Goal: Task Accomplishment & Management: Complete application form

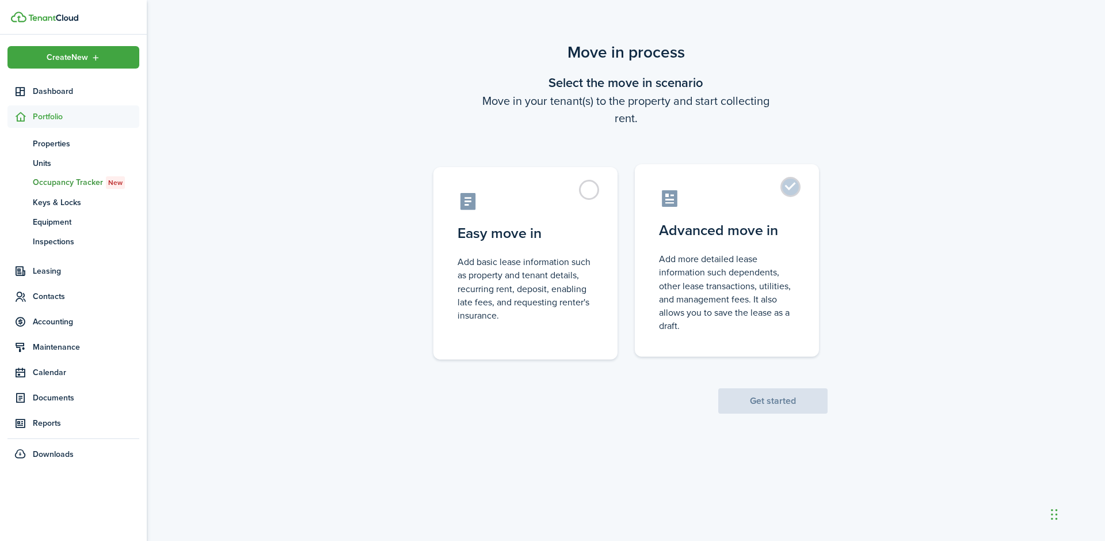
click at [796, 190] on label "Advanced move in Add more detailed lease information such dependents, other lea…" at bounding box center [727, 260] width 184 height 192
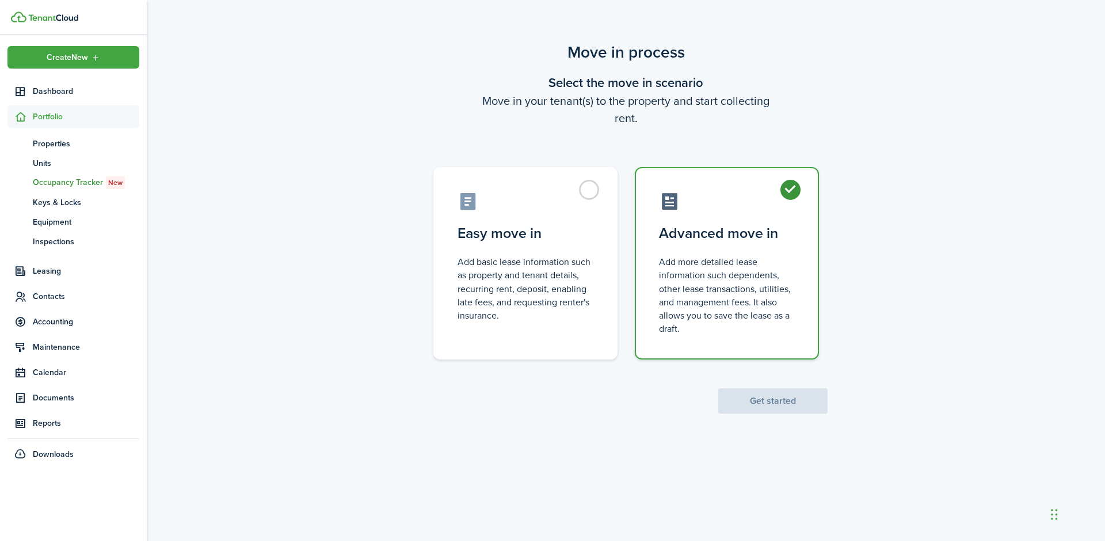
radio input "true"
click at [782, 399] on button "Get started" at bounding box center [772, 400] width 109 height 25
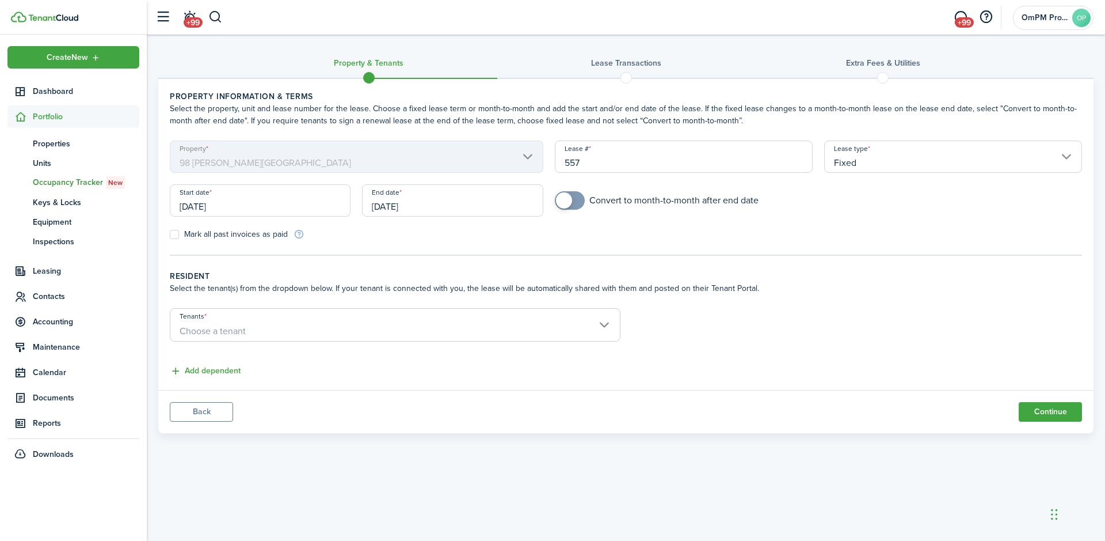
click at [602, 327] on span "Choose a tenant" at bounding box center [395, 331] width 450 height 20
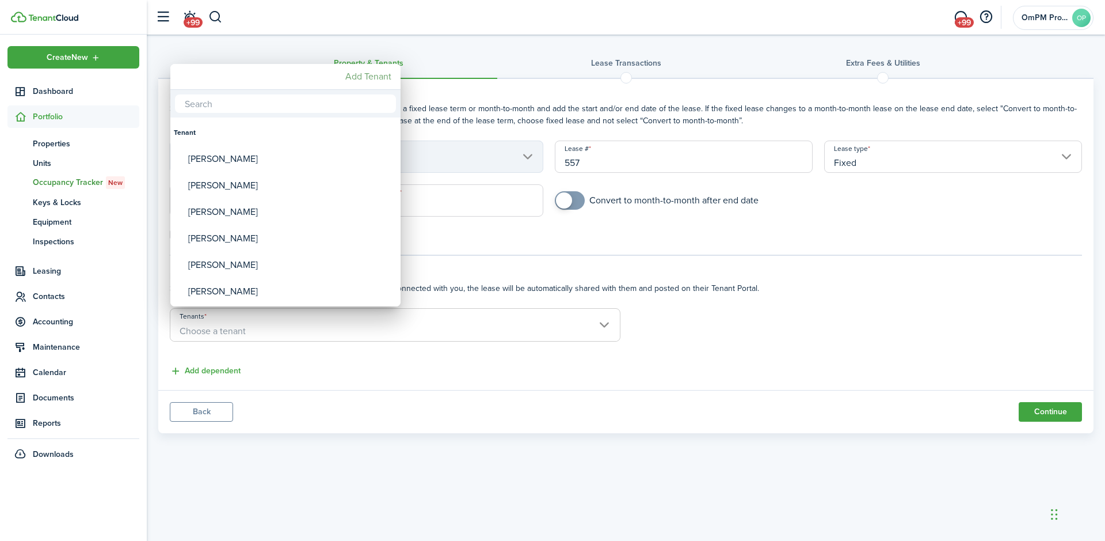
click at [374, 77] on mbsc-button "Add Tenant" at bounding box center [368, 76] width 55 height 21
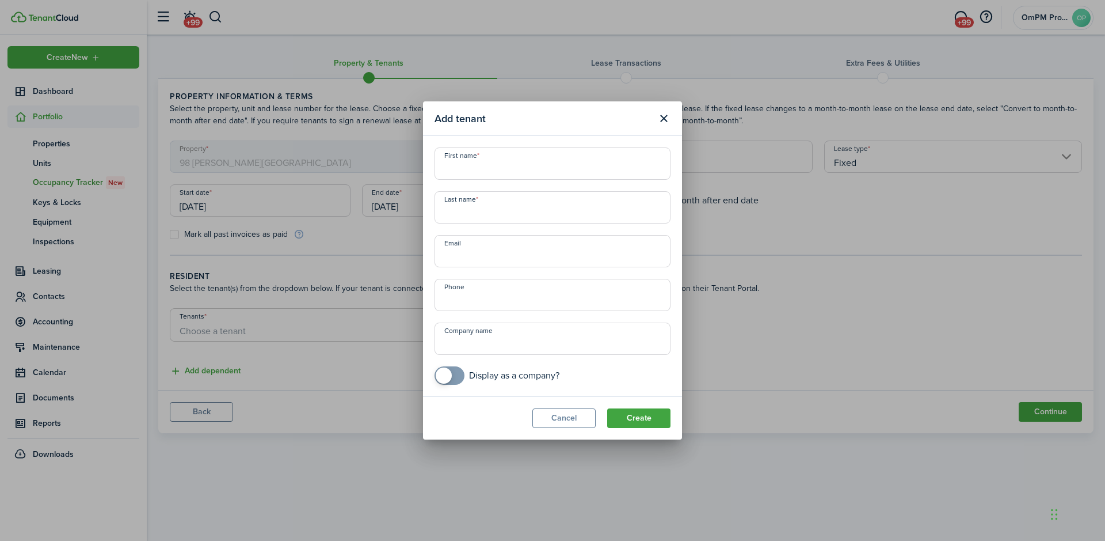
click at [474, 169] on input "First name" at bounding box center [553, 163] width 236 height 32
paste input "[PERSON_NAME] [PERSON_NAME] Del [PERSON_NAME], [PERSON_NAME], and [PERSON_NAME]"
drag, startPoint x: 663, startPoint y: 170, endPoint x: 512, endPoint y: 177, distance: 151.0
click at [512, 177] on input "[PERSON_NAME] [PERSON_NAME] Del [PERSON_NAME], [PERSON_NAME], and [PERSON_NAME]" at bounding box center [553, 163] width 236 height 32
drag, startPoint x: 467, startPoint y: 170, endPoint x: 515, endPoint y: 170, distance: 48.4
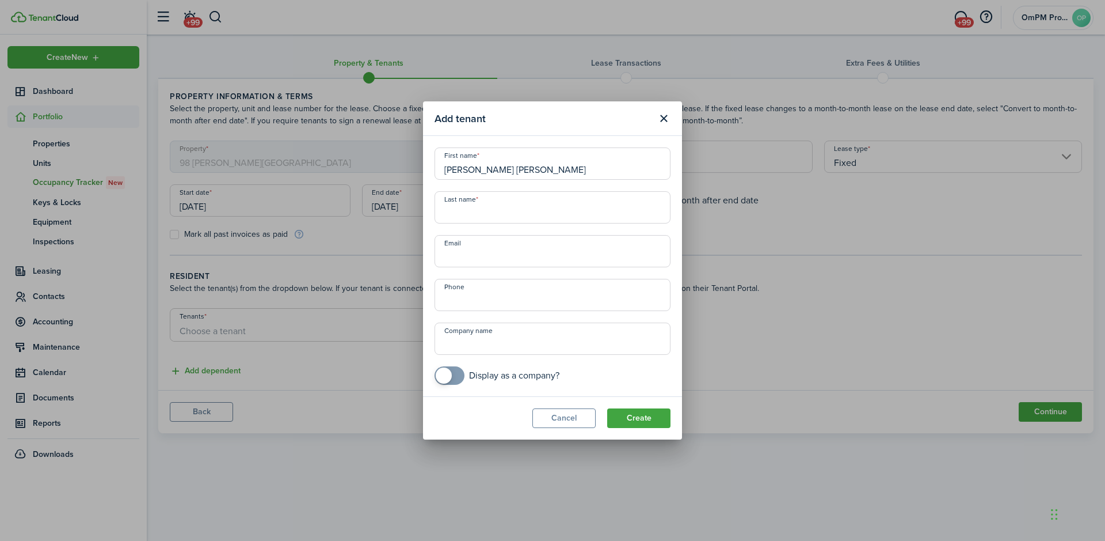
click at [515, 170] on input "[PERSON_NAME] [PERSON_NAME]" at bounding box center [553, 163] width 236 height 32
type input "[PERSON_NAME]"
click at [478, 211] on input "Last name" at bounding box center [553, 207] width 236 height 32
paste input "[PERSON_NAME]"
type input "[PERSON_NAME]"
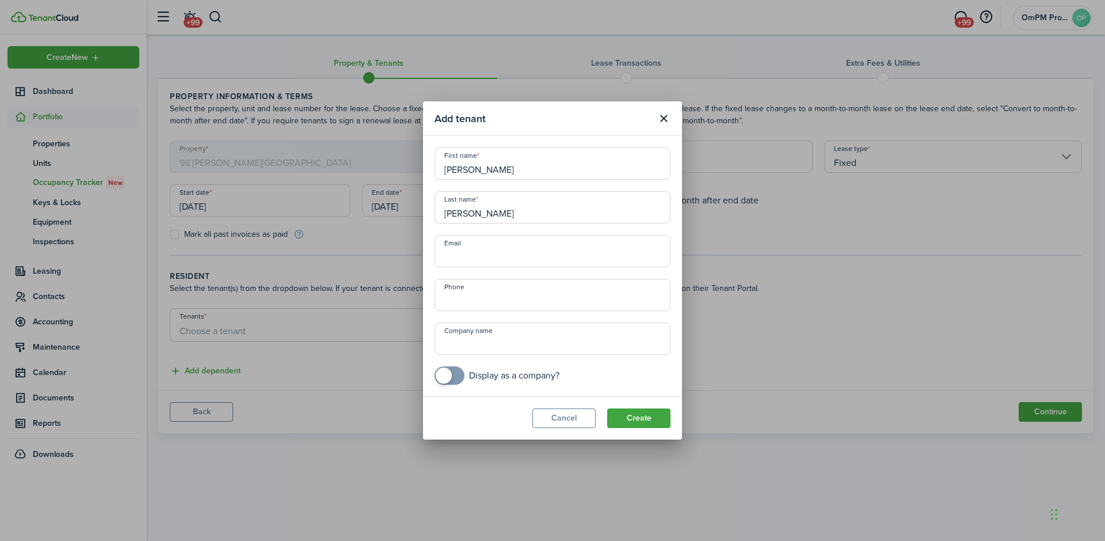
click at [480, 257] on input "Email" at bounding box center [553, 251] width 236 height 32
type input "[EMAIL_ADDRESS][DOMAIN_NAME]"
click at [638, 412] on button "Create" at bounding box center [638, 418] width 63 height 20
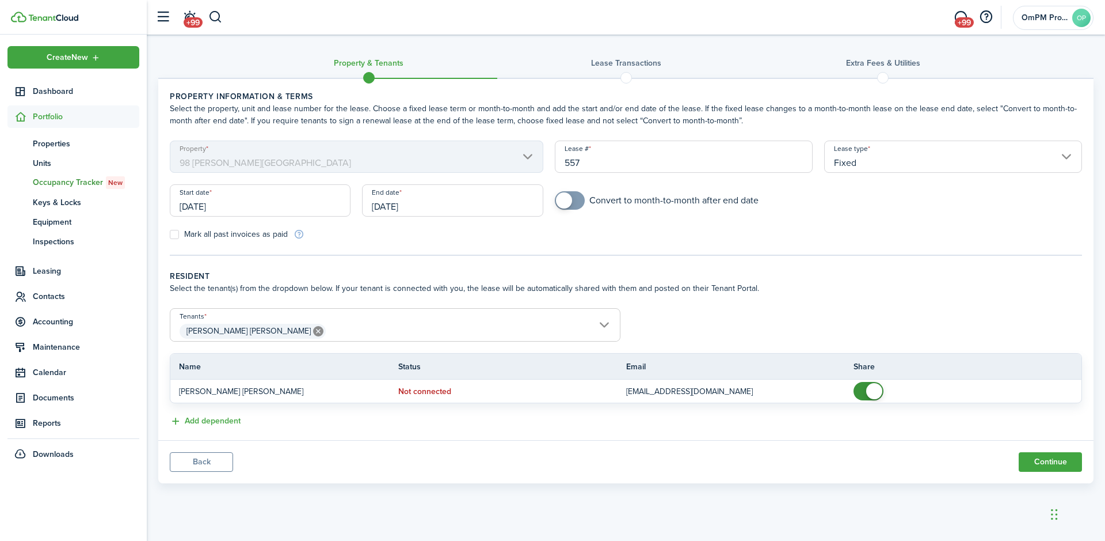
click at [602, 327] on span "[PERSON_NAME] [PERSON_NAME]" at bounding box center [395, 331] width 450 height 20
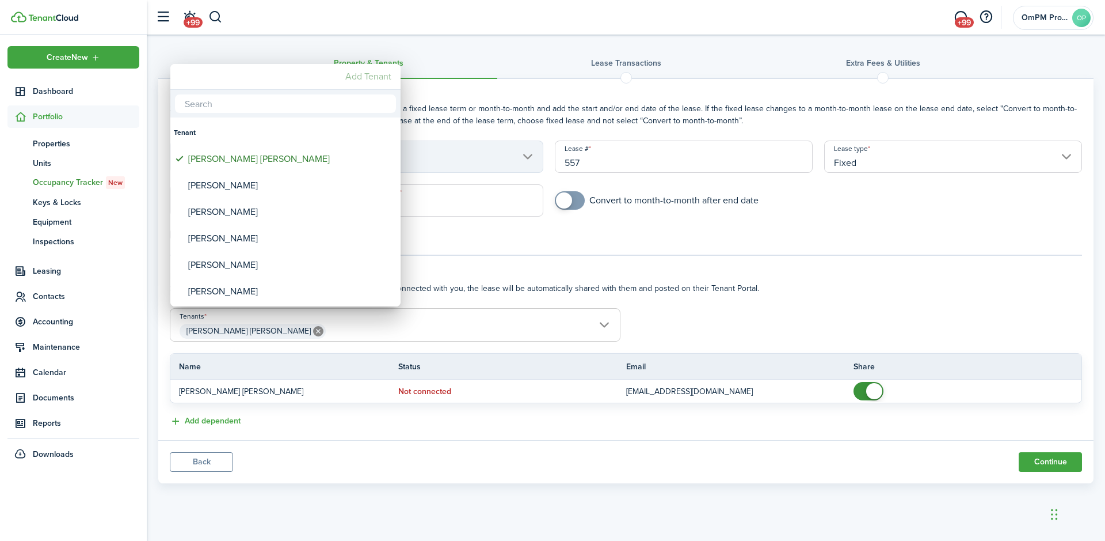
click at [374, 73] on mbsc-button "Add Tenant" at bounding box center [368, 76] width 55 height 21
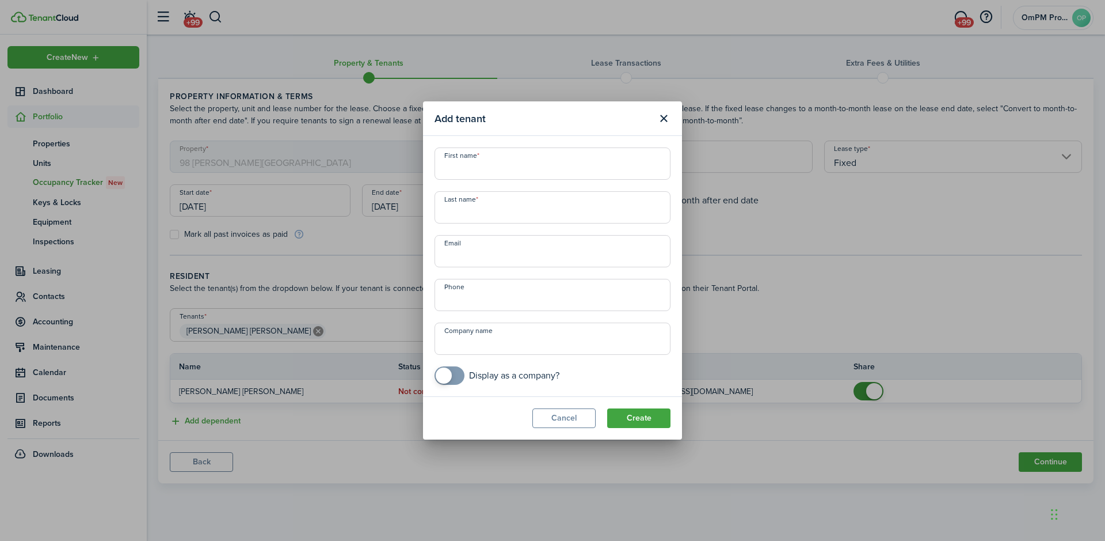
click at [496, 165] on input "First name" at bounding box center [553, 163] width 236 height 32
paste input "[PERSON_NAME]"
type input "A"
click at [474, 167] on input "First name" at bounding box center [553, 163] width 236 height 32
paste input "[PERSON_NAME] Del [PERSON_NAME], [PERSON_NAME], and [PERSON_NAME]"
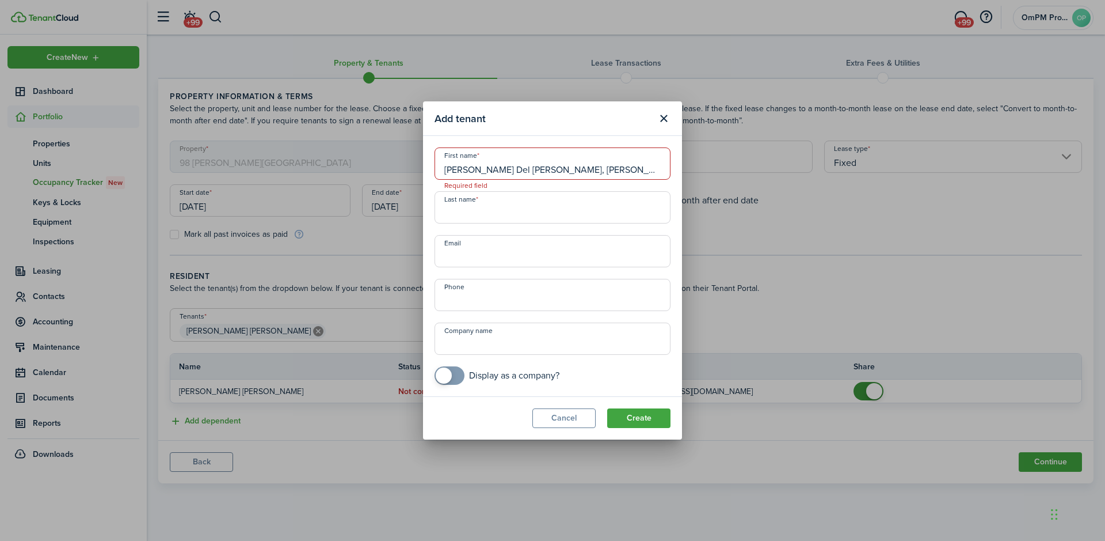
scroll to position [0, 26]
drag, startPoint x: 519, startPoint y: 173, endPoint x: 680, endPoint y: 184, distance: 162.2
click at [680, 184] on modal-body "First name [PERSON_NAME] Del [PERSON_NAME], [PERSON_NAME], and [PERSON_NAME] Mu…" at bounding box center [552, 266] width 259 height 260
drag, startPoint x: 518, startPoint y: 169, endPoint x: 550, endPoint y: 170, distance: 31.7
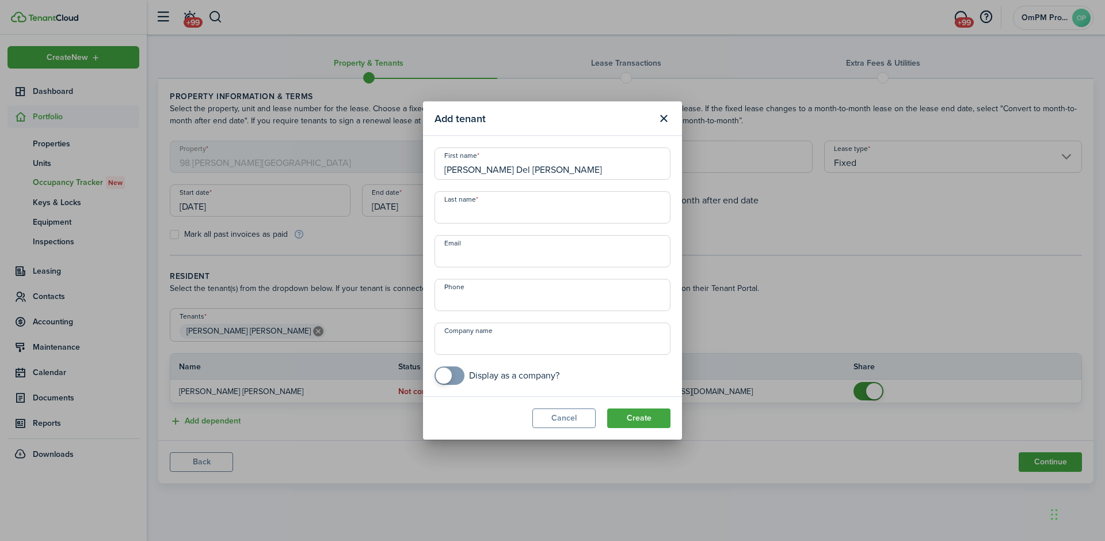
click at [550, 170] on input "[PERSON_NAME] Del [PERSON_NAME]" at bounding box center [553, 163] width 236 height 32
type input "[PERSON_NAME] Del [PERSON_NAME]"
click at [505, 215] on input "Last name" at bounding box center [553, 207] width 236 height 32
paste input "[PERSON_NAME]"
type input "[PERSON_NAME]"
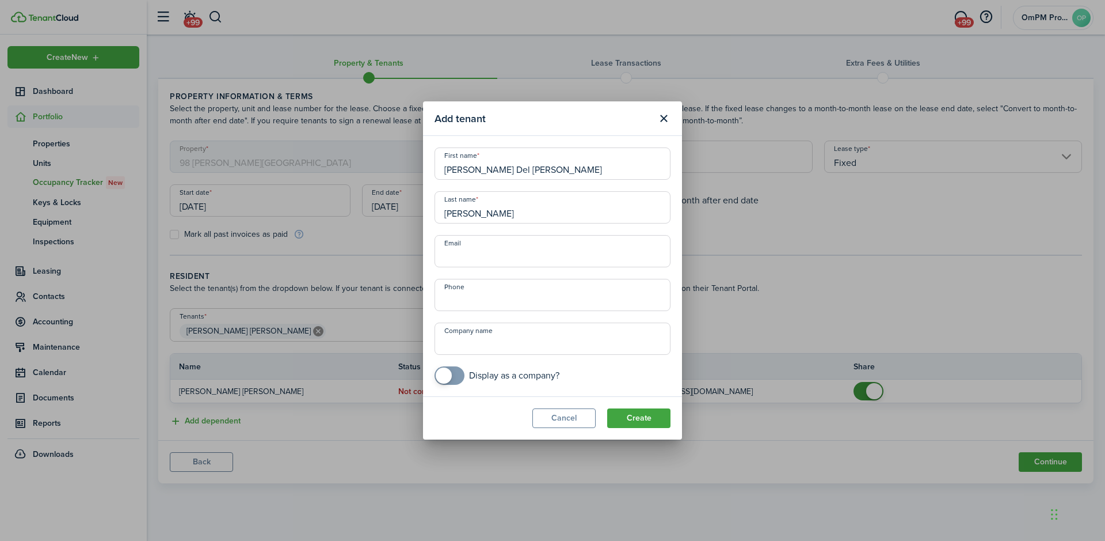
click at [512, 260] on input "Email" at bounding box center [553, 251] width 236 height 32
click at [642, 411] on button "Create" at bounding box center [638, 418] width 63 height 20
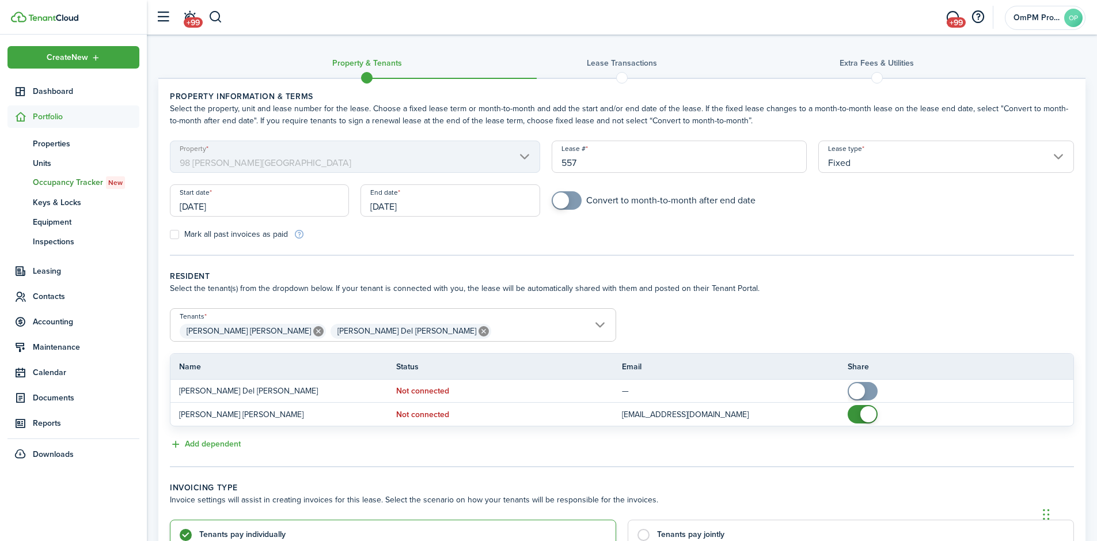
click at [595, 319] on input "[PERSON_NAME] [PERSON_NAME] Del [PERSON_NAME]" at bounding box center [392, 316] width 445 height 14
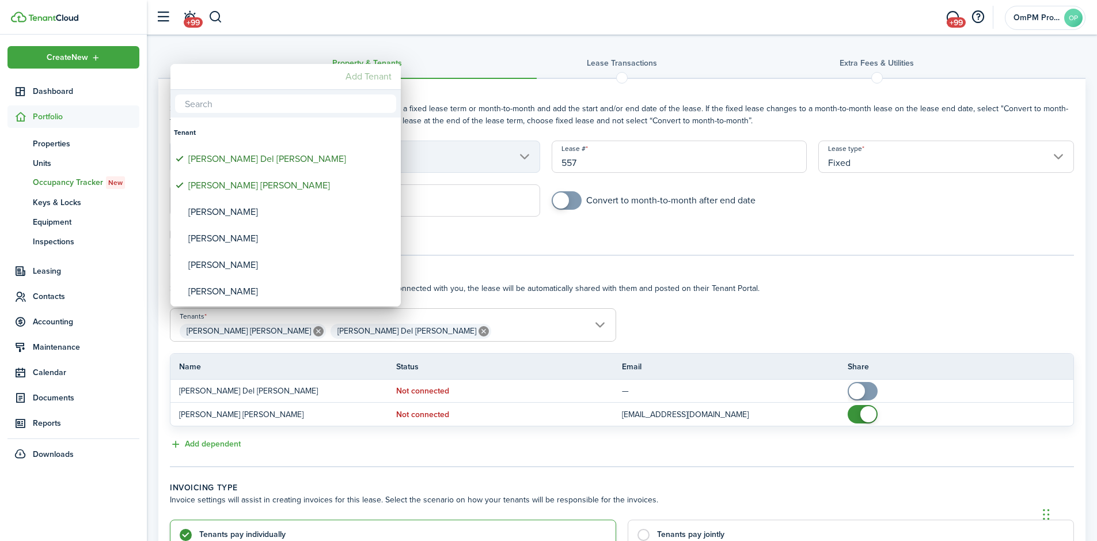
click at [357, 77] on mbsc-button "Add Tenant" at bounding box center [368, 76] width 55 height 21
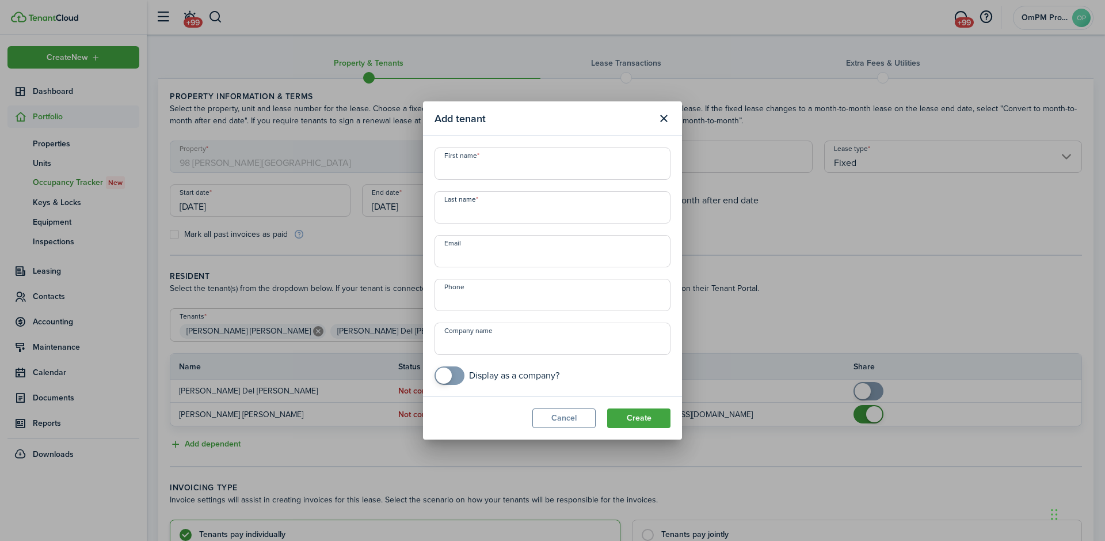
click at [511, 165] on input "First name" at bounding box center [553, 163] width 236 height 32
paste input "[PERSON_NAME]"
type input "A"
paste input "[PERSON_NAME] Del [PERSON_NAME], [PERSON_NAME], and [PERSON_NAME]"
drag, startPoint x: 522, startPoint y: 170, endPoint x: 422, endPoint y: 172, distance: 99.6
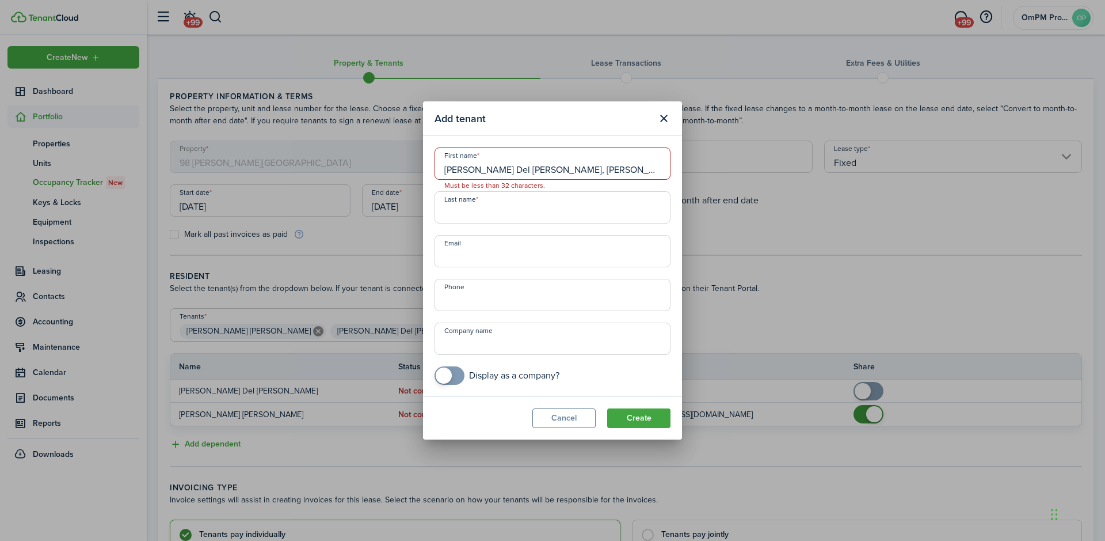
click at [422, 172] on div "Add tenant First name [PERSON_NAME] Del [PERSON_NAME], [PERSON_NAME], and [PERS…" at bounding box center [552, 270] width 1105 height 541
drag, startPoint x: 482, startPoint y: 168, endPoint x: 519, endPoint y: 174, distance: 37.9
click at [519, 174] on input "[PERSON_NAME], and [PERSON_NAME]" at bounding box center [553, 163] width 236 height 32
type input "[PERSON_NAME], and [PERSON_NAME]"
click at [492, 218] on input "Last name" at bounding box center [553, 207] width 236 height 32
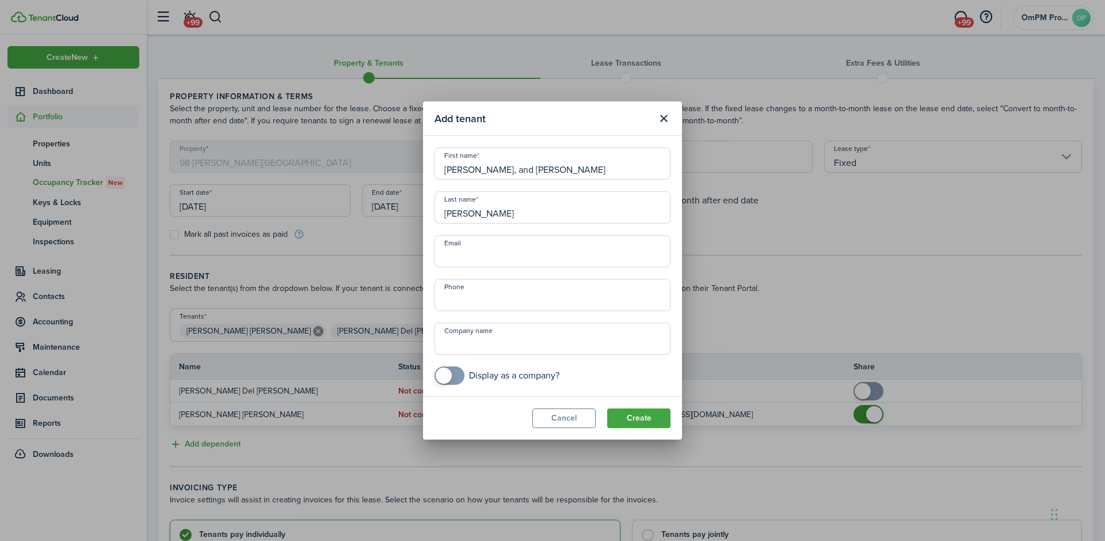
type input "[PERSON_NAME]"
drag, startPoint x: 513, startPoint y: 169, endPoint x: 593, endPoint y: 185, distance: 82.1
click at [593, 185] on div "First name [PERSON_NAME], and [PERSON_NAME] Last name [PERSON_NAME] Email Phone…" at bounding box center [553, 265] width 248 height 237
click at [512, 169] on input "[PERSON_NAME]," at bounding box center [553, 163] width 236 height 32
type input "[PERSON_NAME]"
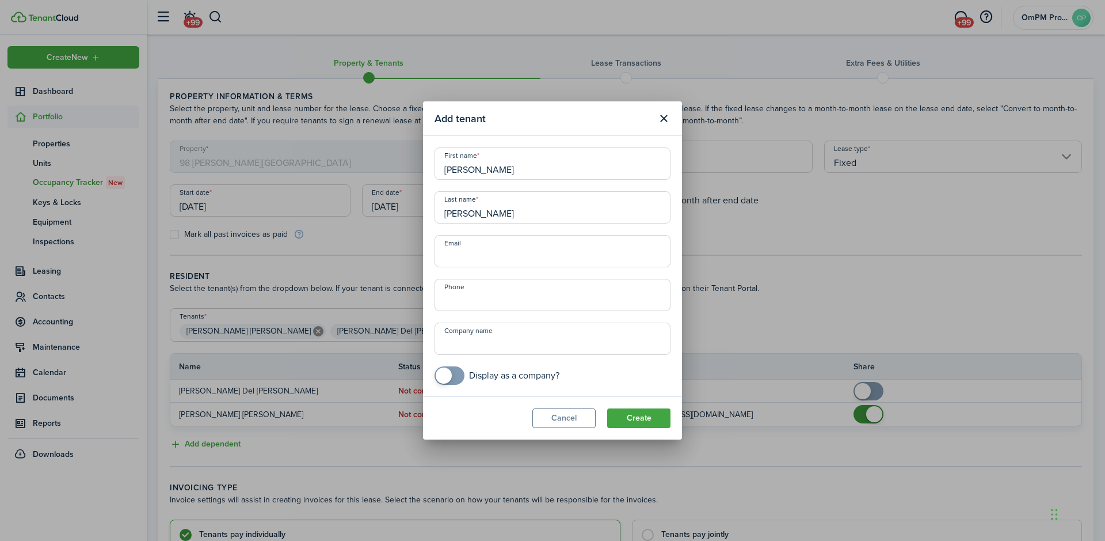
click at [494, 257] on input "Email" at bounding box center [553, 251] width 236 height 32
type input "[EMAIL_ADDRESS][DOMAIN_NAME]"
click at [635, 418] on button "Create" at bounding box center [638, 418] width 63 height 20
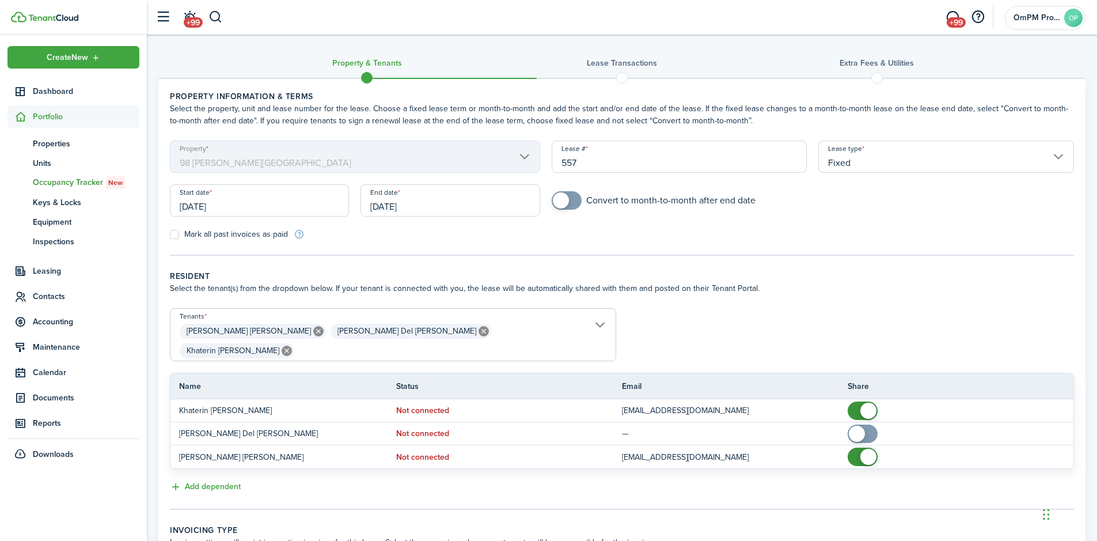
click at [599, 325] on span "[PERSON_NAME] [PERSON_NAME] Del [PERSON_NAME] Khaterin [PERSON_NAME]" at bounding box center [392, 340] width 445 height 39
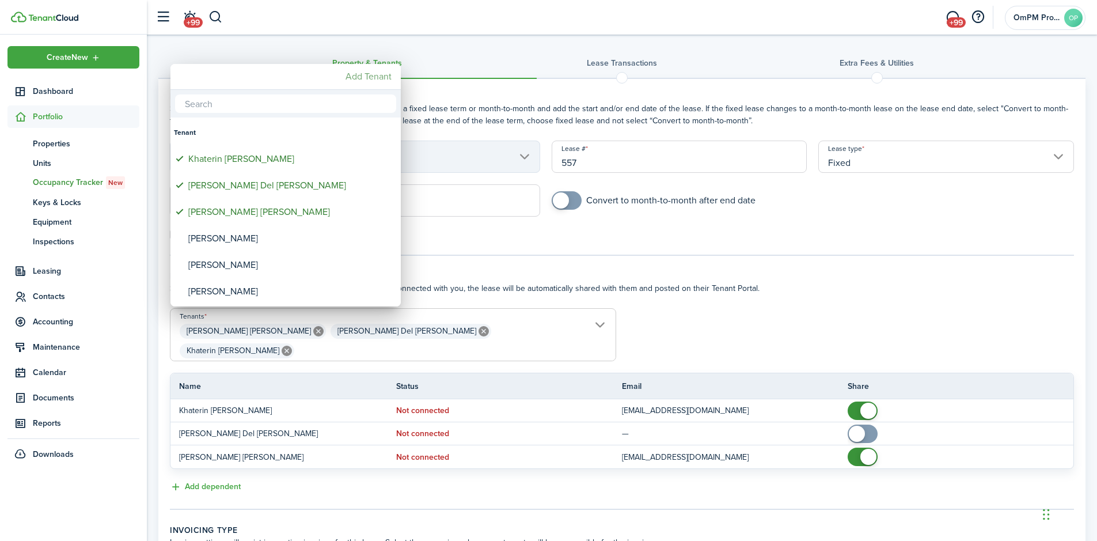
click at [353, 74] on mbsc-button "Add Tenant" at bounding box center [368, 76] width 55 height 21
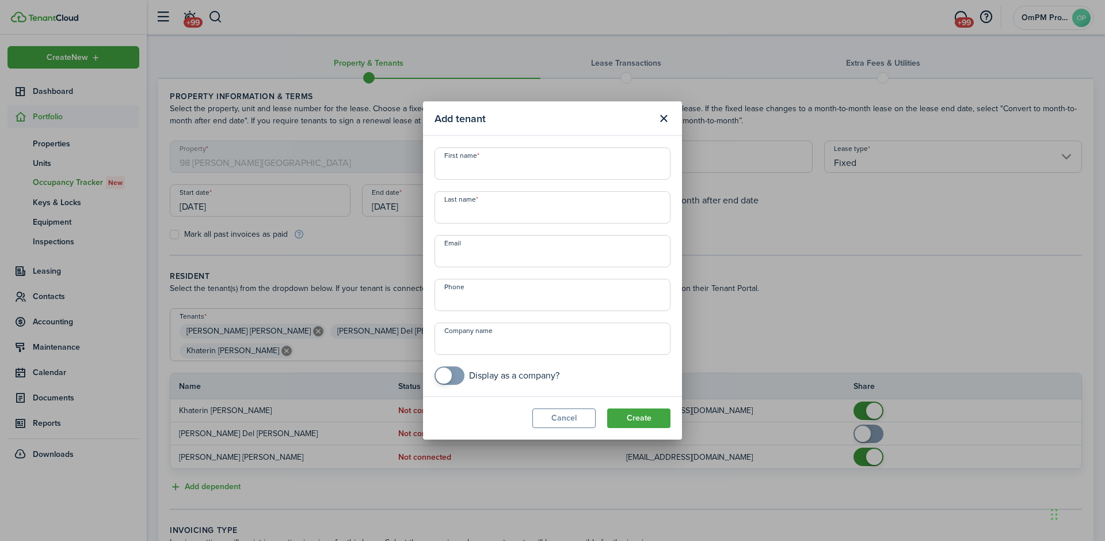
click at [474, 169] on input "First name" at bounding box center [553, 163] width 236 height 32
paste input "[PERSON_NAME] Del [PERSON_NAME], [PERSON_NAME], and [PERSON_NAME]"
drag, startPoint x: 606, startPoint y: 169, endPoint x: 416, endPoint y: 186, distance: 190.1
click at [416, 186] on div "Add tenant First name [PERSON_NAME] Del [PERSON_NAME], [PERSON_NAME], and [PERS…" at bounding box center [552, 270] width 1105 height 541
drag, startPoint x: 474, startPoint y: 169, endPoint x: 498, endPoint y: 168, distance: 23.6
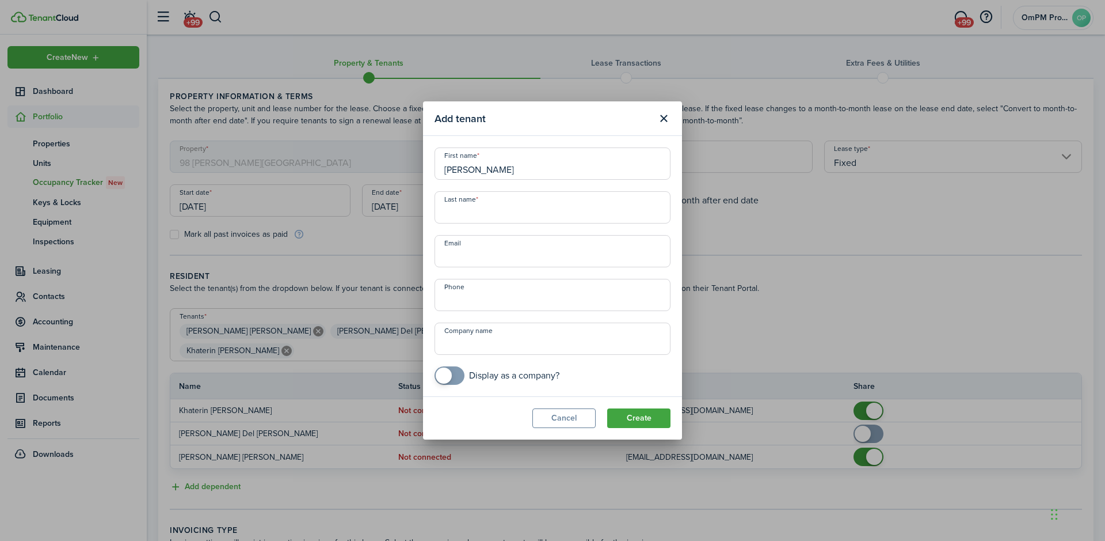
click at [498, 168] on input "[PERSON_NAME]" at bounding box center [553, 163] width 236 height 32
type input "[PERSON_NAME]"
click at [488, 218] on input "Last name" at bounding box center [553, 207] width 236 height 32
paste input "[PERSON_NAME]"
type input "[PERSON_NAME]"
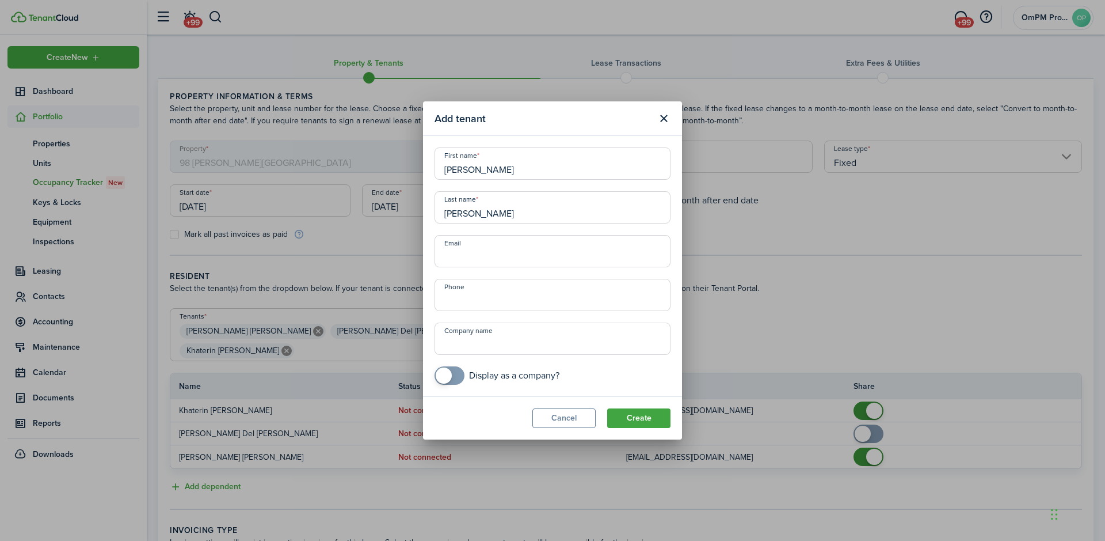
click at [513, 260] on input "Email" at bounding box center [553, 251] width 236 height 32
click at [648, 417] on button "Create" at bounding box center [638, 418] width 63 height 20
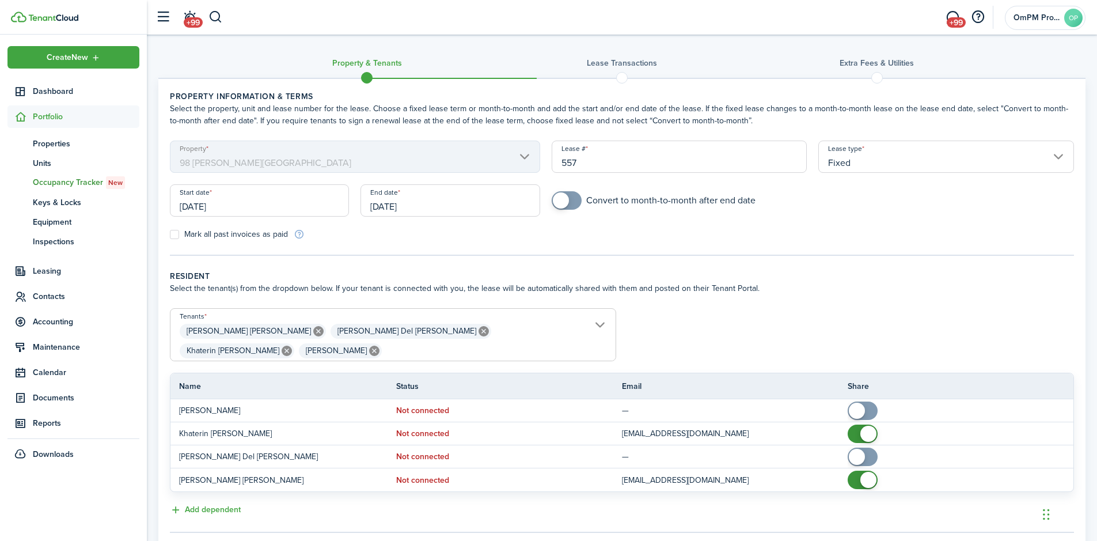
scroll to position [58, 0]
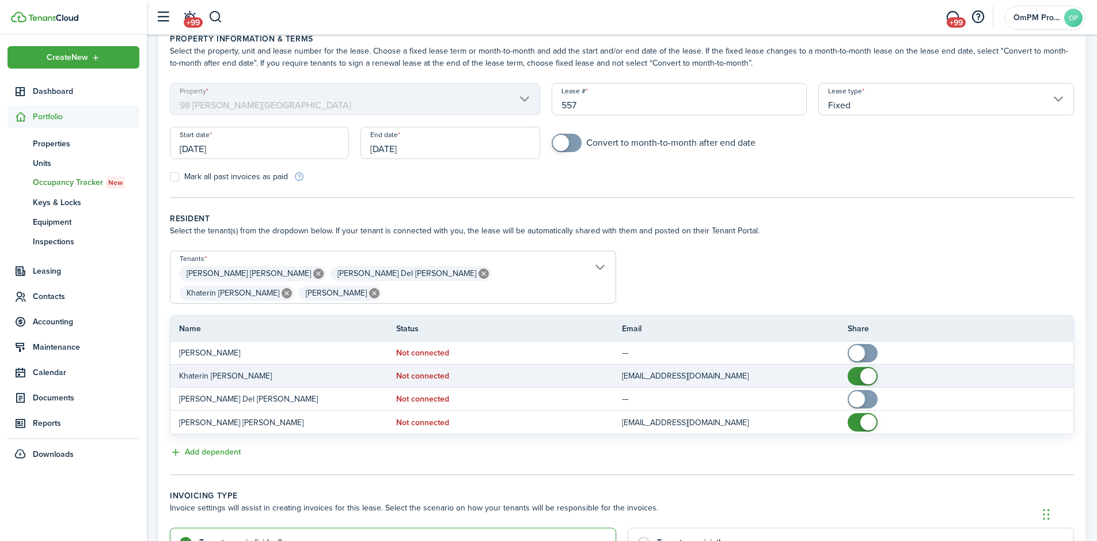
click at [262, 370] on p "Khaterin [PERSON_NAME]" at bounding box center [279, 376] width 200 height 12
click at [201, 370] on p "Khaterin [PERSON_NAME]" at bounding box center [279, 376] width 200 height 12
click at [269, 368] on td "Khaterin [PERSON_NAME]" at bounding box center [283, 376] width 226 height 16
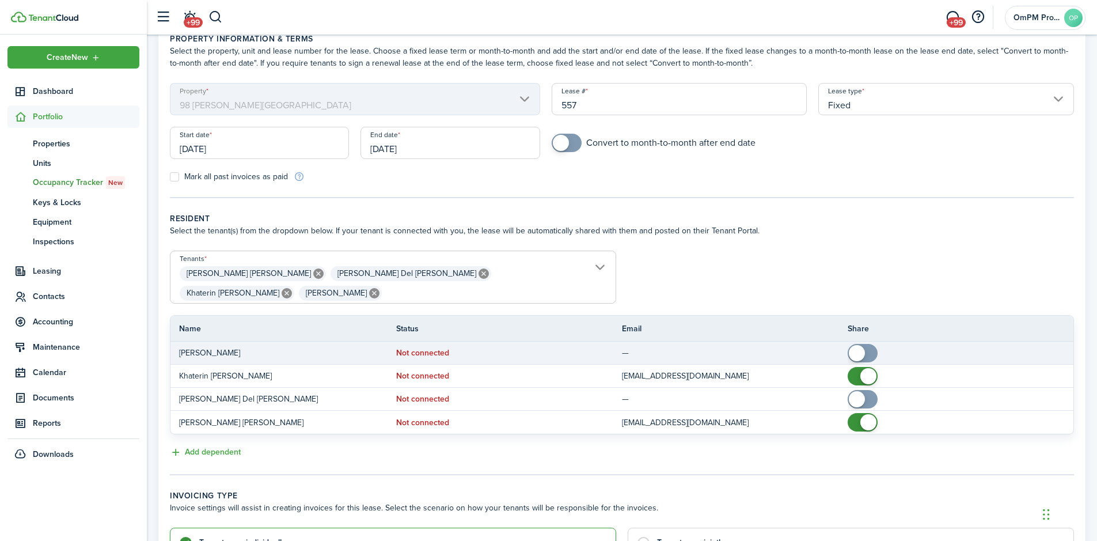
click at [866, 344] on span at bounding box center [863, 353] width 12 height 18
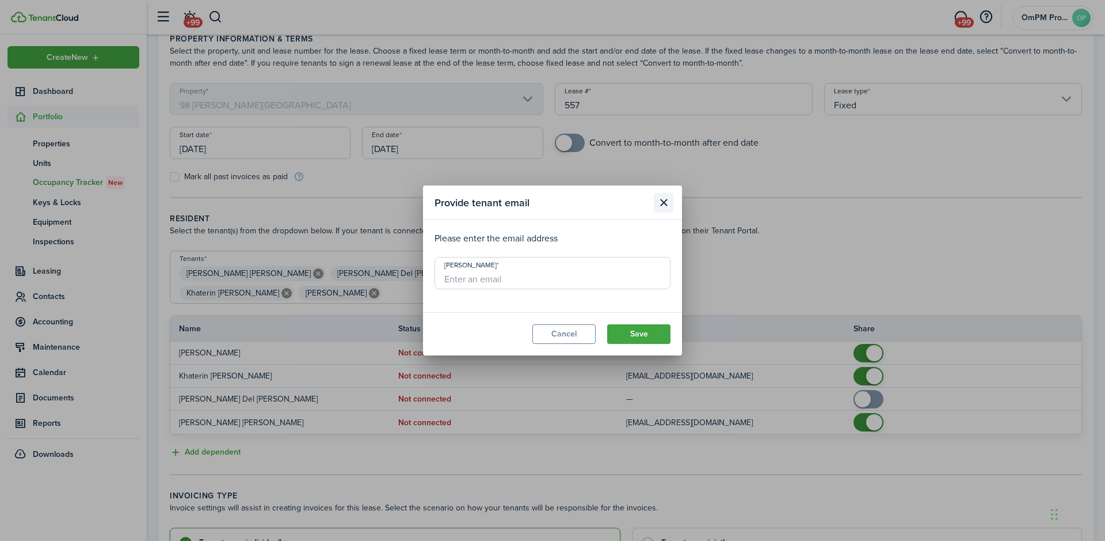
click at [667, 204] on button "Close modal" at bounding box center [664, 203] width 20 height 20
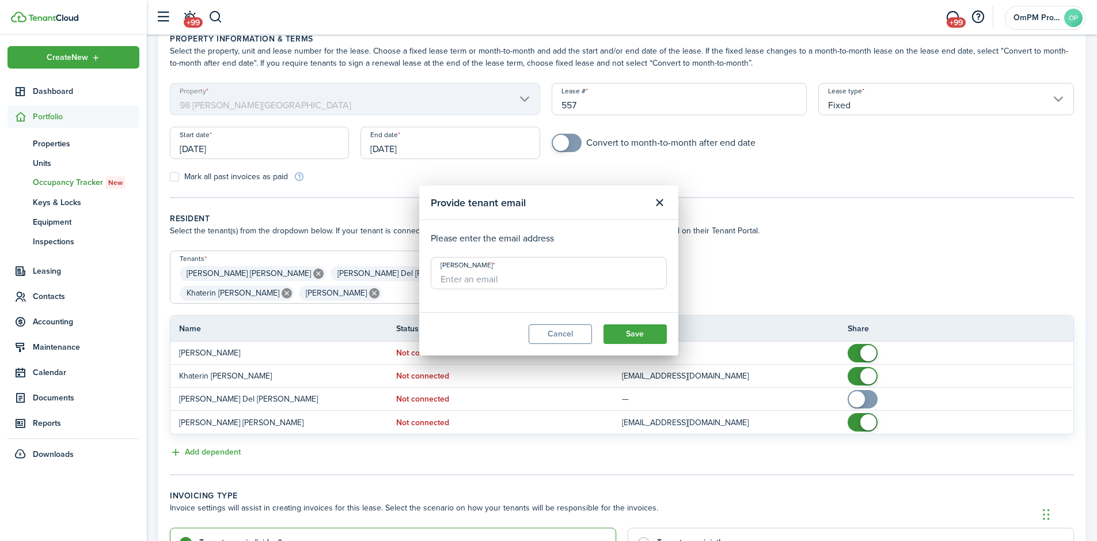
checkbox input "false"
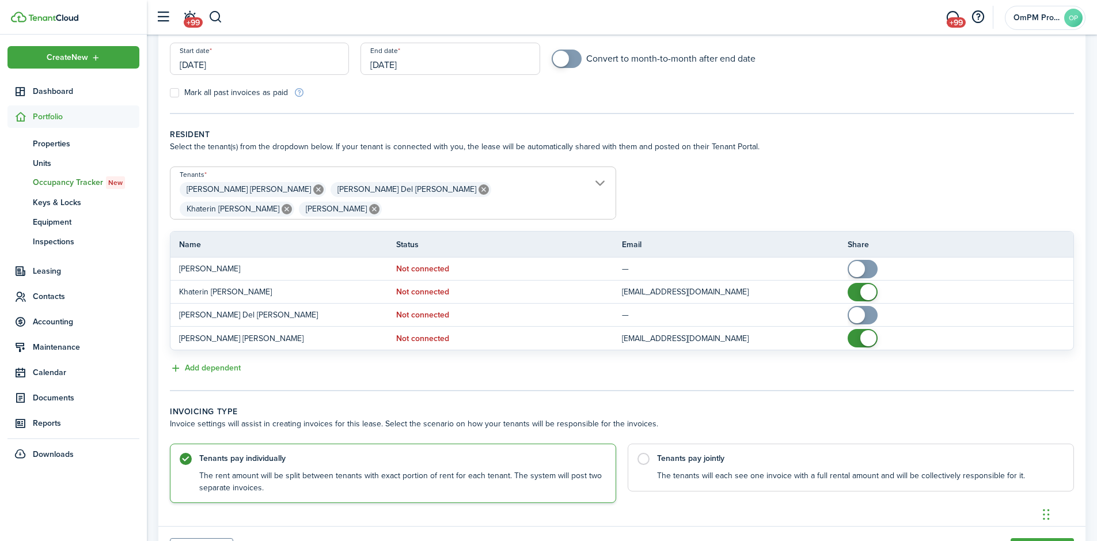
scroll to position [173, 0]
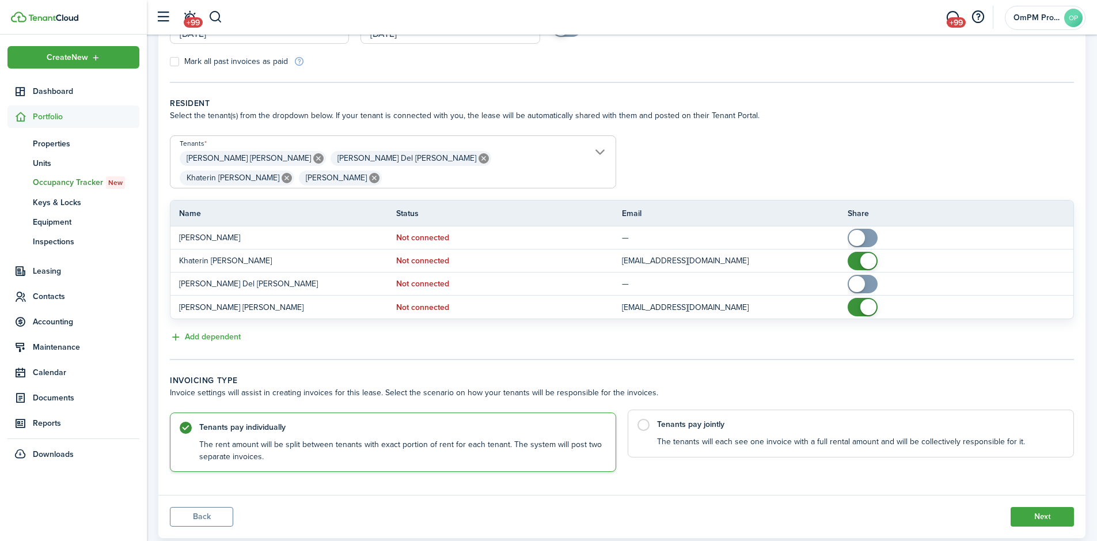
click at [644, 409] on label "Tenants pay jointly The tenants will each see one invoice with a full rental am…" at bounding box center [850, 433] width 446 height 48
radio input "false"
radio input "true"
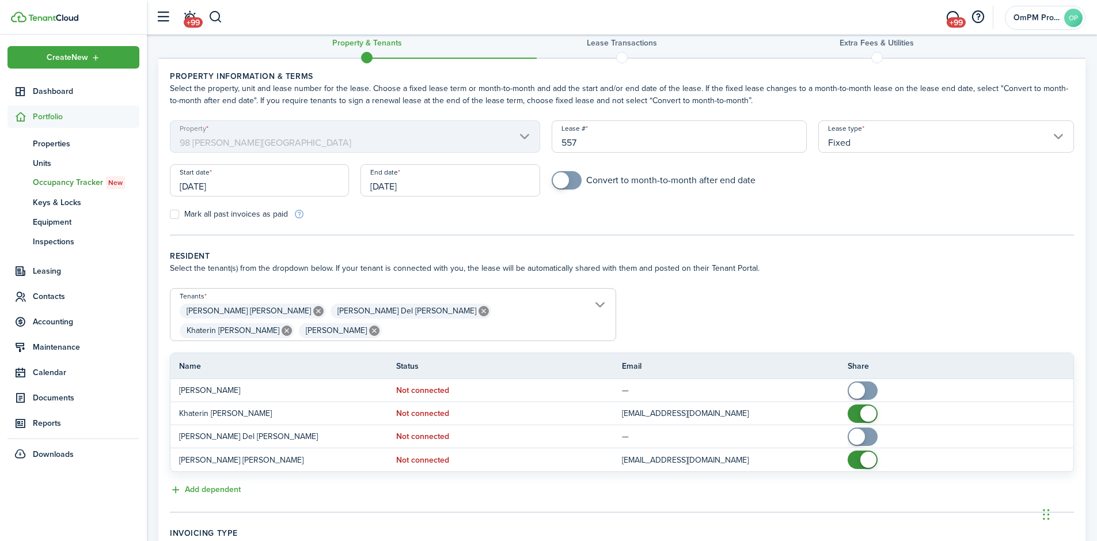
scroll to position [9, 0]
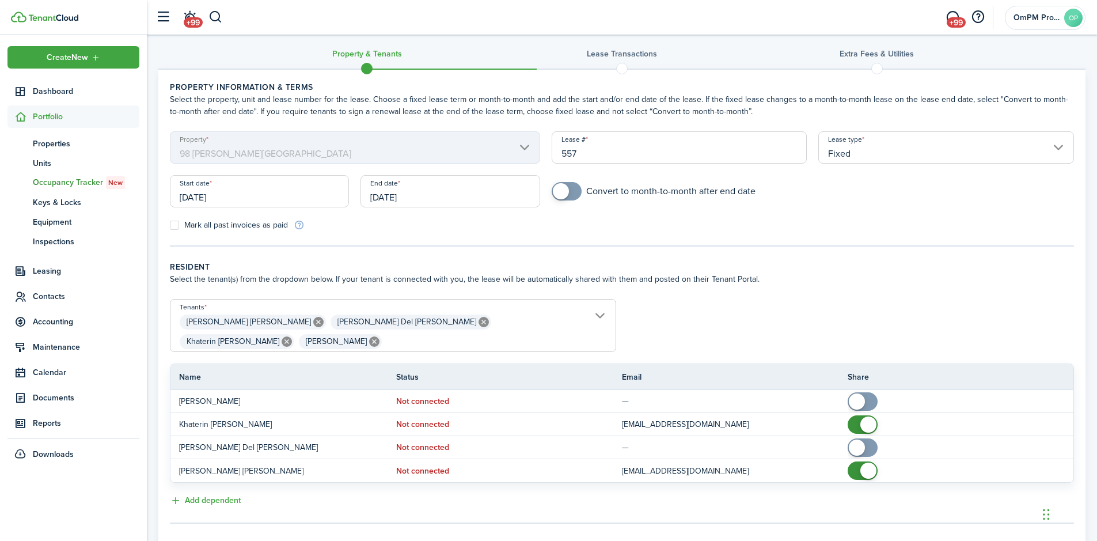
click at [233, 195] on input "[DATE]" at bounding box center [259, 191] width 179 height 32
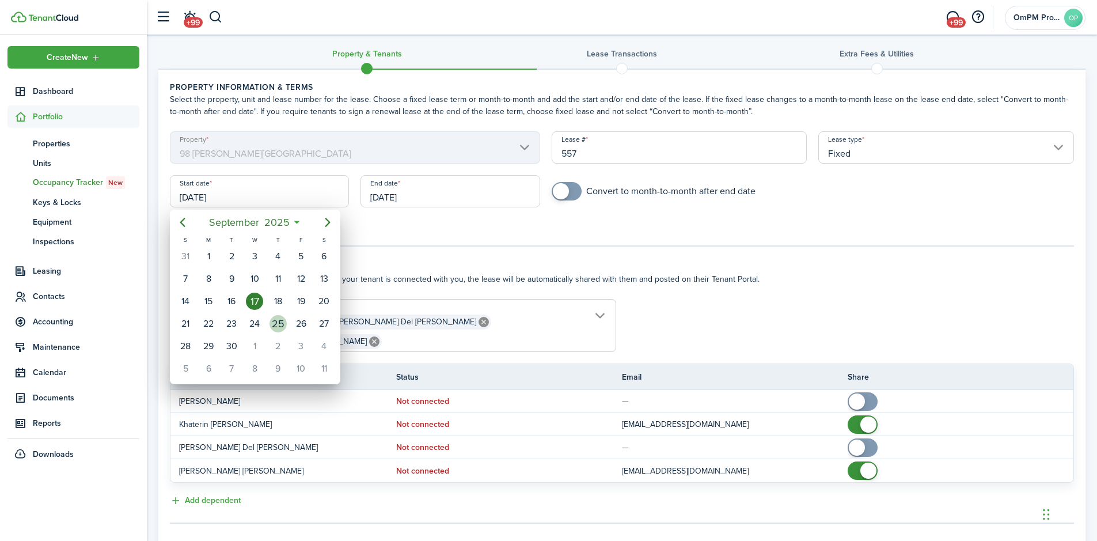
click at [279, 321] on div "25" at bounding box center [277, 323] width 17 height 17
type input "[DATE]"
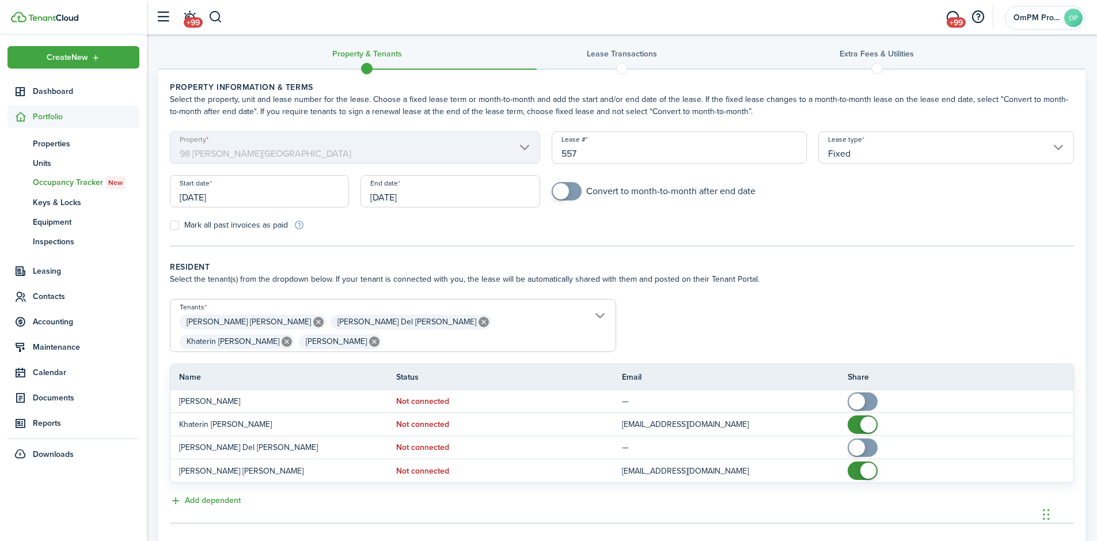
click at [405, 199] on input "[DATE]" at bounding box center [449, 191] width 179 height 32
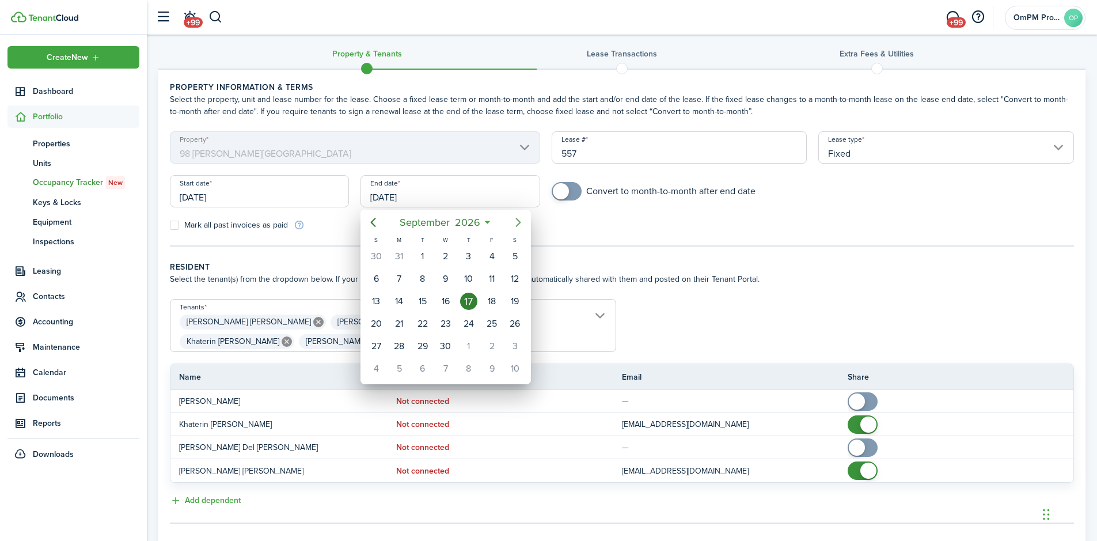
click at [516, 220] on icon "Next page" at bounding box center [518, 222] width 14 height 14
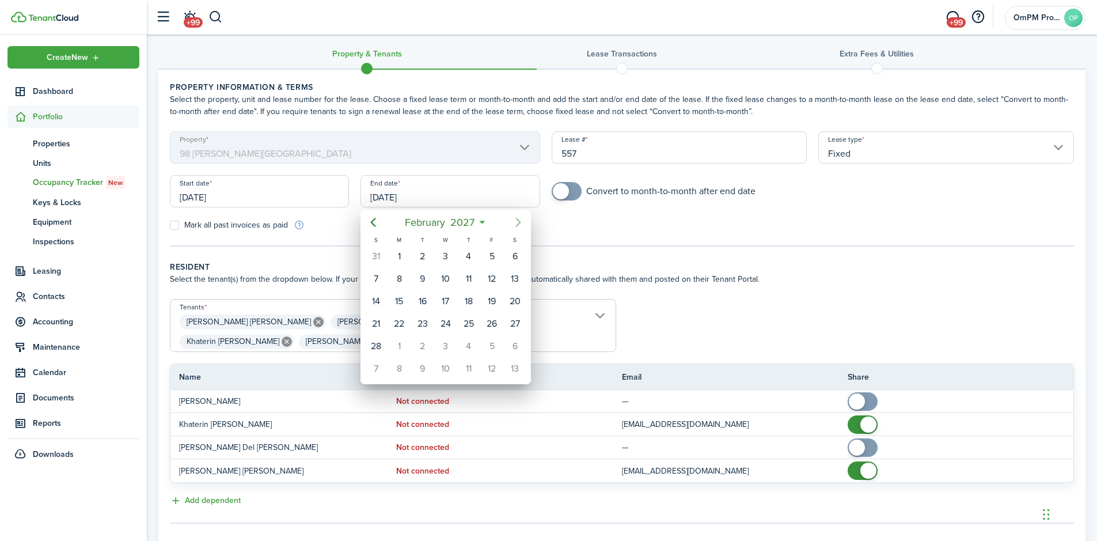
click at [516, 220] on icon "Next page" at bounding box center [518, 222] width 14 height 14
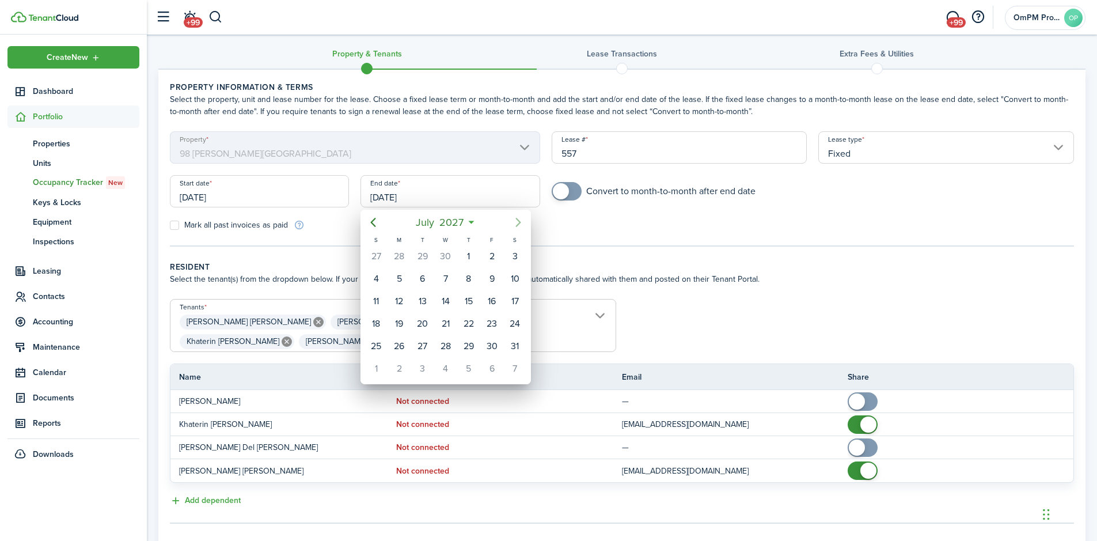
click at [516, 220] on icon "Next page" at bounding box center [518, 222] width 14 height 14
click at [375, 222] on icon "Previous page" at bounding box center [373, 222] width 14 height 14
click at [473, 342] on div "30" at bounding box center [468, 345] width 17 height 17
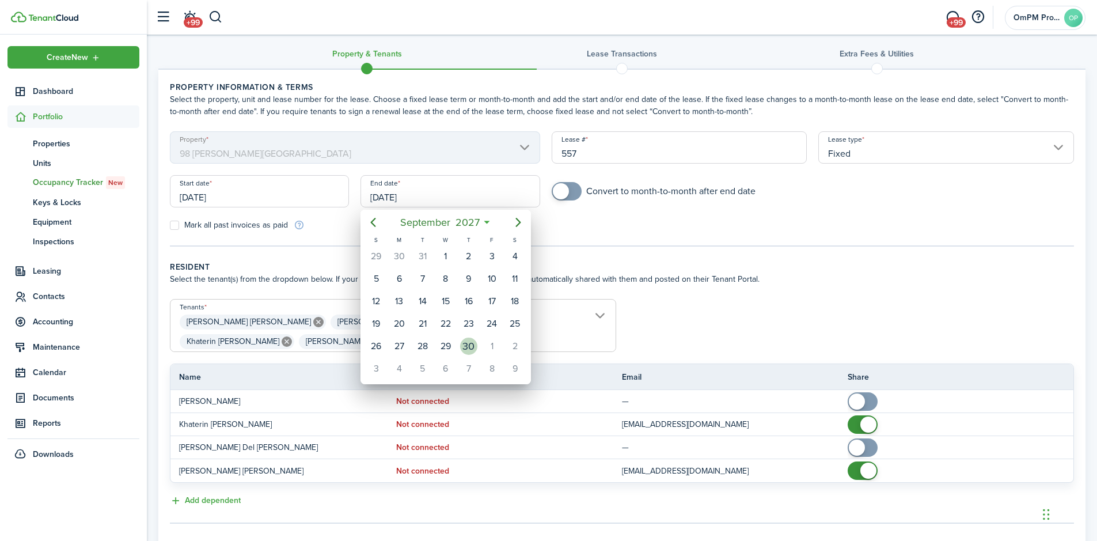
type input "[DATE]"
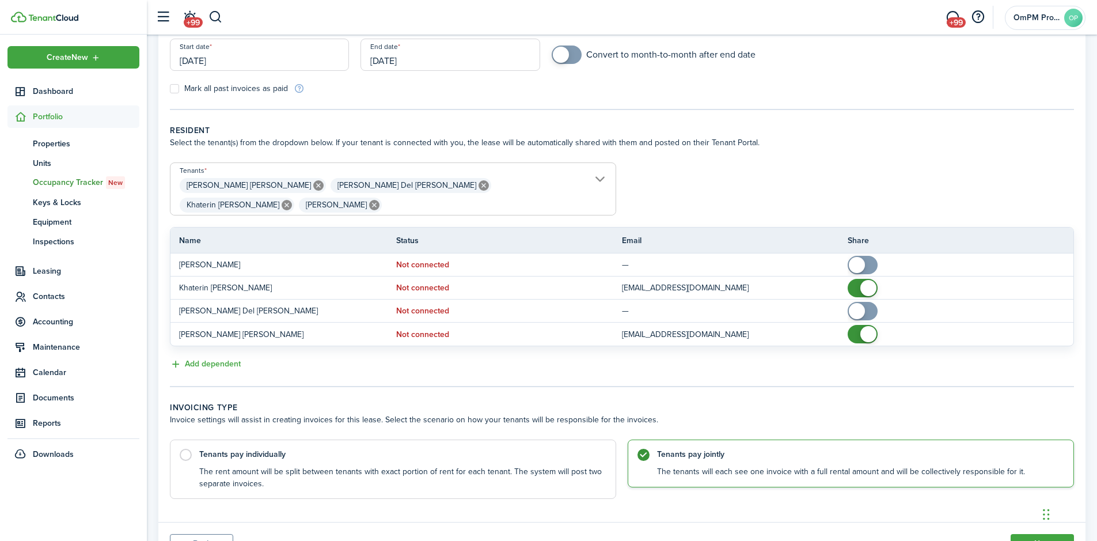
scroll to position [182, 0]
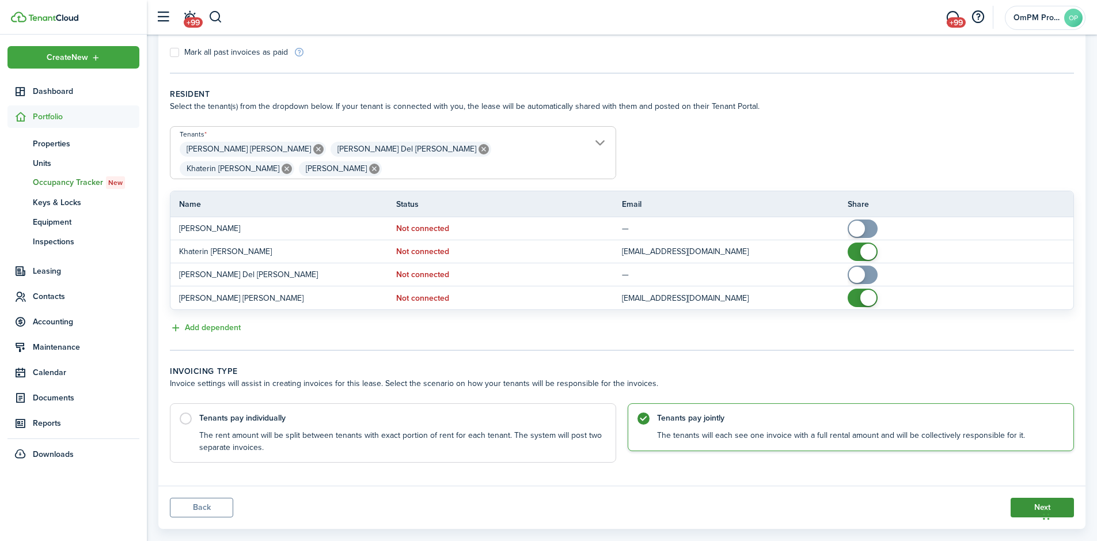
click at [1033, 497] on button "Next" at bounding box center [1041, 507] width 63 height 20
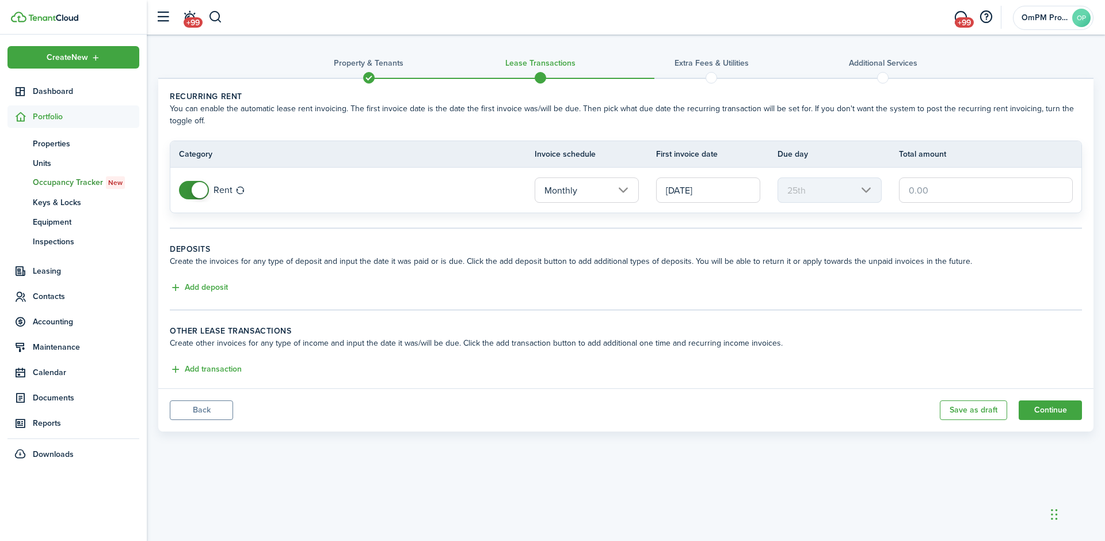
click at [912, 189] on input "text" at bounding box center [986, 189] width 174 height 25
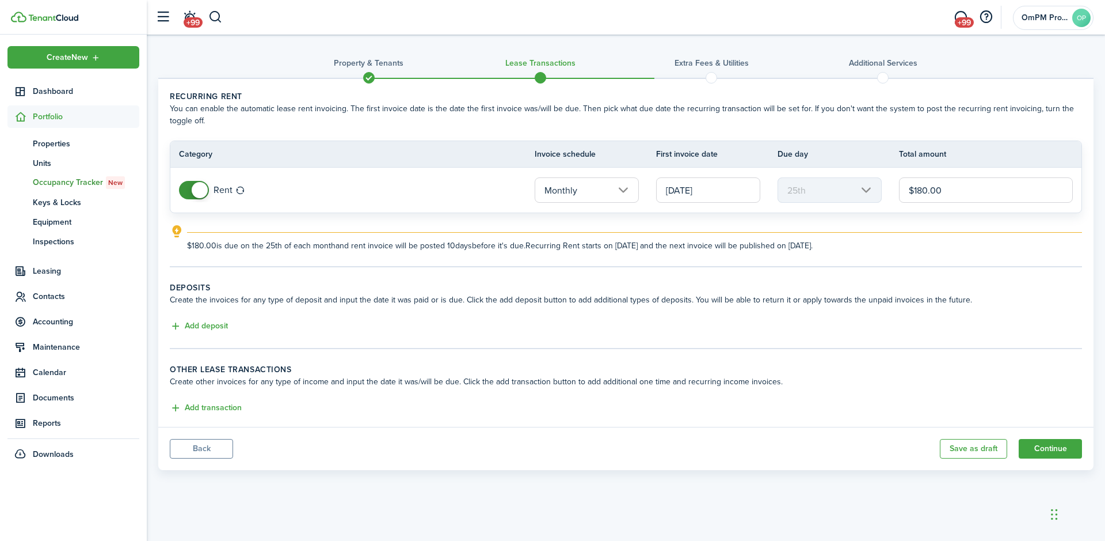
click at [924, 192] on input "$180.00" at bounding box center [986, 189] width 174 height 25
type input "$1,800.00"
click at [848, 190] on mbsc-scroller "25th" at bounding box center [830, 189] width 104 height 25
click at [862, 188] on mbsc-scroller "25th" at bounding box center [830, 189] width 104 height 25
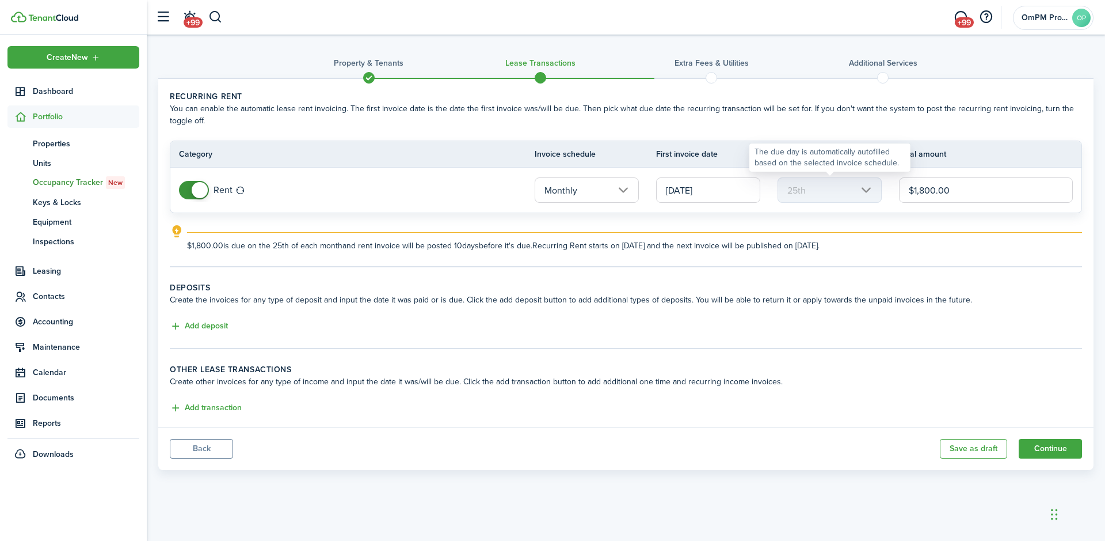
click at [862, 188] on mbsc-scroller "25th" at bounding box center [830, 189] width 104 height 25
click at [710, 191] on input "[DATE]" at bounding box center [708, 189] width 104 height 25
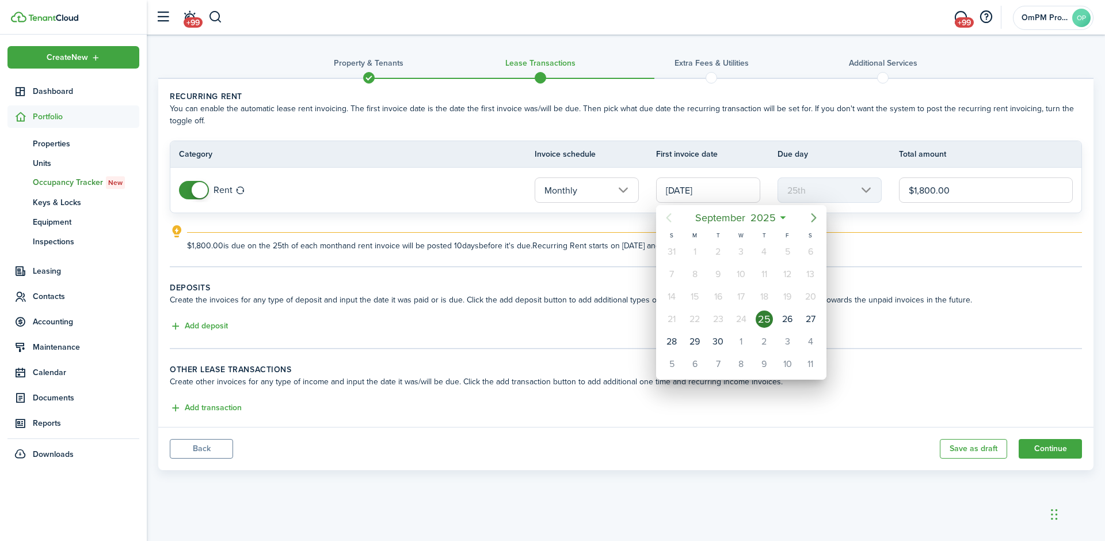
click at [809, 220] on icon "Next page" at bounding box center [814, 218] width 14 height 14
click at [810, 219] on icon "Next page" at bounding box center [814, 218] width 14 height 14
click at [745, 250] on div "1" at bounding box center [741, 251] width 17 height 17
type input "[DATE]"
type input "1st"
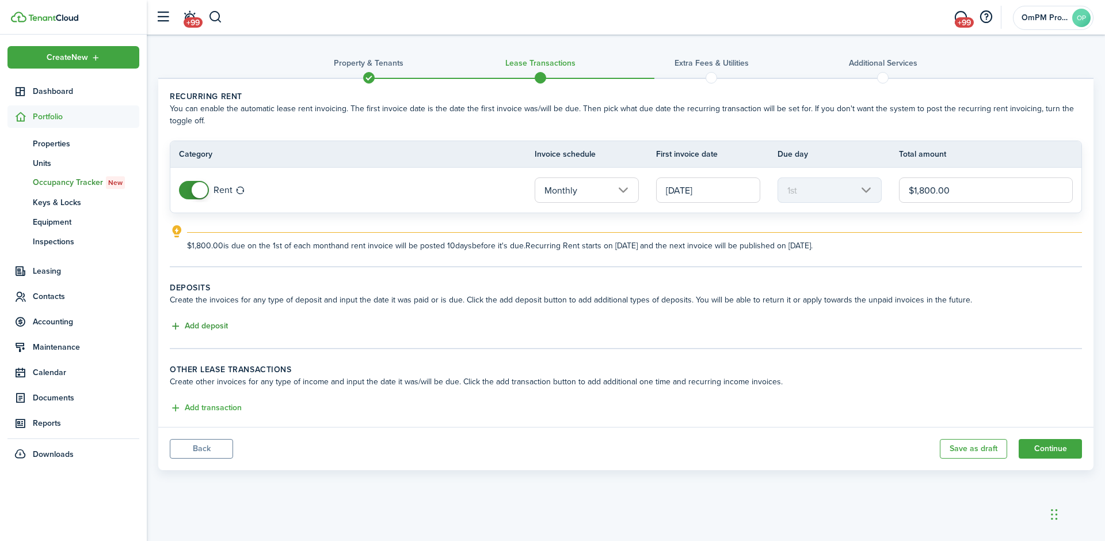
click at [216, 327] on button "Add deposit" at bounding box center [199, 325] width 58 height 13
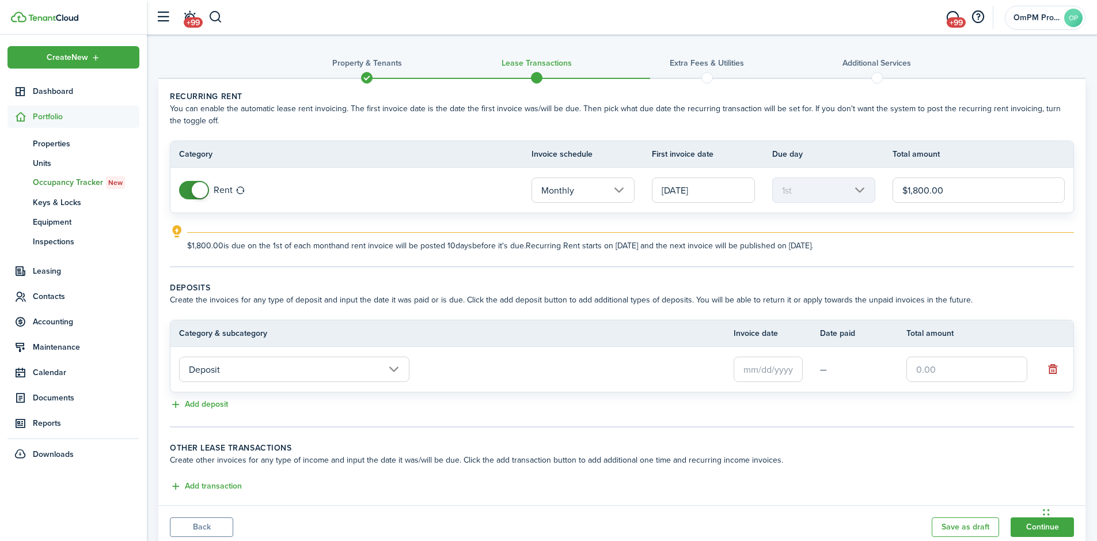
click at [289, 366] on input "Deposit" at bounding box center [294, 368] width 230 height 25
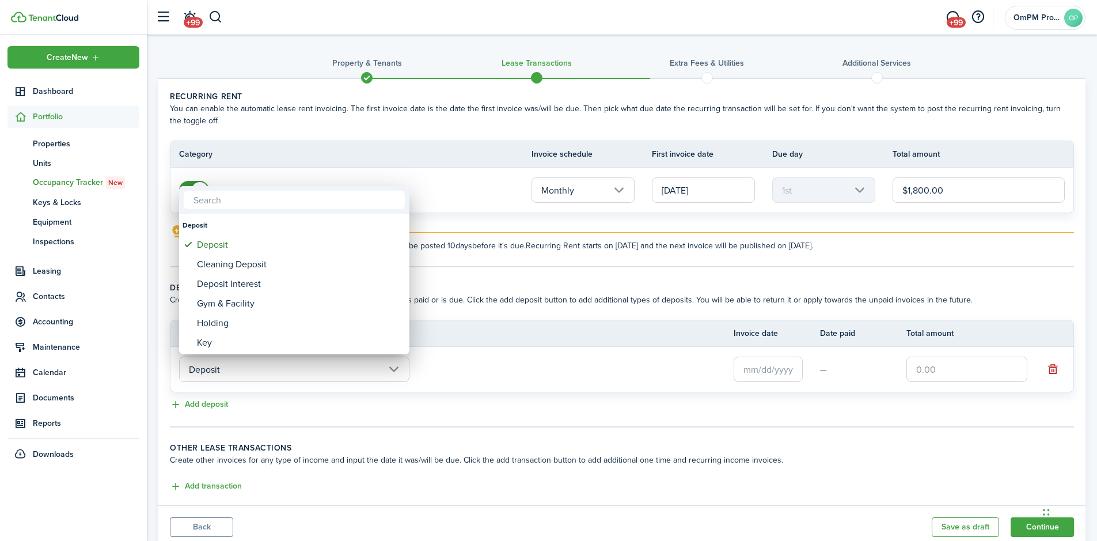
click at [318, 367] on div at bounding box center [548, 270] width 1281 height 725
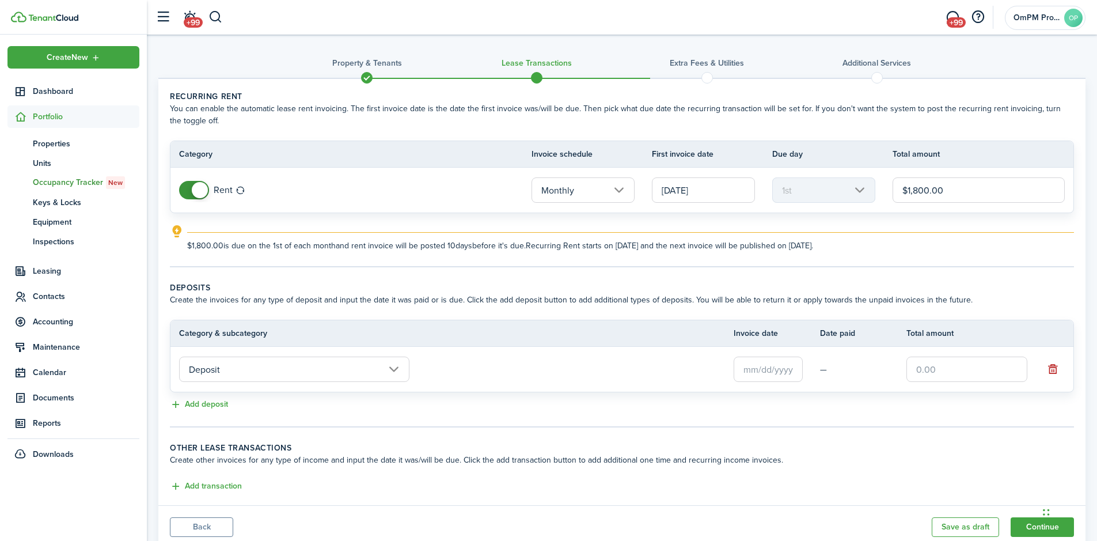
click at [760, 372] on input "text" at bounding box center [767, 368] width 69 height 25
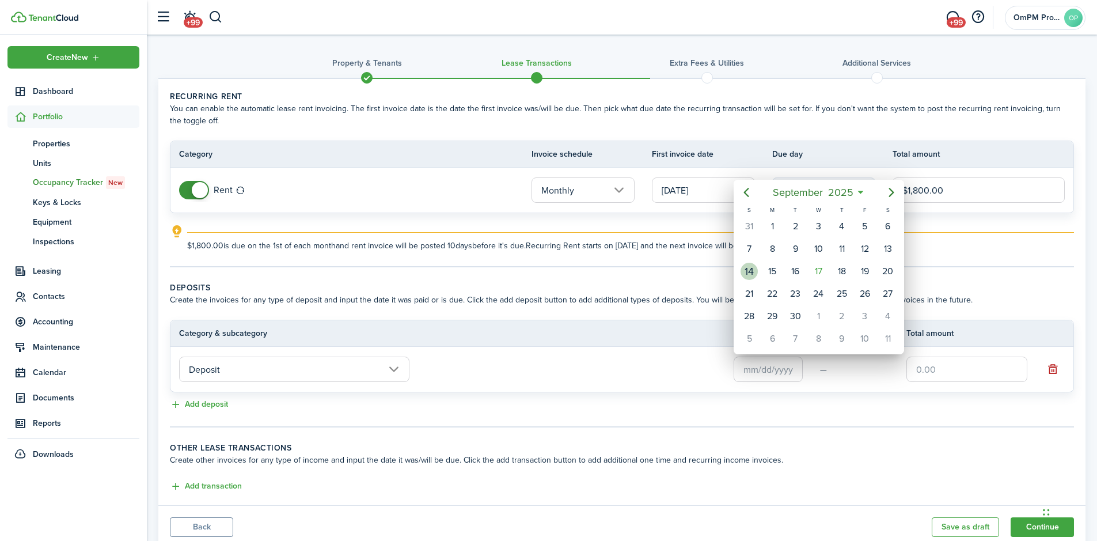
click at [751, 270] on div "14" at bounding box center [748, 270] width 17 height 17
type input "[DATE]"
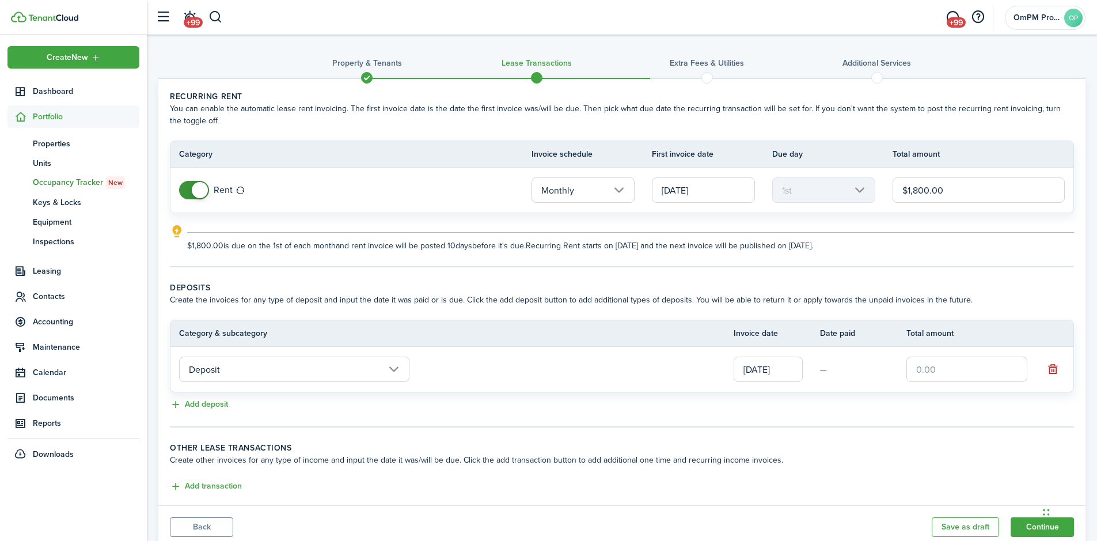
click at [923, 371] on input "text" at bounding box center [966, 368] width 121 height 25
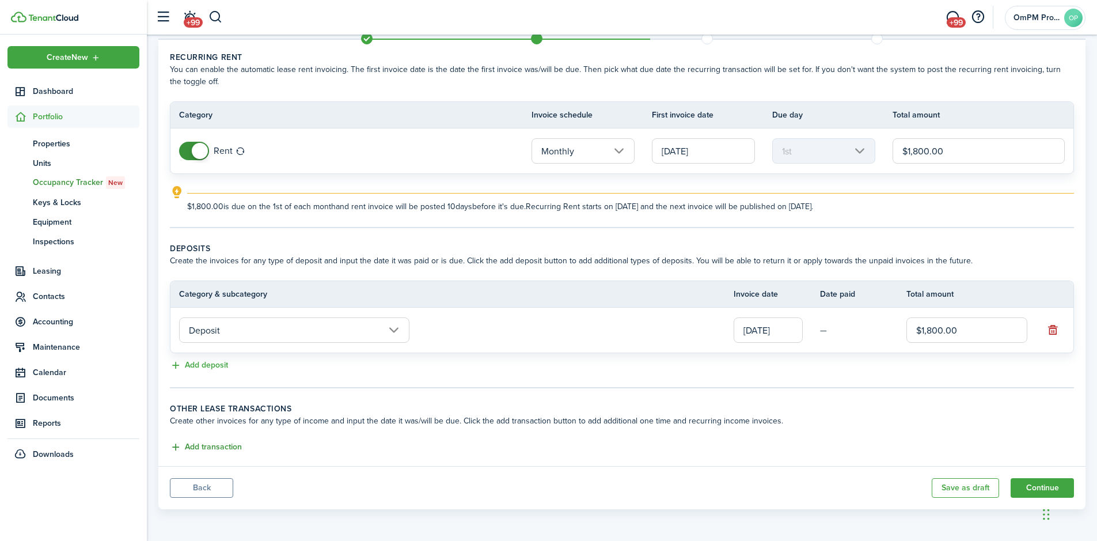
type input "$1,800.00"
click at [213, 446] on button "Add transaction" at bounding box center [206, 446] width 72 height 13
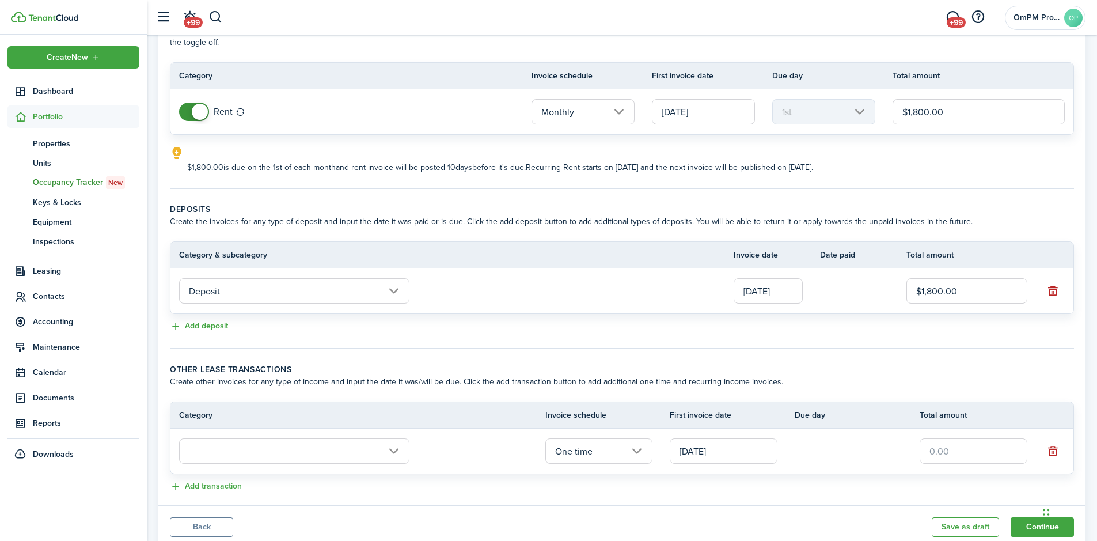
scroll to position [117, 0]
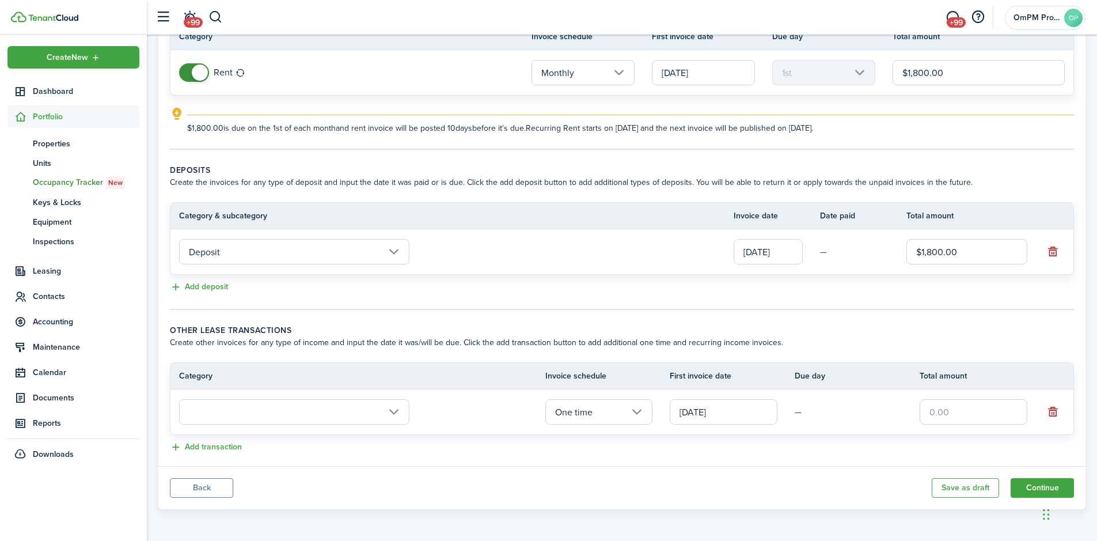
click at [370, 416] on input "text" at bounding box center [294, 411] width 230 height 25
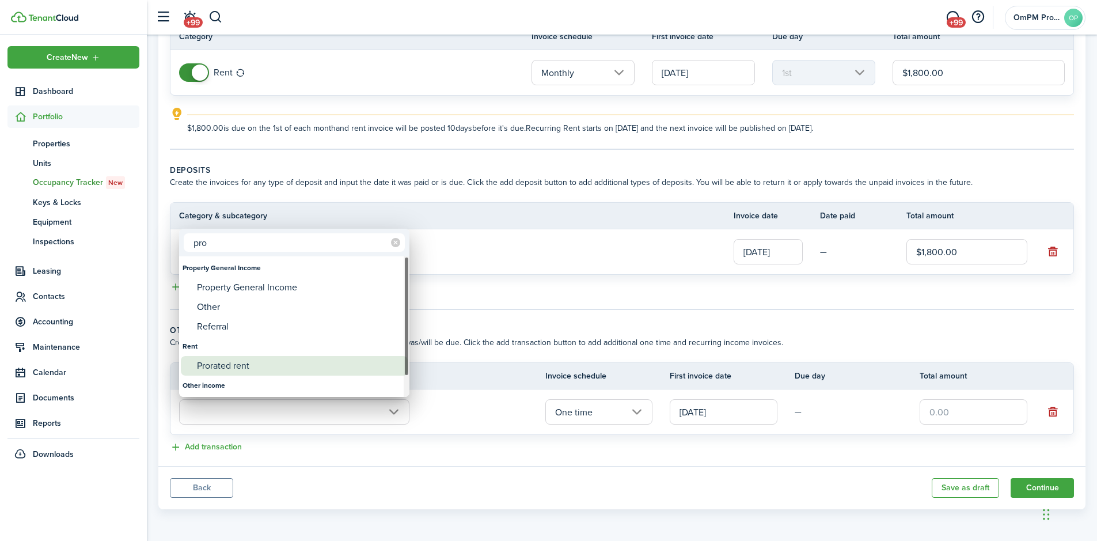
type input "pro"
click at [240, 364] on div "Prorated rent" at bounding box center [299, 366] width 204 height 20
type input "Rent / Prorated rent"
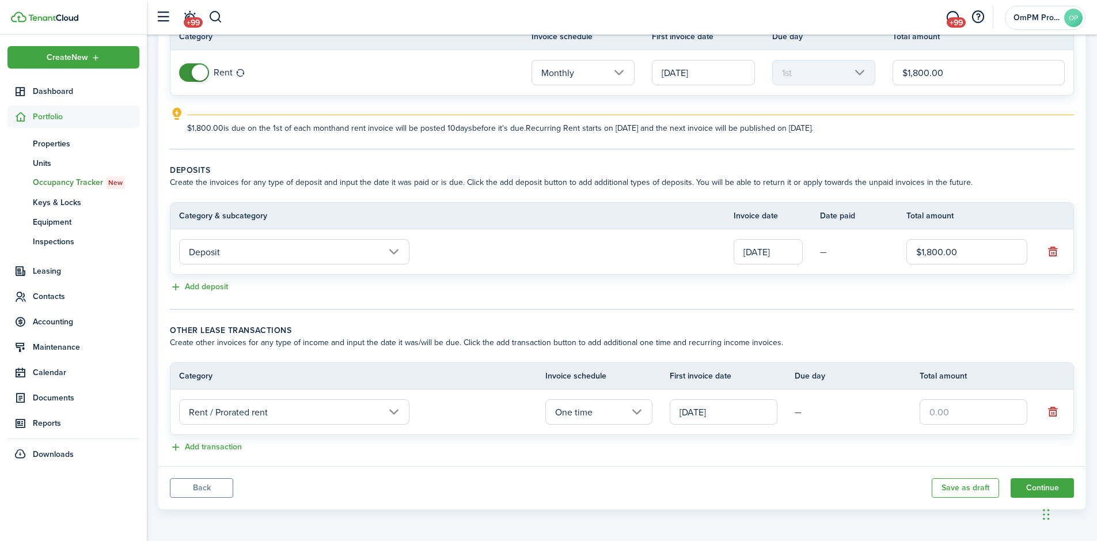
click at [728, 411] on input "[DATE]" at bounding box center [723, 411] width 108 height 25
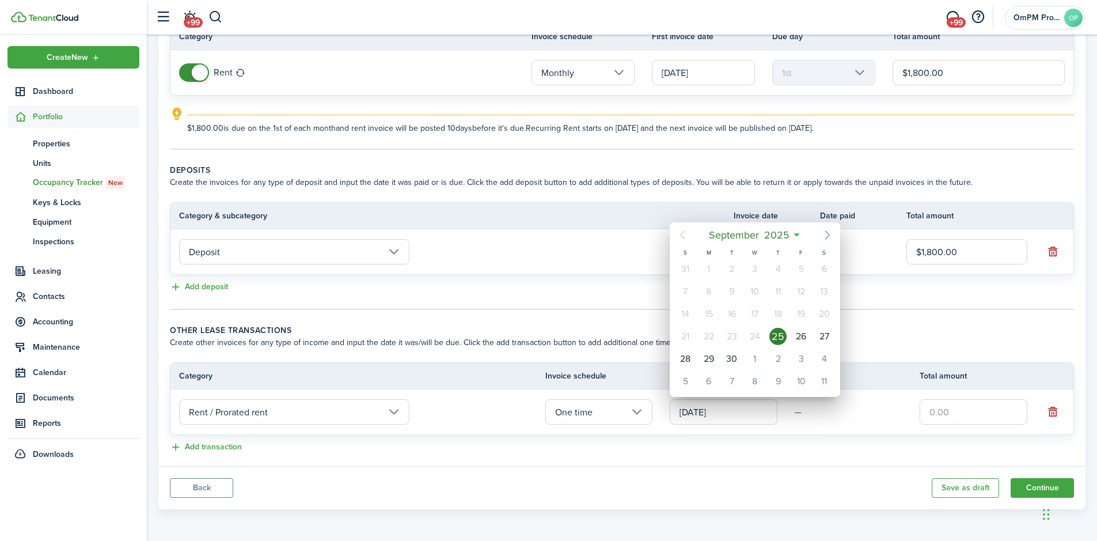
click at [829, 230] on icon "Next page" at bounding box center [827, 235] width 14 height 14
click at [757, 264] on div "1" at bounding box center [754, 268] width 17 height 17
type input "[DATE]"
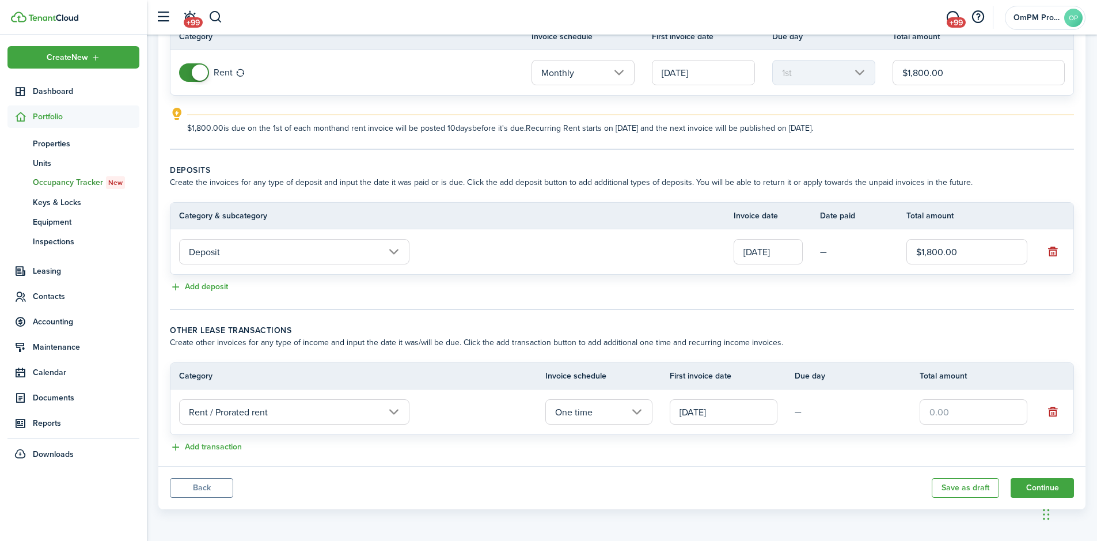
click at [927, 413] on input "text" at bounding box center [973, 411] width 108 height 25
type input "$360.00"
click at [1034, 485] on button "Continue" at bounding box center [1041, 488] width 63 height 20
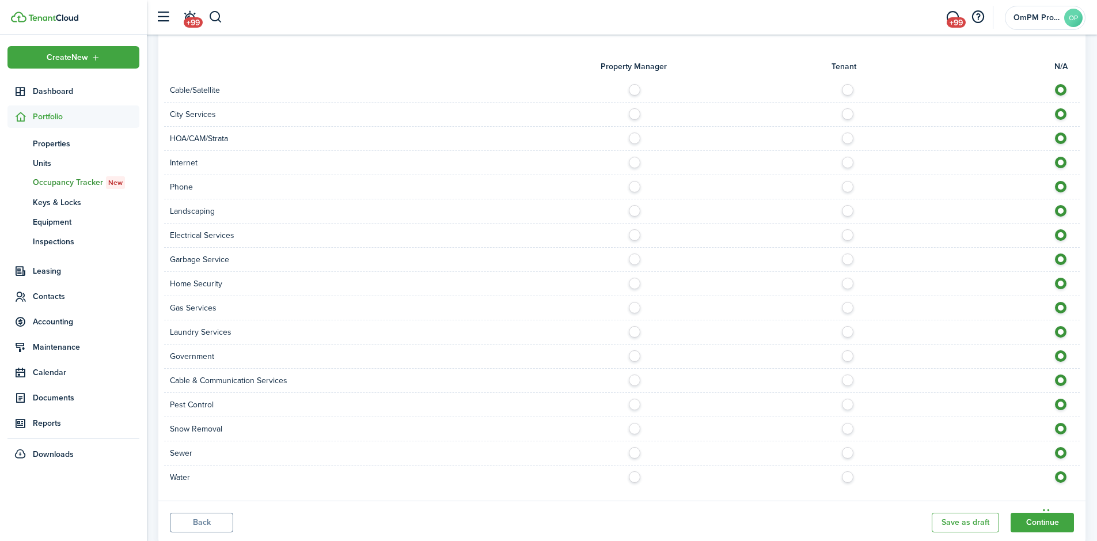
scroll to position [590, 0]
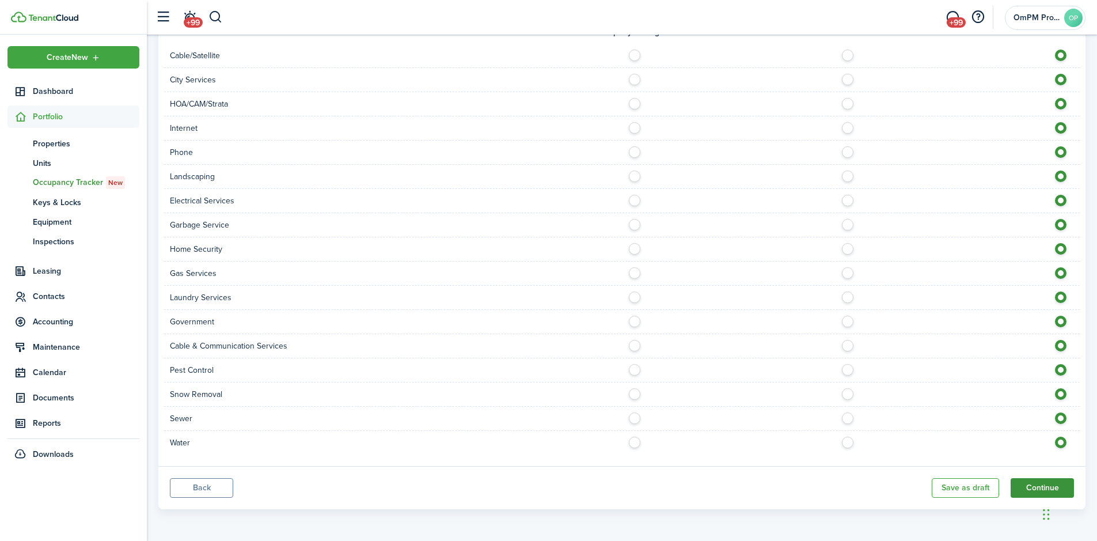
click at [1027, 484] on button "Continue" at bounding box center [1041, 488] width 63 height 20
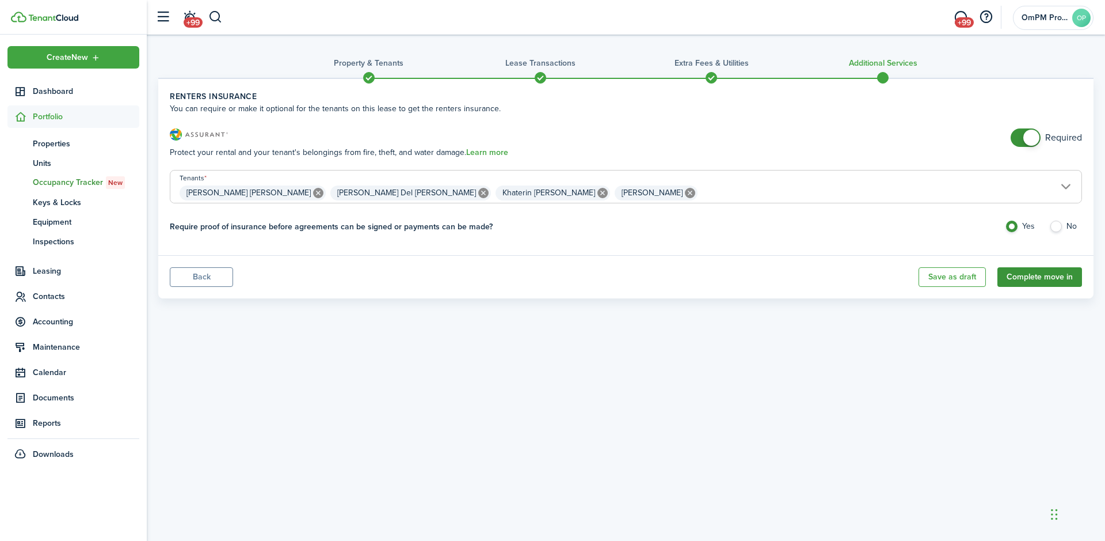
click at [1028, 270] on button "Complete move in" at bounding box center [1040, 277] width 85 height 20
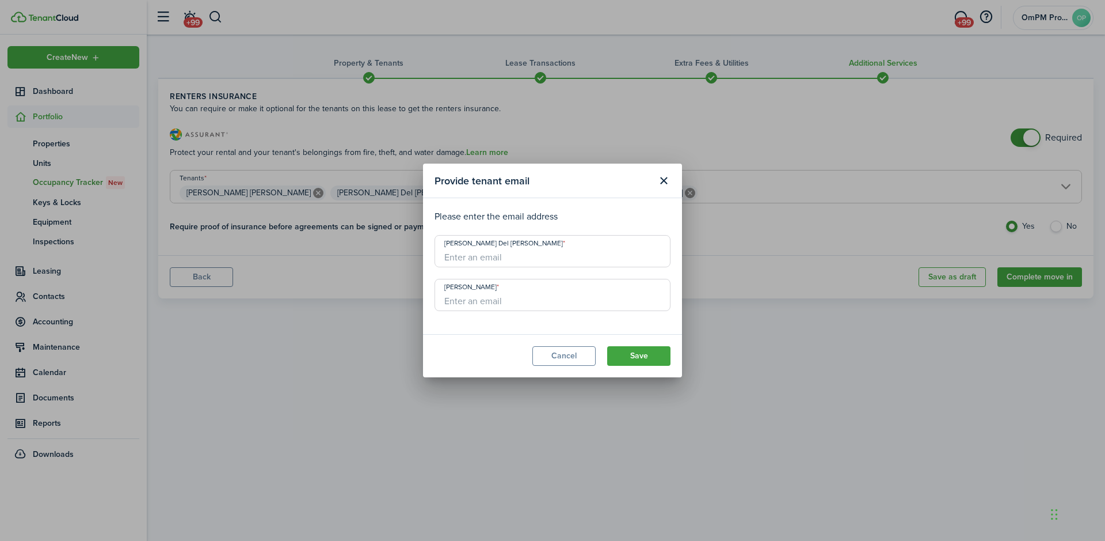
click at [512, 262] on input "[PERSON_NAME] Del [PERSON_NAME]" at bounding box center [553, 251] width 236 height 32
click at [574, 353] on button "Cancel" at bounding box center [563, 356] width 63 height 20
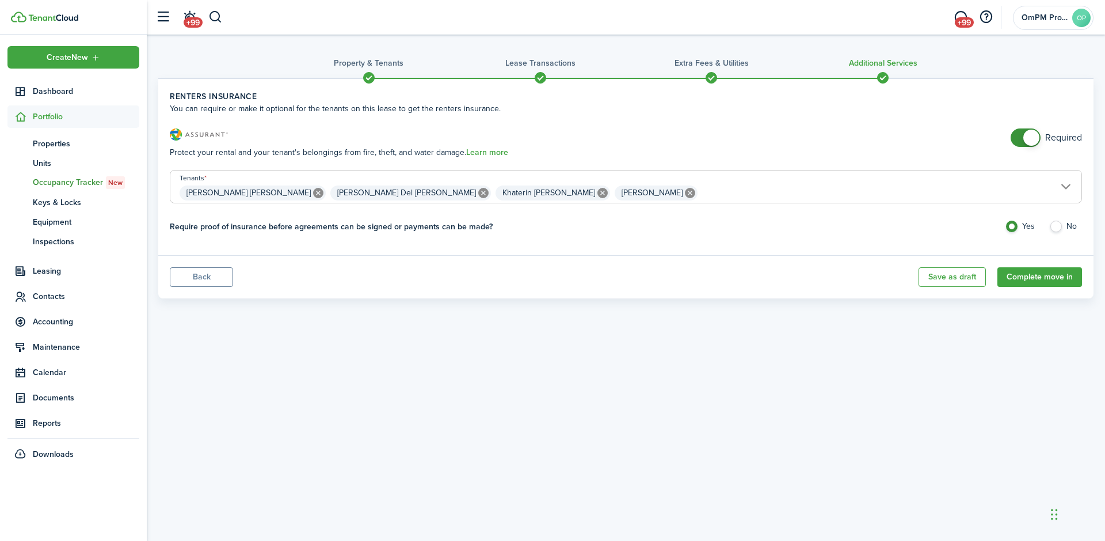
click at [1035, 136] on span at bounding box center [1031, 138] width 16 height 16
checkbox input "false"
click at [1028, 139] on span at bounding box center [1031, 138] width 16 height 16
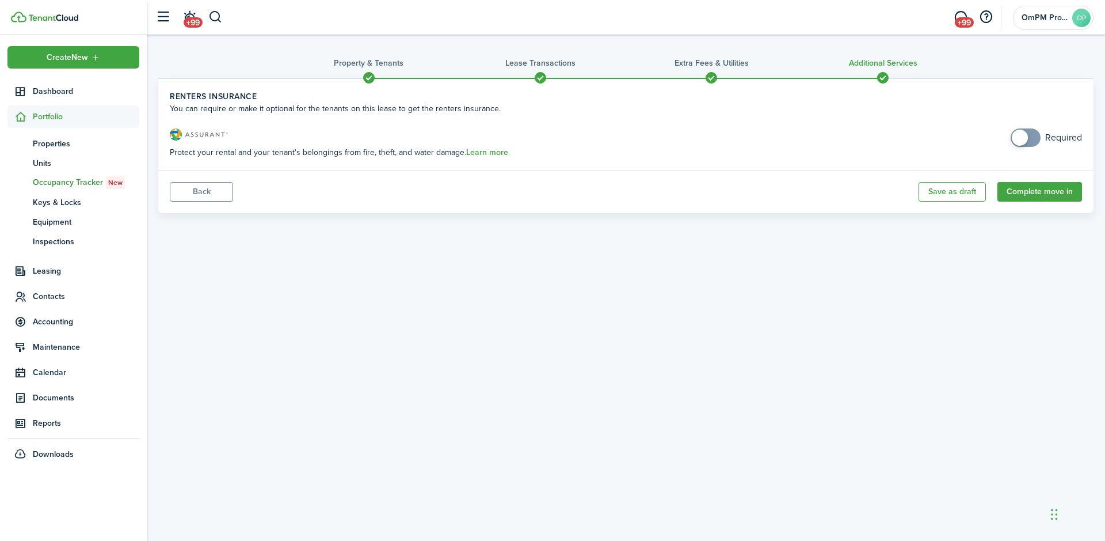
click at [215, 193] on button "Back" at bounding box center [201, 192] width 63 height 20
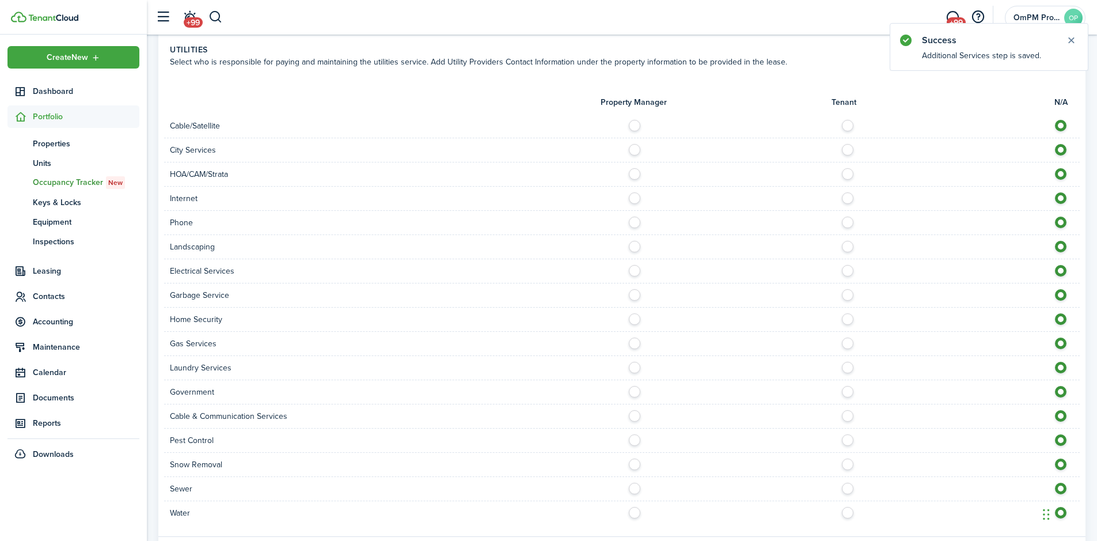
scroll to position [590, 0]
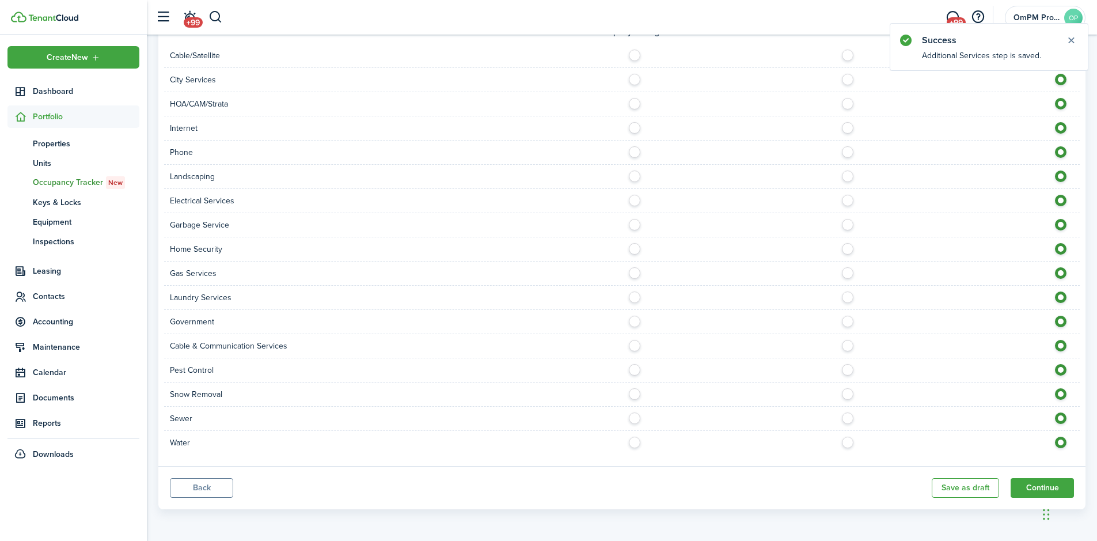
click at [208, 483] on button "Back" at bounding box center [201, 488] width 63 height 20
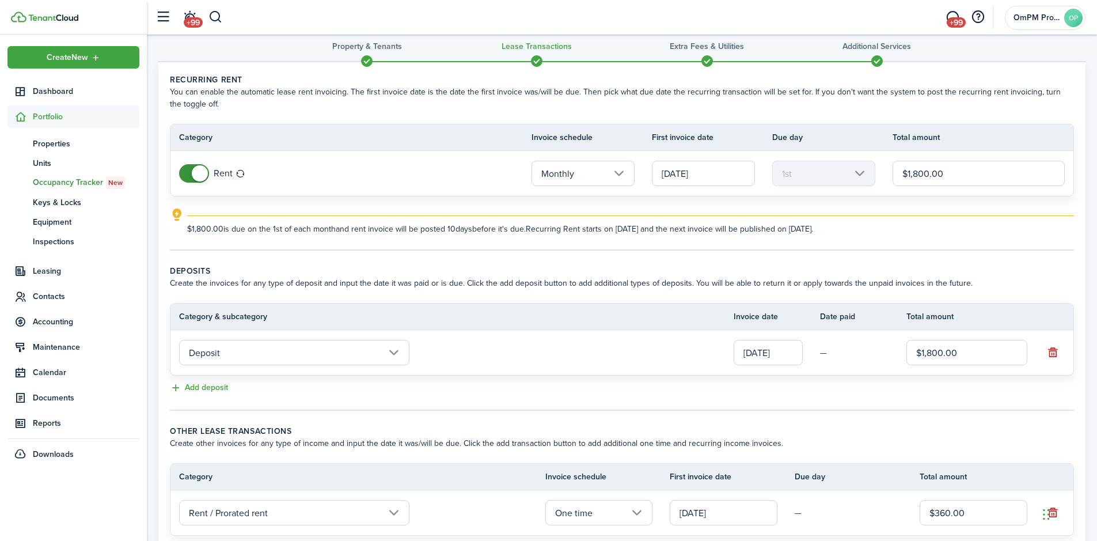
scroll to position [117, 0]
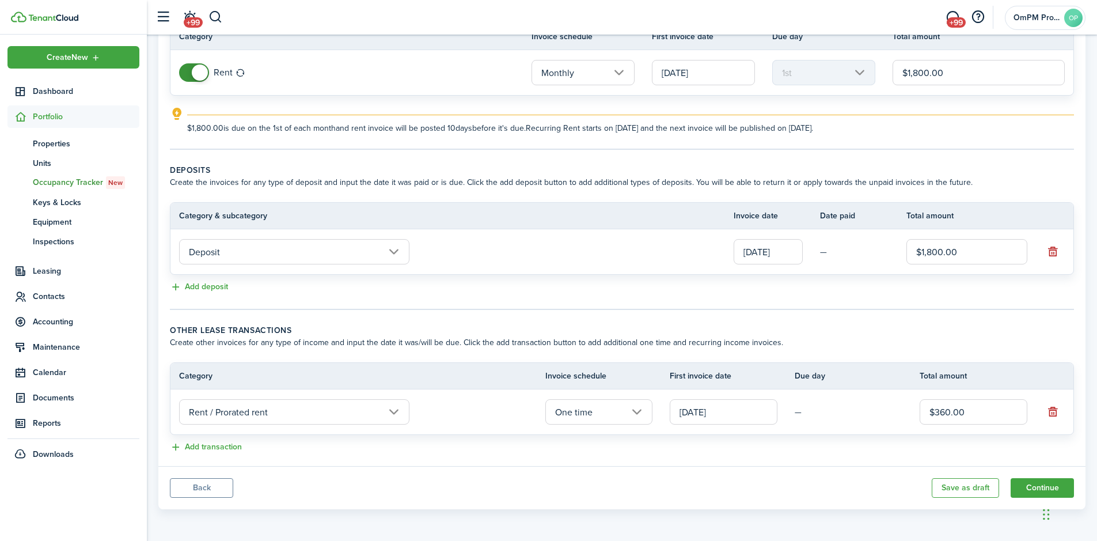
click at [206, 487] on button "Back" at bounding box center [201, 488] width 63 height 20
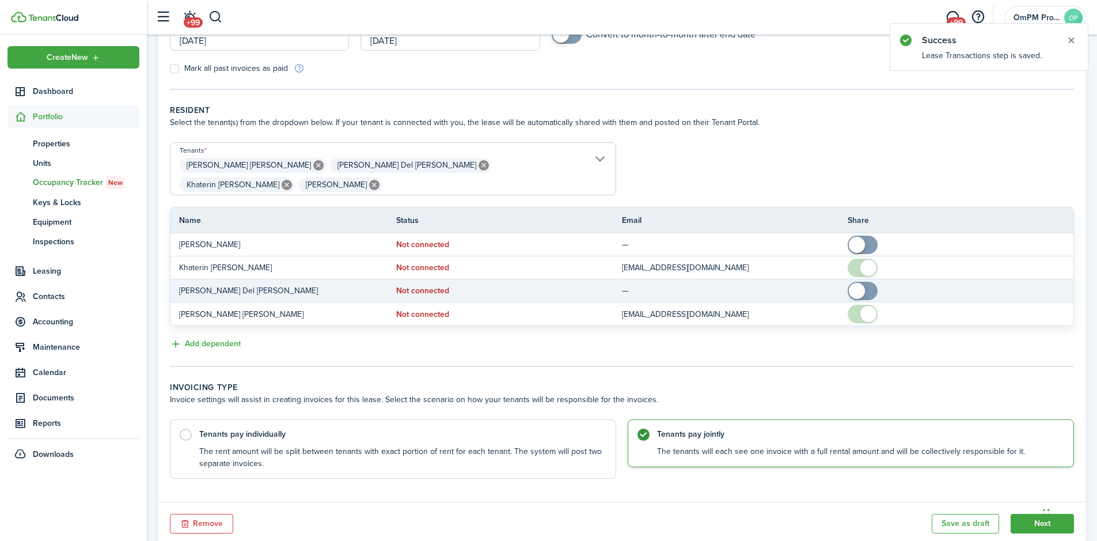
scroll to position [173, 0]
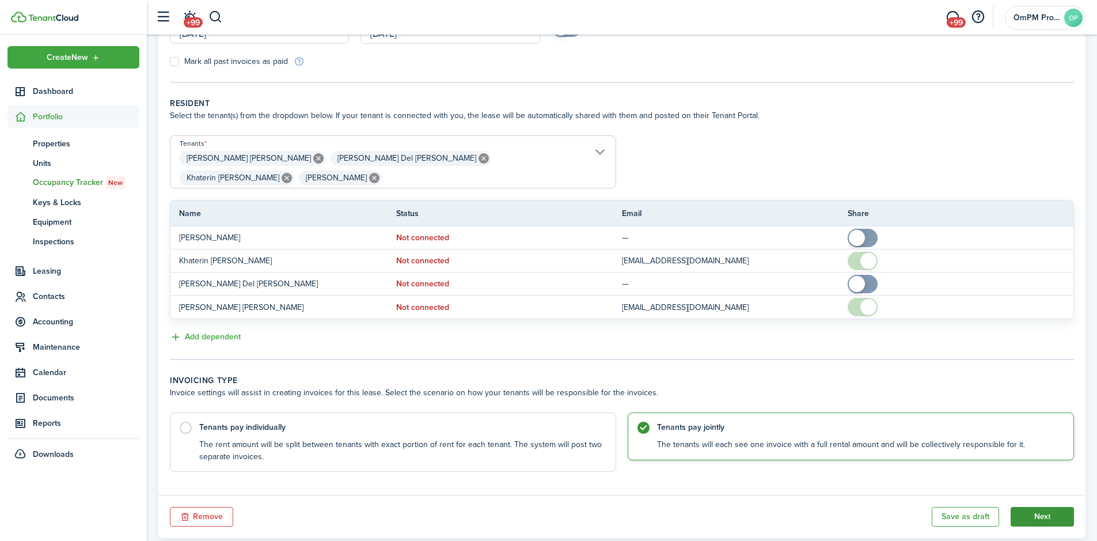
click at [1036, 507] on button "Next" at bounding box center [1041, 517] width 63 height 20
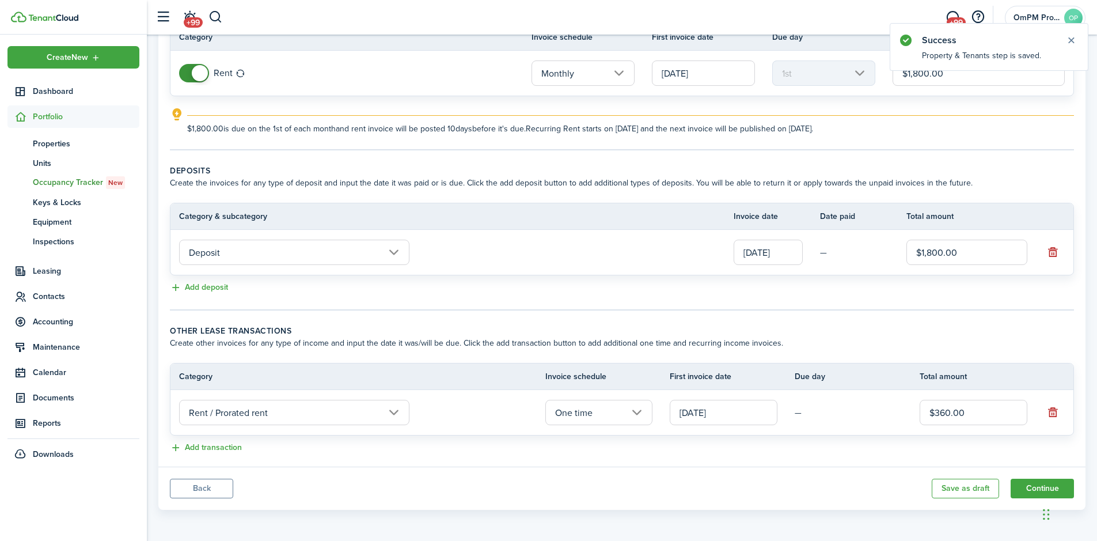
scroll to position [117, 0]
click at [1038, 488] on button "Continue" at bounding box center [1041, 488] width 63 height 20
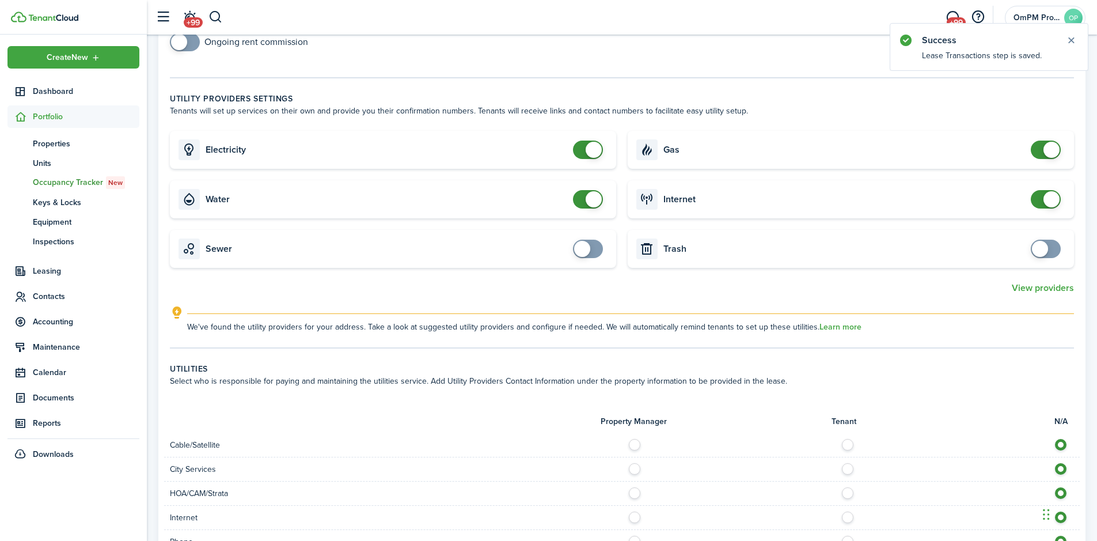
scroll to position [252, 0]
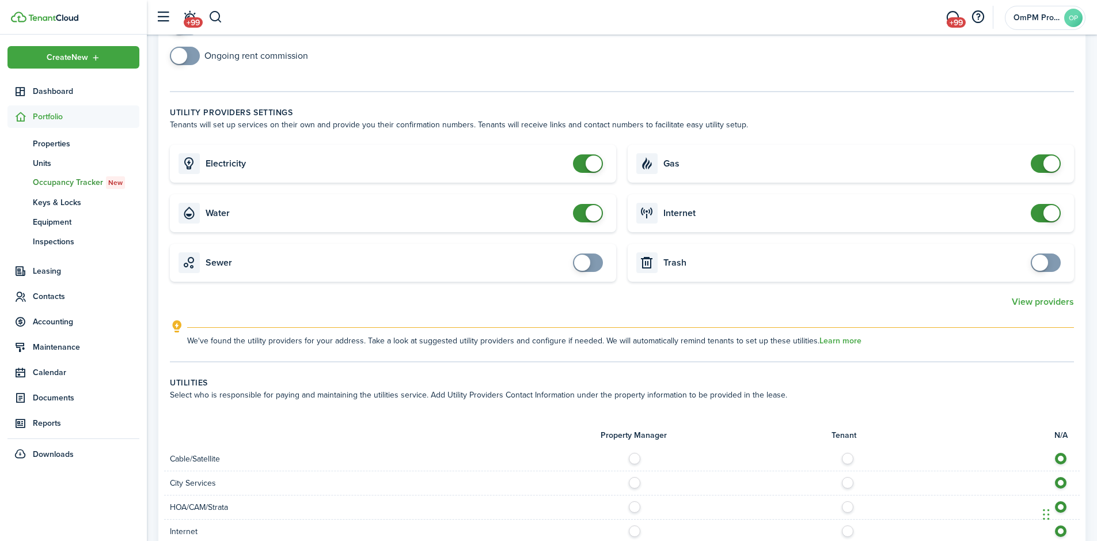
checkbox input "false"
click at [583, 166] on span at bounding box center [588, 163] width 12 height 18
checkbox input "false"
click at [583, 214] on span at bounding box center [588, 213] width 12 height 18
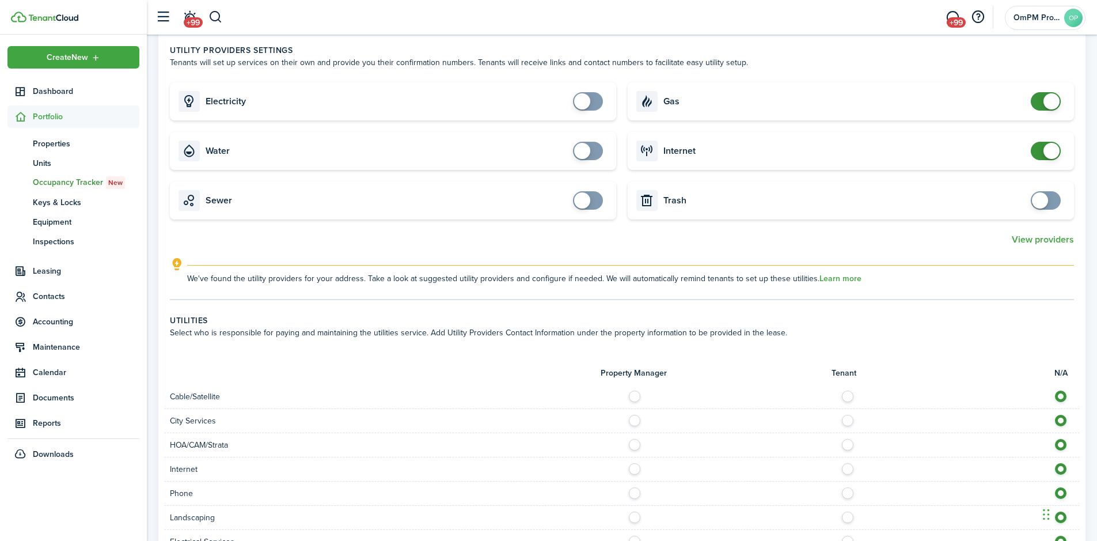
scroll to position [310, 0]
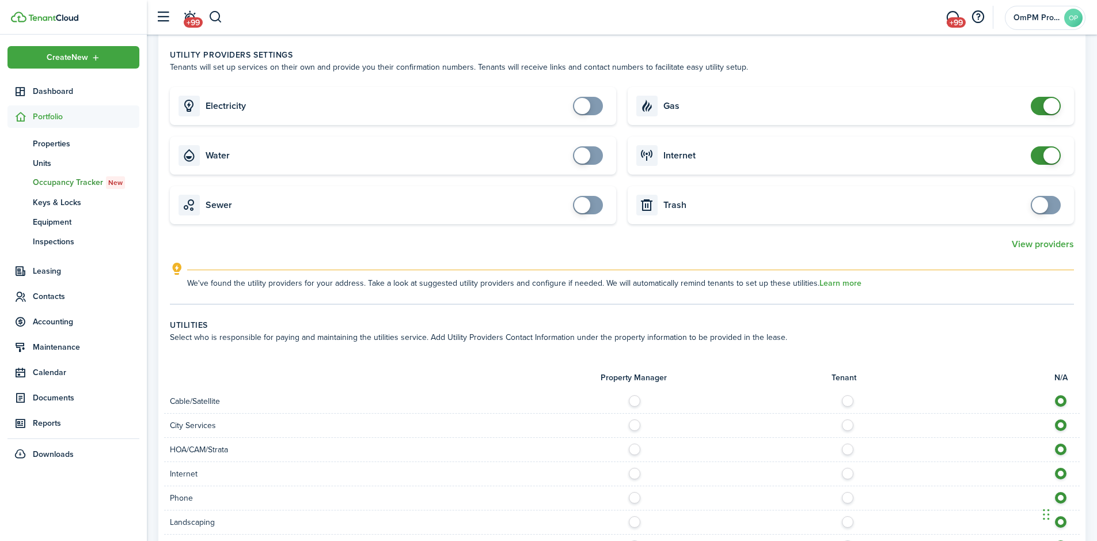
checkbox input "false"
click at [1041, 159] on span at bounding box center [1046, 155] width 12 height 18
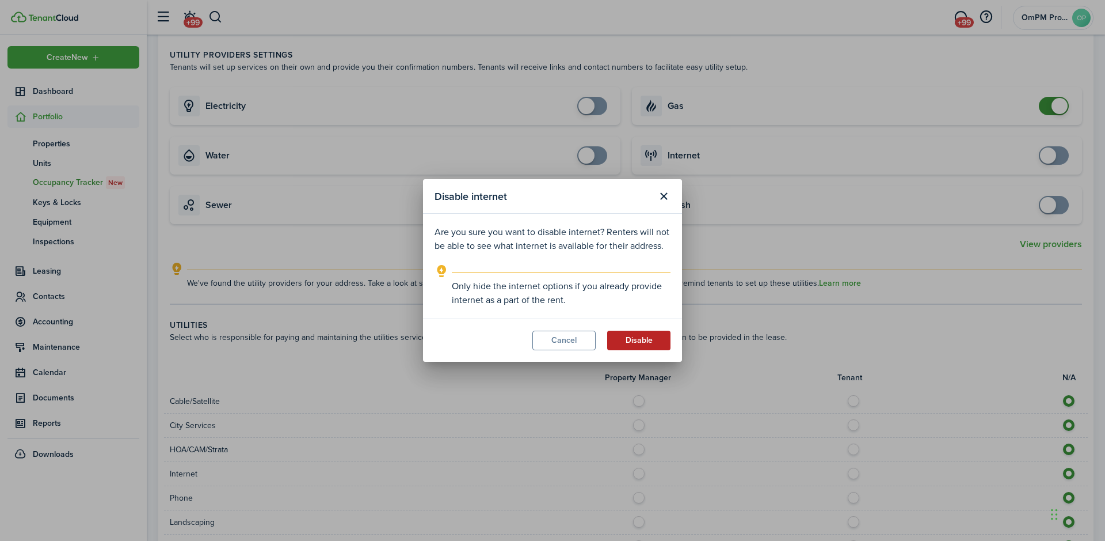
click at [632, 341] on button "Disable" at bounding box center [638, 340] width 63 height 20
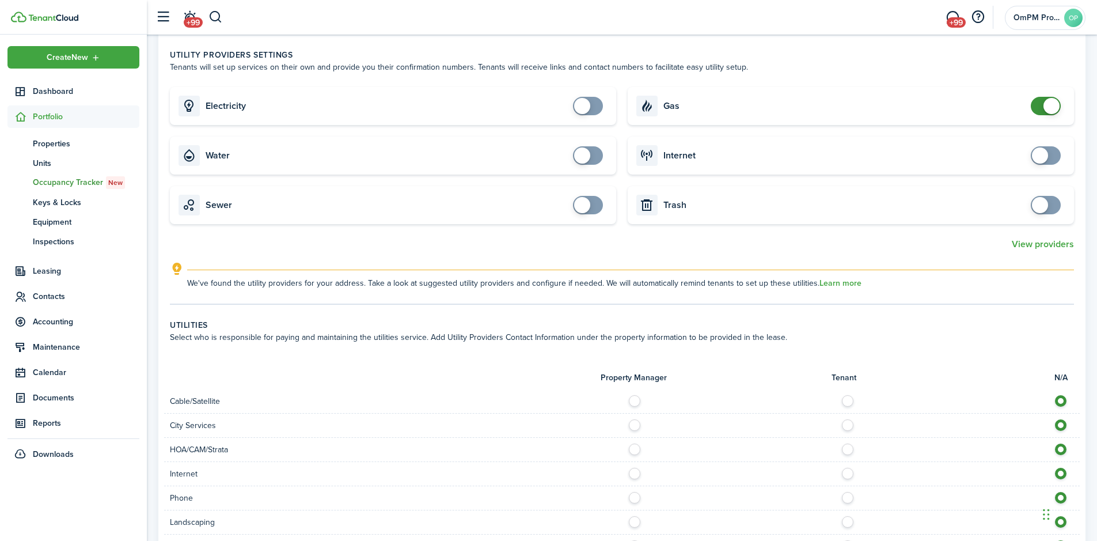
checkbox input "false"
click at [1042, 108] on span at bounding box center [1046, 106] width 12 height 18
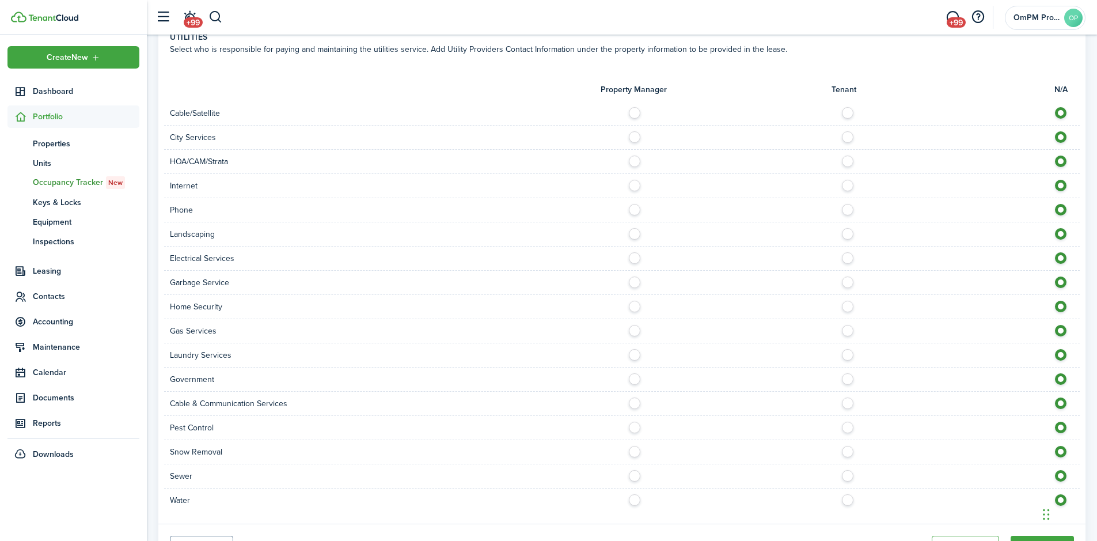
scroll to position [655, 0]
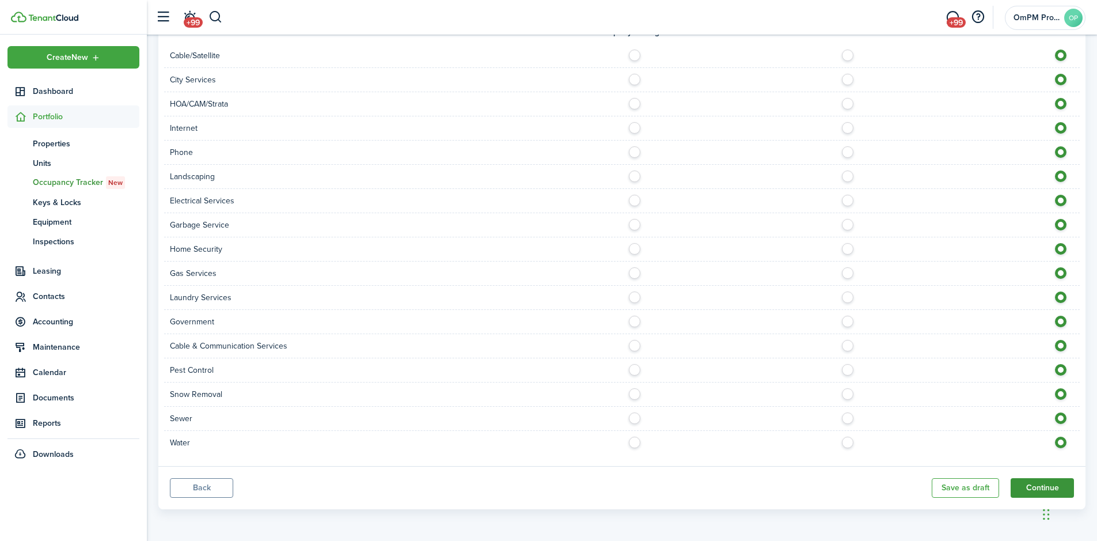
click at [1032, 488] on button "Continue" at bounding box center [1041, 488] width 63 height 20
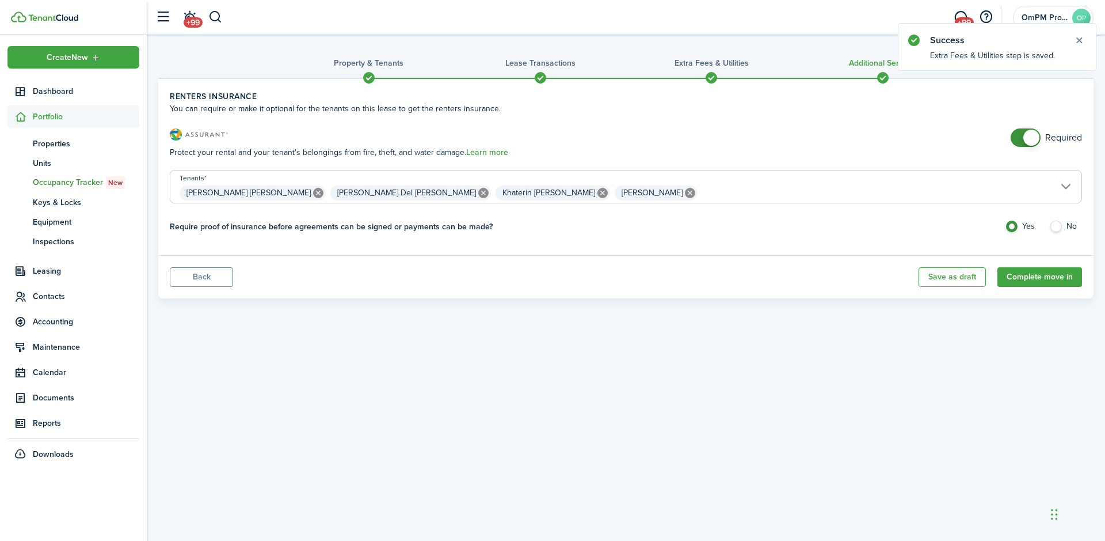
checkbox input "false"
click at [1020, 135] on span at bounding box center [1026, 137] width 12 height 18
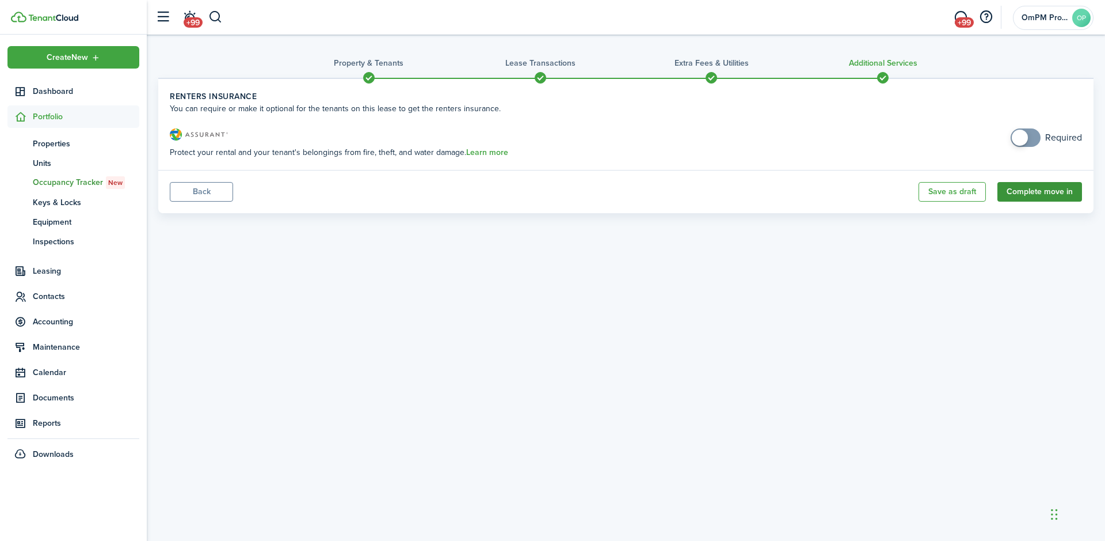
click at [1033, 192] on button "Complete move in" at bounding box center [1040, 192] width 85 height 20
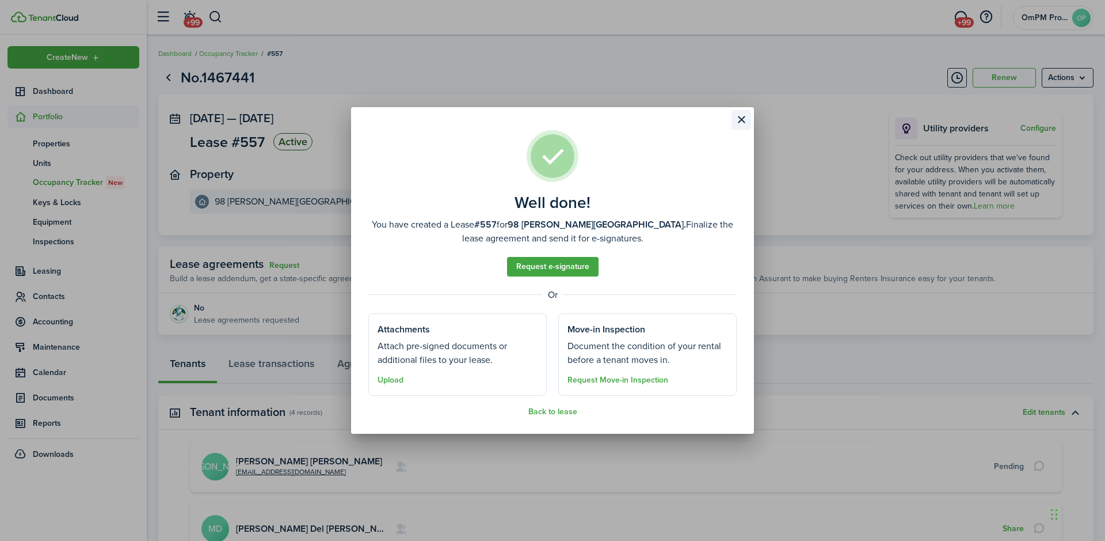
click at [737, 119] on button "Close modal" at bounding box center [742, 120] width 20 height 20
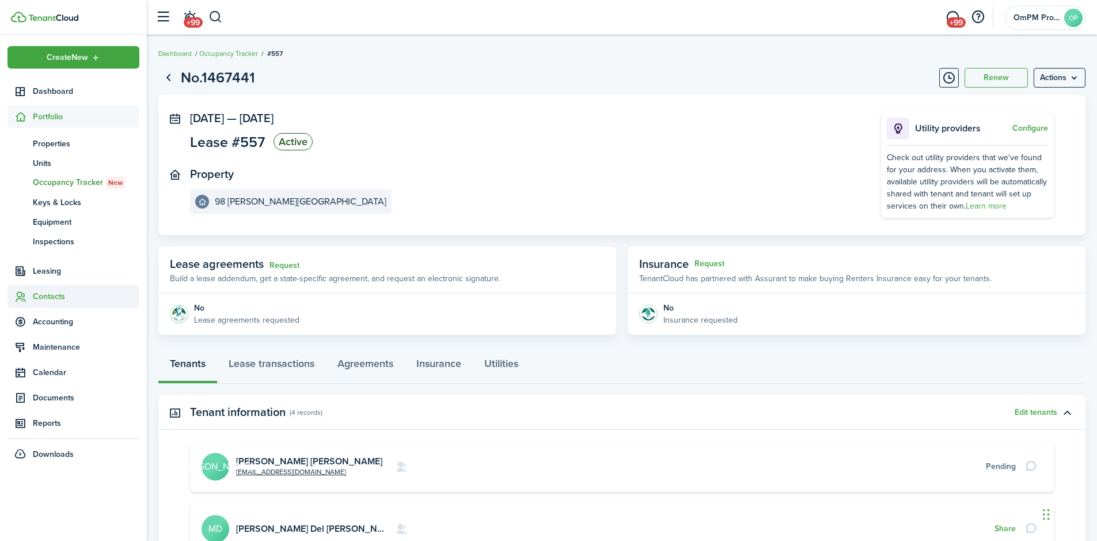
click at [51, 294] on span "Contacts" at bounding box center [86, 296] width 106 height 12
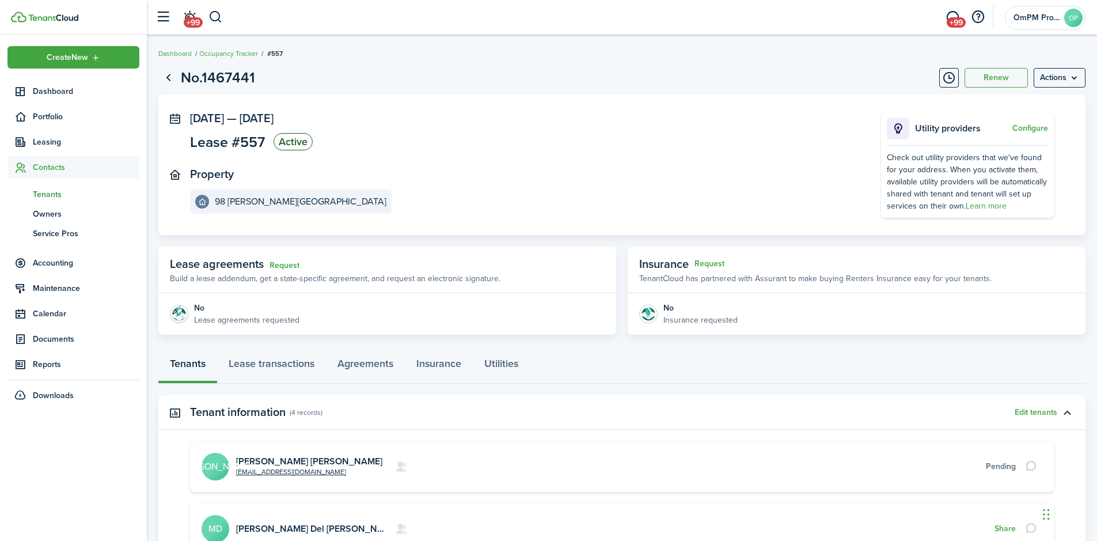
click at [49, 190] on span "Tenants" at bounding box center [86, 194] width 106 height 12
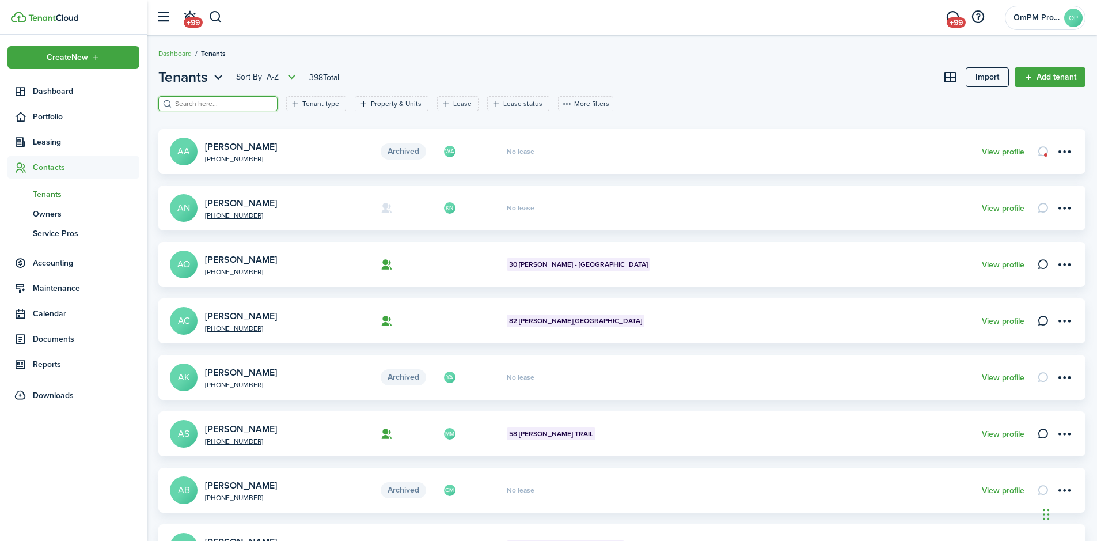
click at [206, 104] on input "search" at bounding box center [222, 103] width 101 height 11
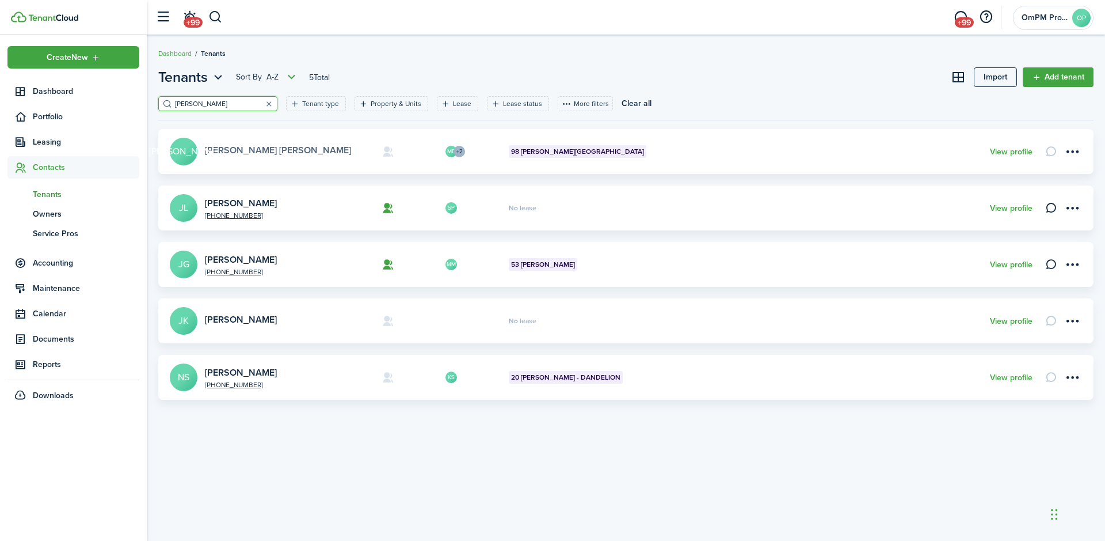
type input "[PERSON_NAME]"
click at [222, 147] on link "[PERSON_NAME] [PERSON_NAME]" at bounding box center [278, 149] width 146 height 13
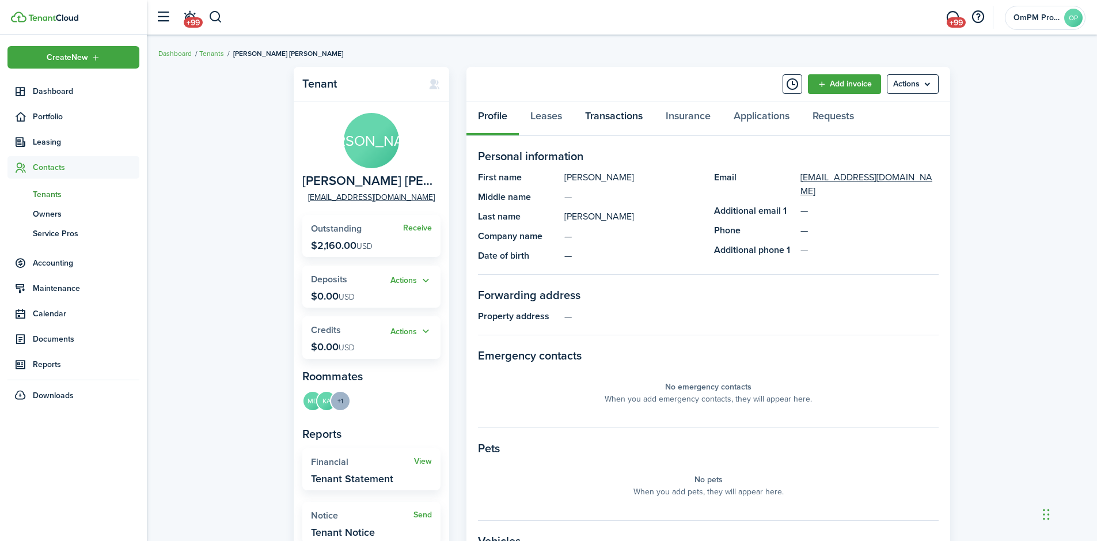
click at [610, 112] on link "Transactions" at bounding box center [613, 118] width 81 height 35
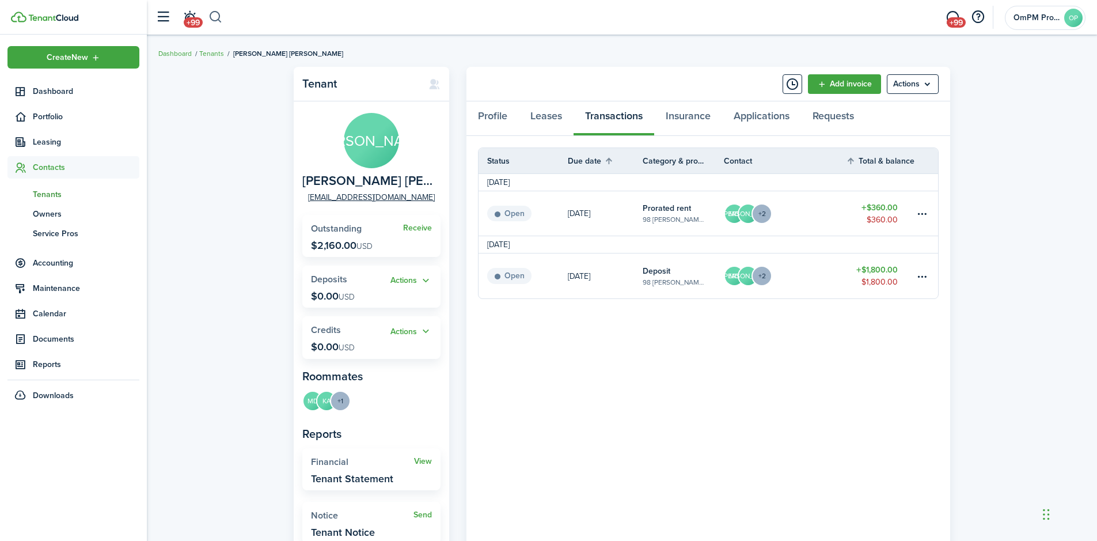
click at [216, 14] on button "button" at bounding box center [215, 17] width 14 height 20
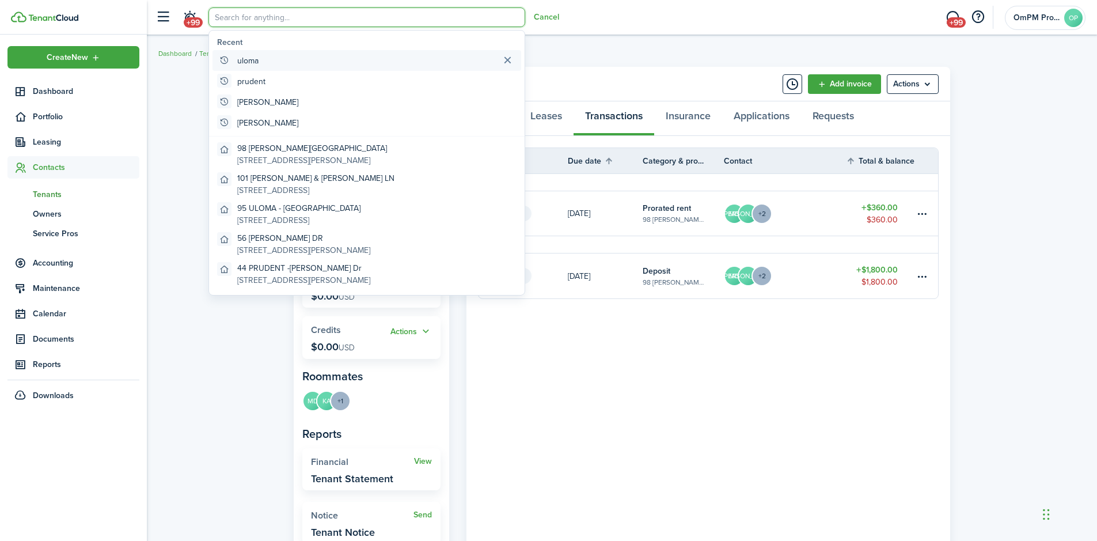
click at [239, 65] on global-search-item-title "uloma" at bounding box center [247, 61] width 21 height 12
type input "uloma"
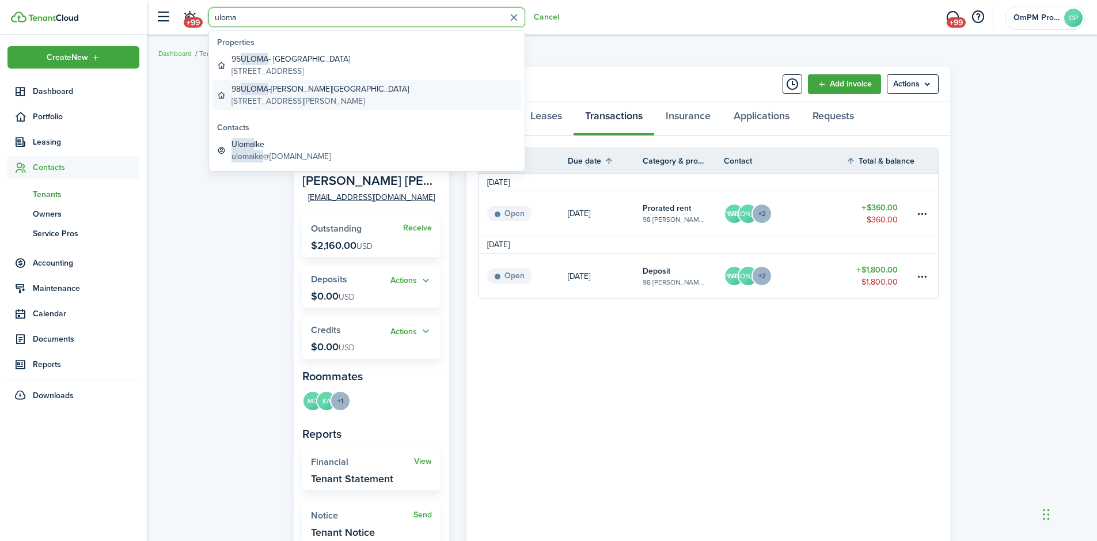
click at [285, 99] on global-search-item-description "[STREET_ADDRESS][PERSON_NAME]" at bounding box center [319, 101] width 177 height 12
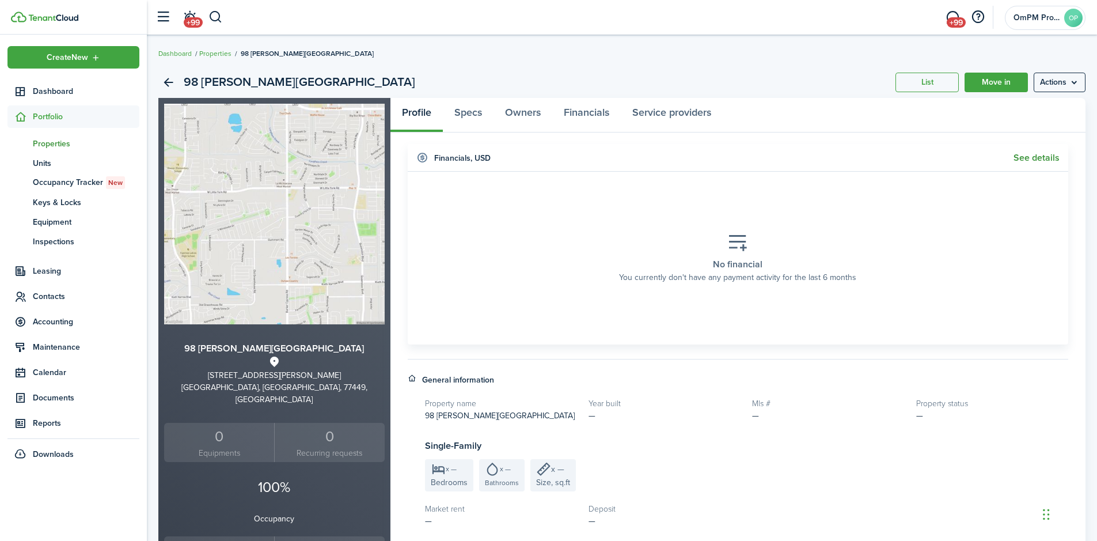
click at [1024, 159] on link "See details" at bounding box center [1036, 158] width 46 height 10
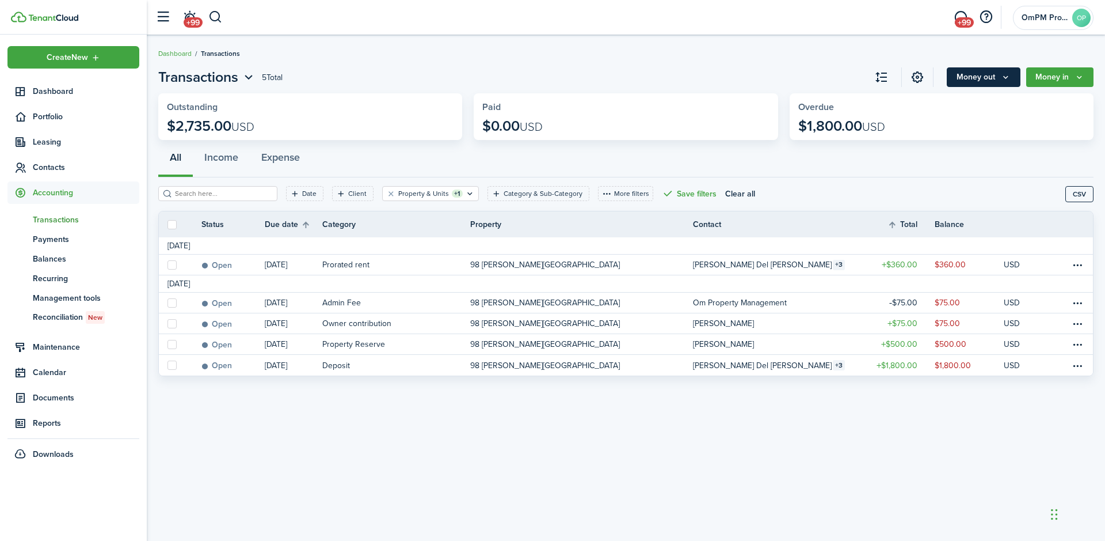
click at [978, 80] on button "Money out" at bounding box center [984, 77] width 74 height 20
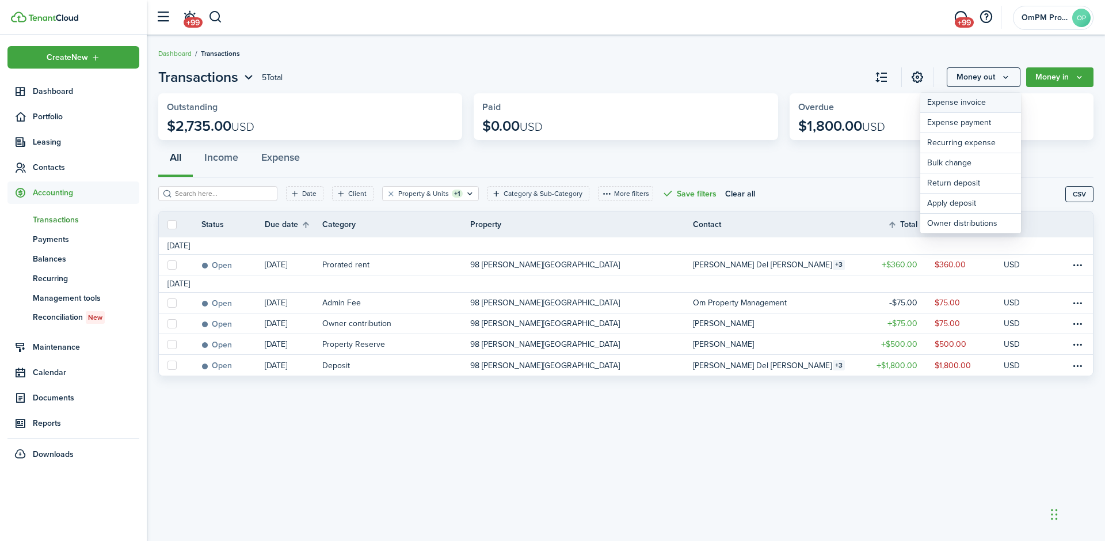
click at [971, 99] on link "Expense invoice" at bounding box center [970, 103] width 101 height 20
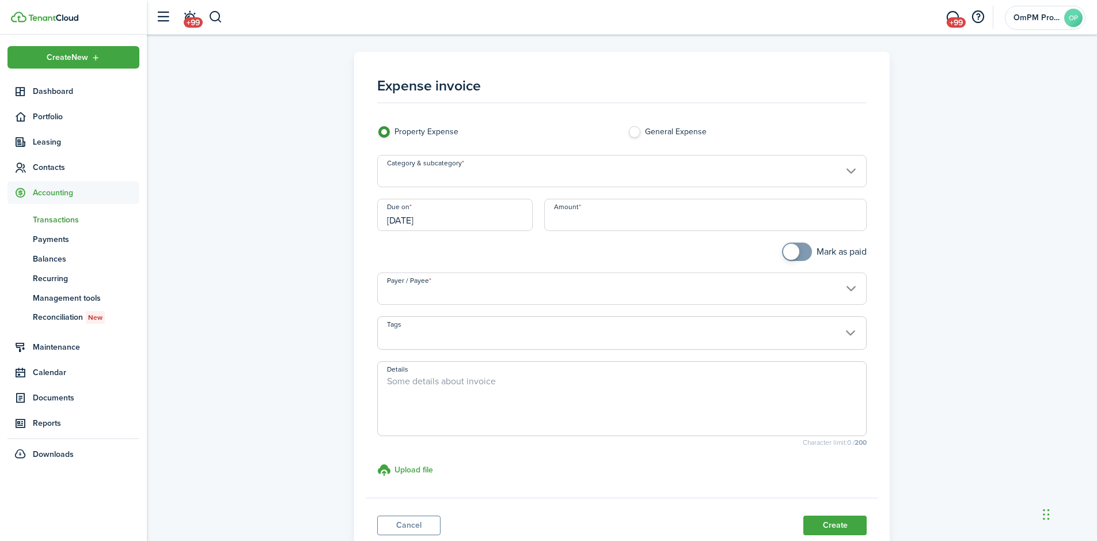
click at [641, 174] on input "Category & subcategory" at bounding box center [622, 171] width 490 height 32
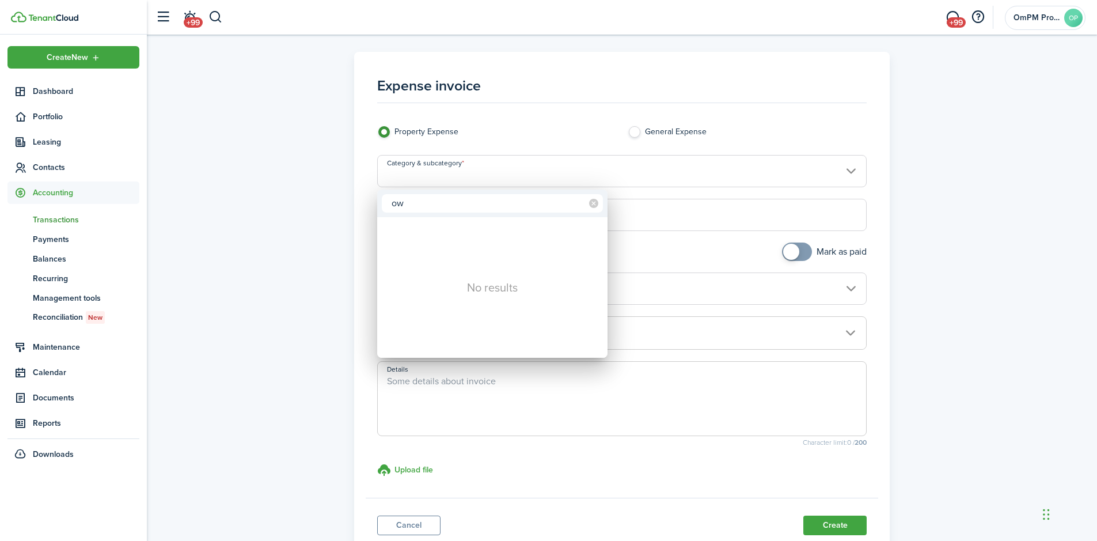
type input "o"
click at [930, 178] on div at bounding box center [548, 270] width 1281 height 725
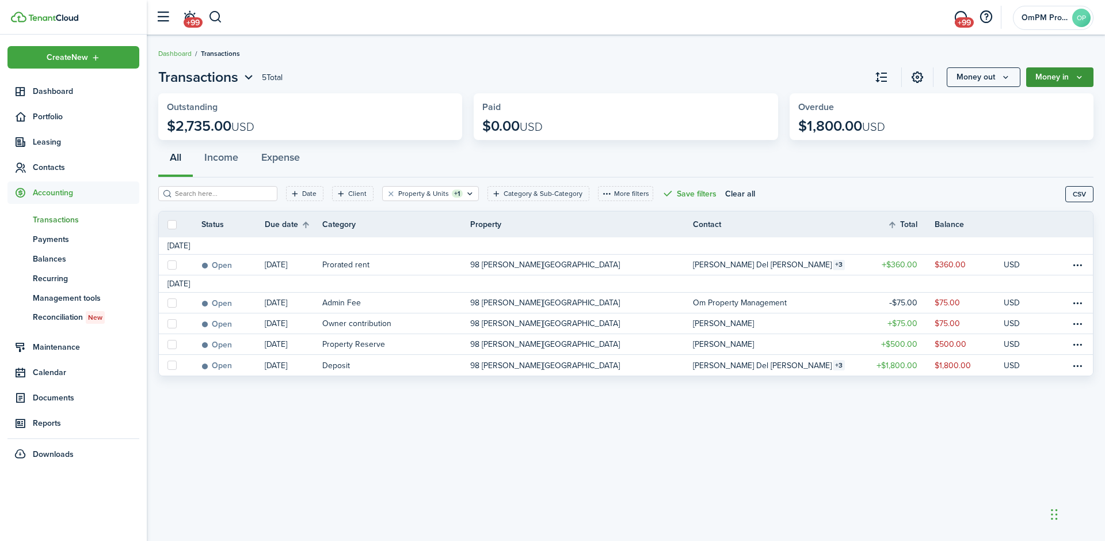
click at [1056, 80] on button "Money in" at bounding box center [1059, 77] width 67 height 20
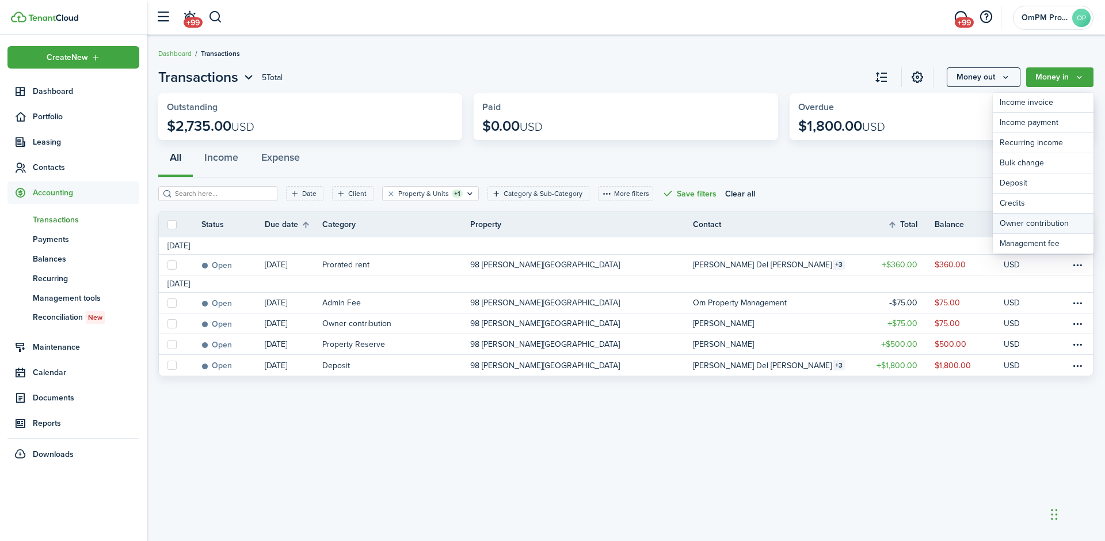
click at [1016, 224] on link "Owner contribution" at bounding box center [1043, 224] width 101 height 20
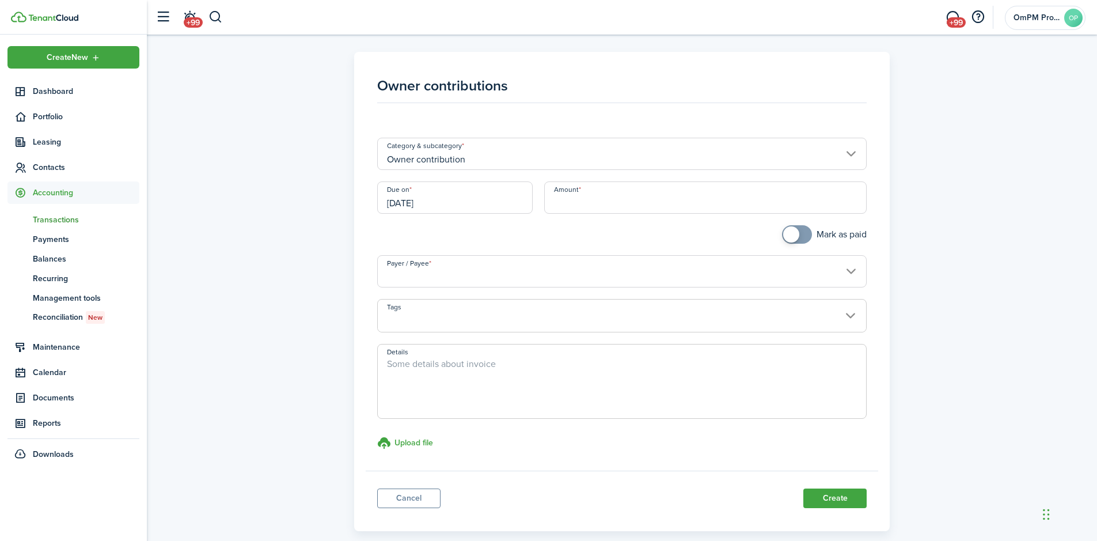
click at [850, 155] on input "Owner contribution" at bounding box center [622, 154] width 490 height 32
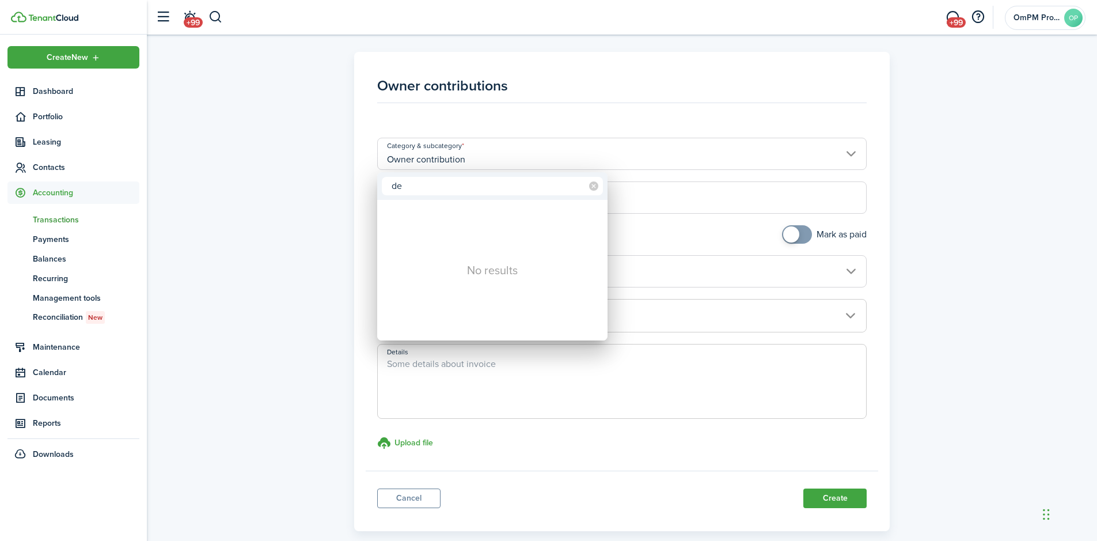
type input "d"
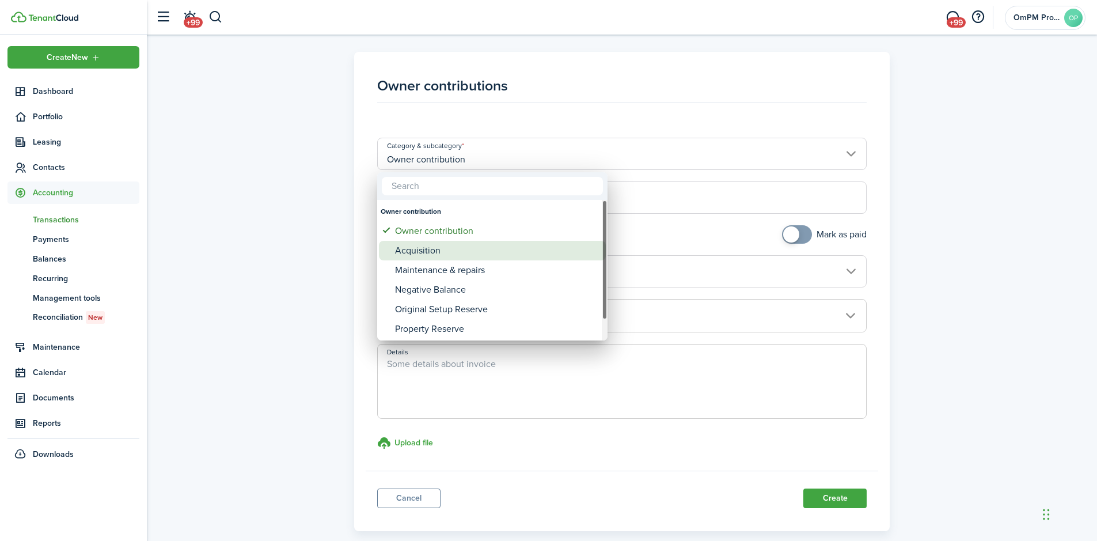
click at [433, 252] on div "Acquisition" at bounding box center [497, 251] width 204 height 20
type input "Owner contribution / Acquisition"
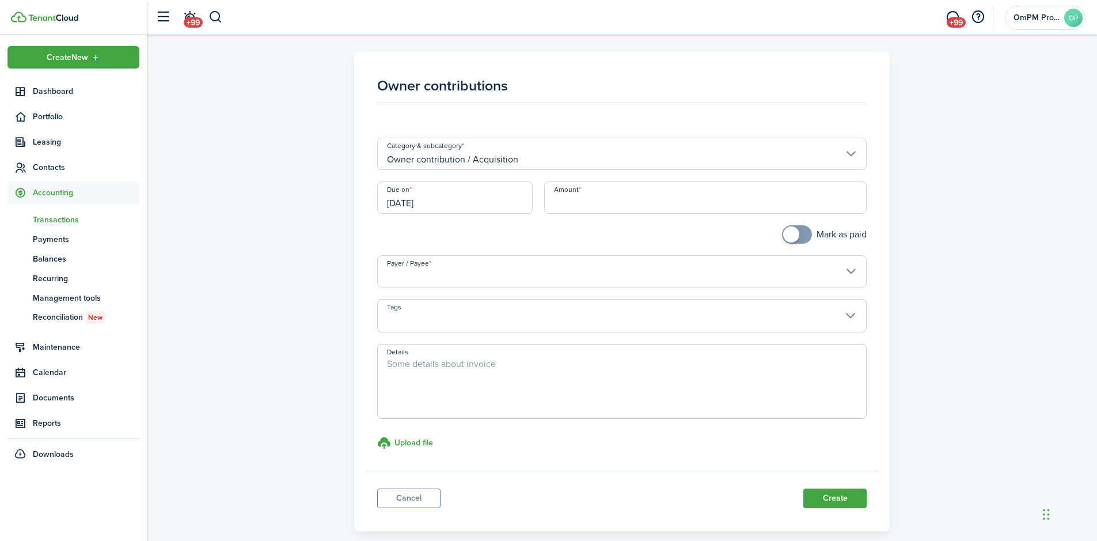
click at [432, 210] on input "[DATE]" at bounding box center [454, 197] width 155 height 32
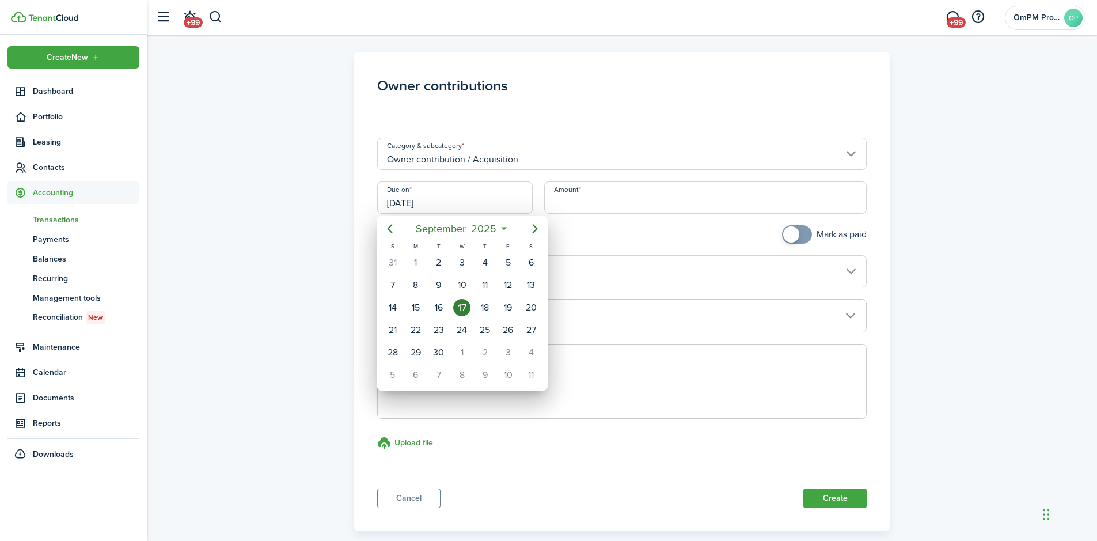
click at [611, 205] on div at bounding box center [548, 270] width 1281 height 725
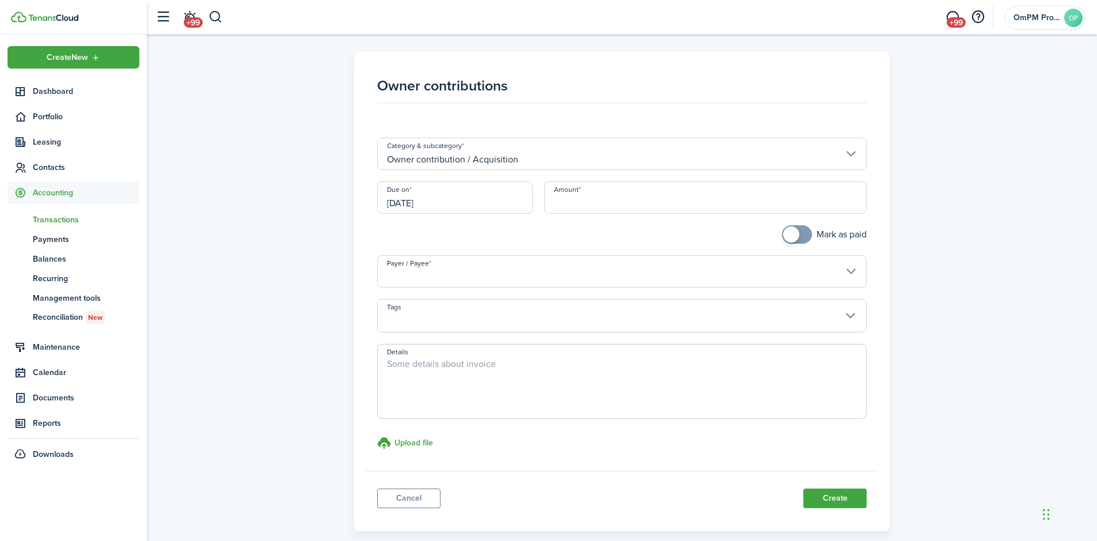
click at [610, 205] on input "Amount" at bounding box center [705, 197] width 323 height 32
click at [672, 272] on input "Payer / Payee" at bounding box center [622, 271] width 490 height 32
type input "$1,800.00"
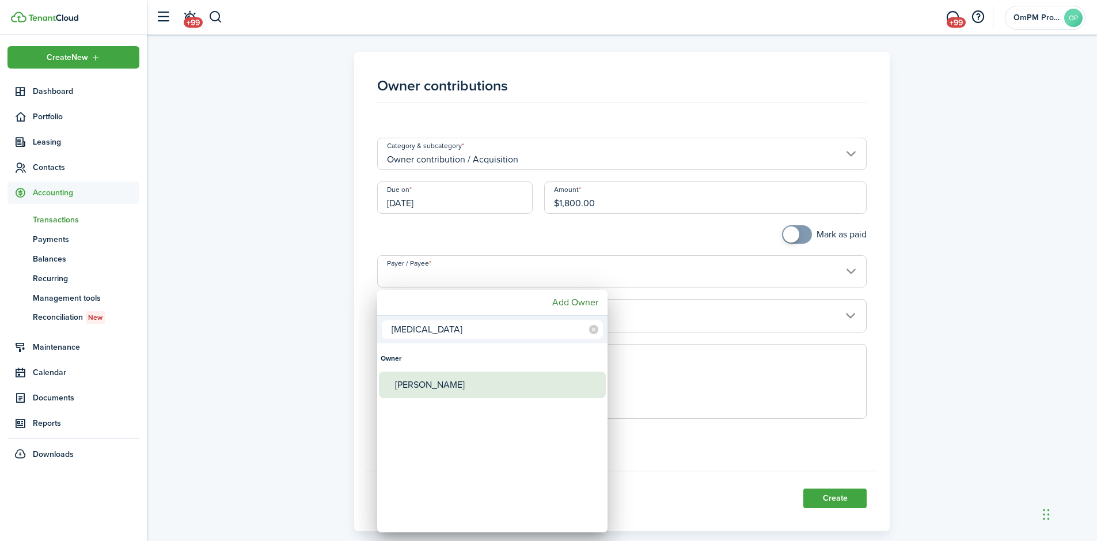
type input "[MEDICAL_DATA]"
click at [413, 382] on div "[PERSON_NAME]" at bounding box center [497, 384] width 204 height 26
type input "[PERSON_NAME]"
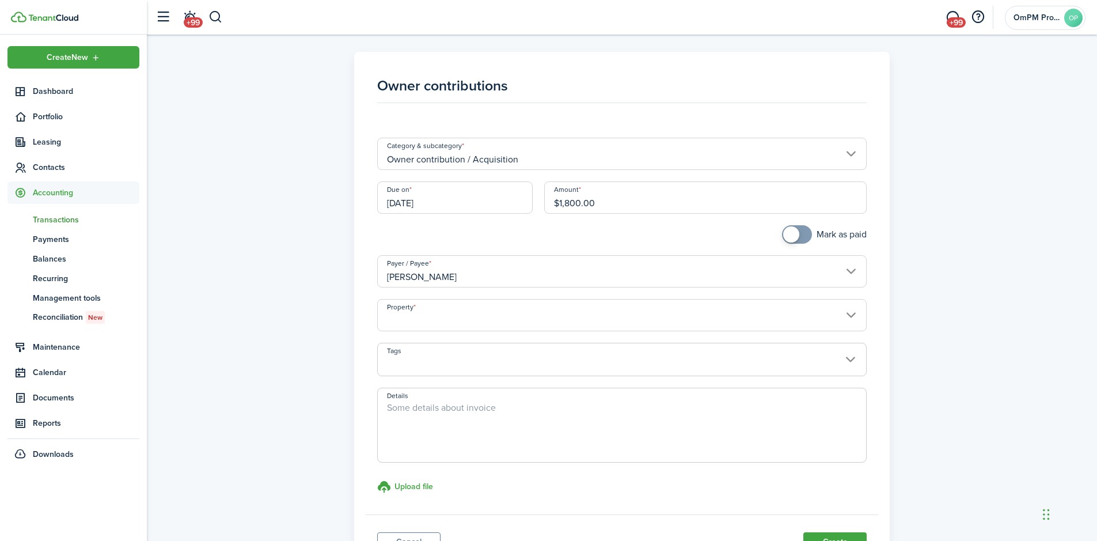
click at [511, 420] on textarea "Details" at bounding box center [622, 428] width 489 height 55
click at [855, 313] on input "Property" at bounding box center [622, 315] width 490 height 32
type textarea "Security Deposit [PERSON_NAME]"
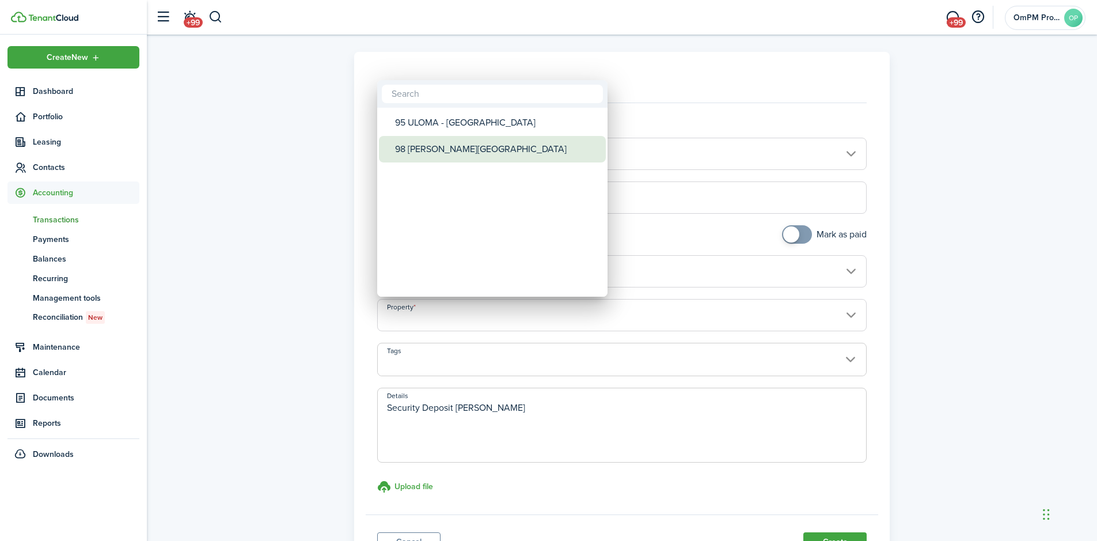
click at [499, 141] on div "98 [PERSON_NAME][GEOGRAPHIC_DATA]" at bounding box center [497, 149] width 204 height 26
type input "98 [PERSON_NAME][GEOGRAPHIC_DATA]"
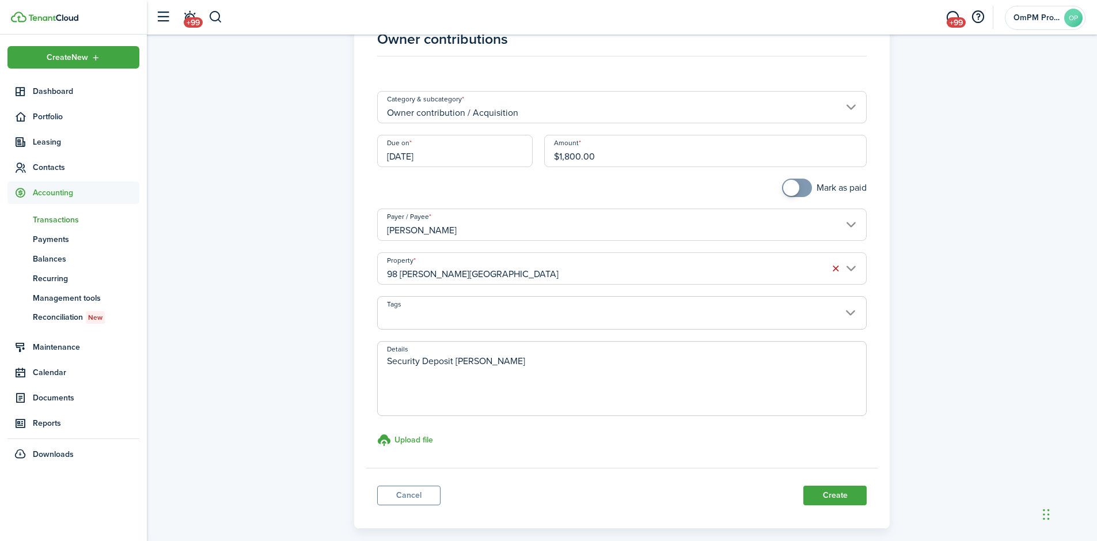
scroll to position [100, 0]
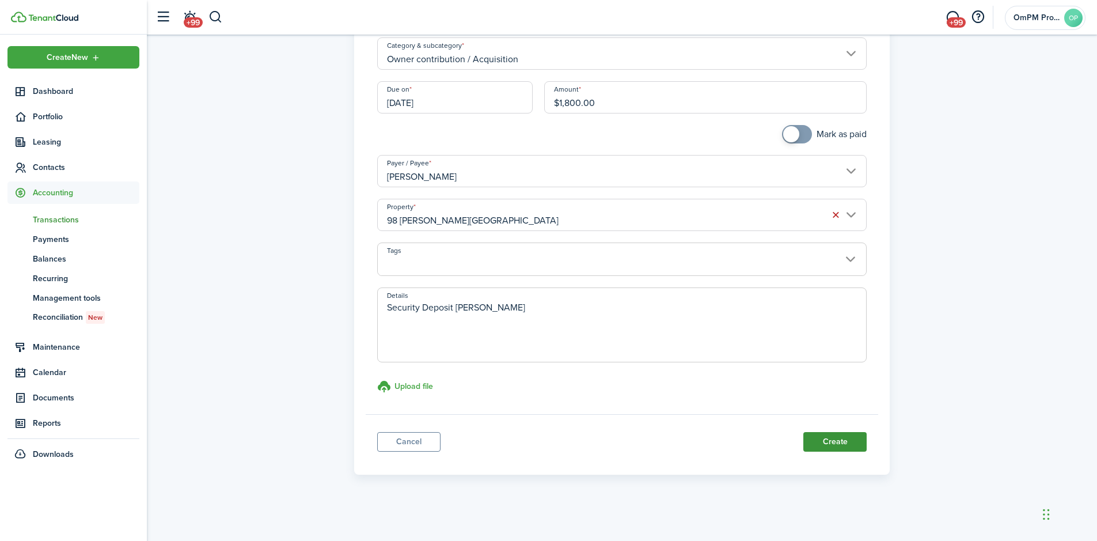
click at [837, 446] on button "Create" at bounding box center [834, 442] width 63 height 20
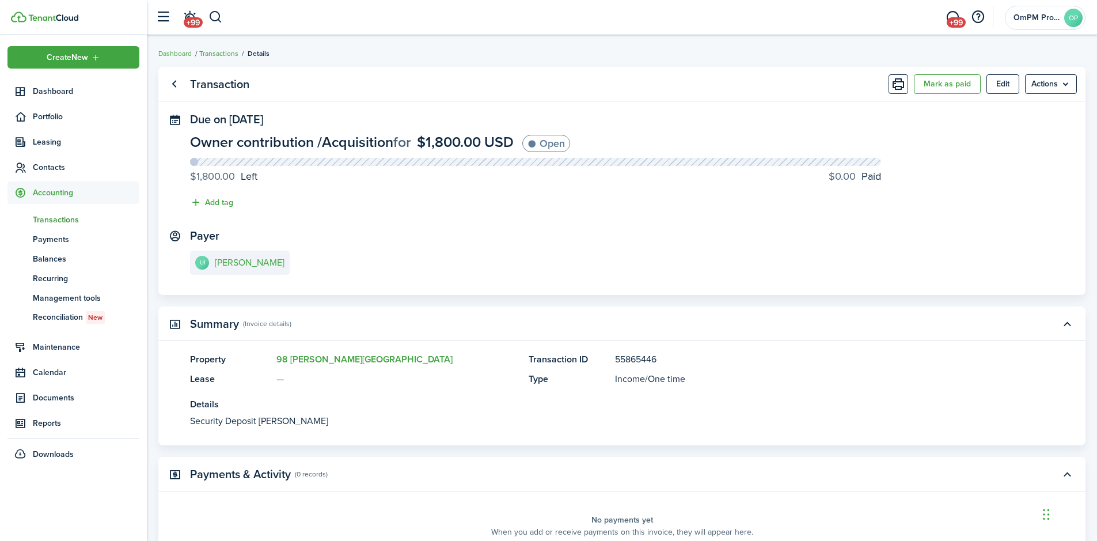
click at [210, 51] on link "Transactions" at bounding box center [218, 53] width 39 height 10
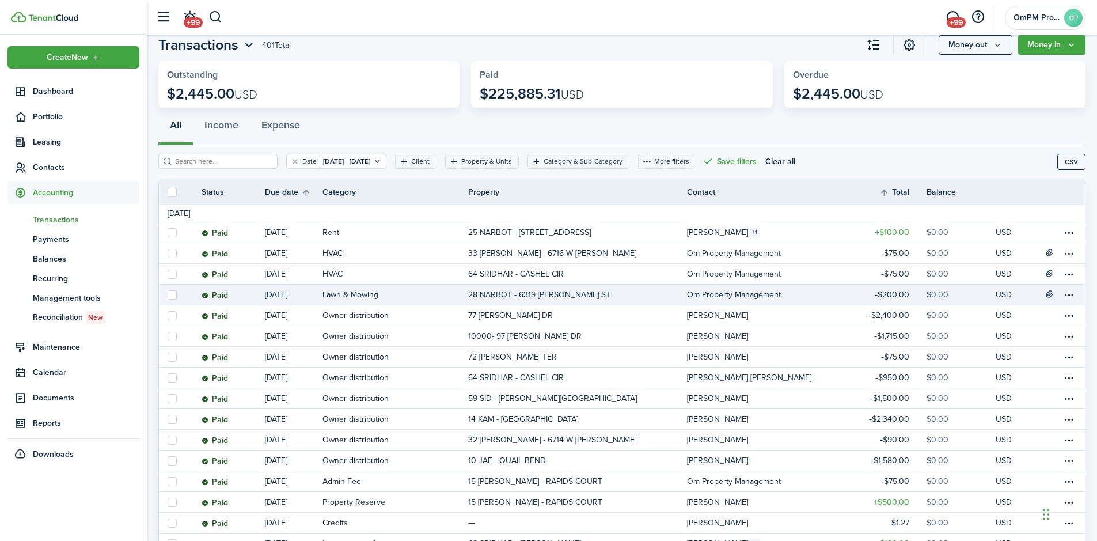
scroll to position [58, 0]
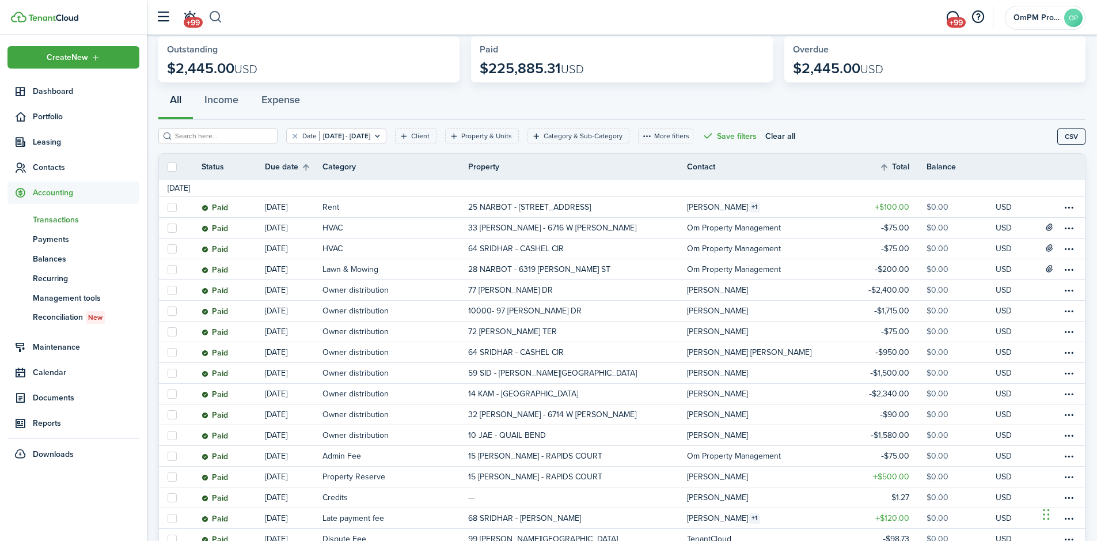
click at [217, 19] on button "button" at bounding box center [215, 17] width 14 height 20
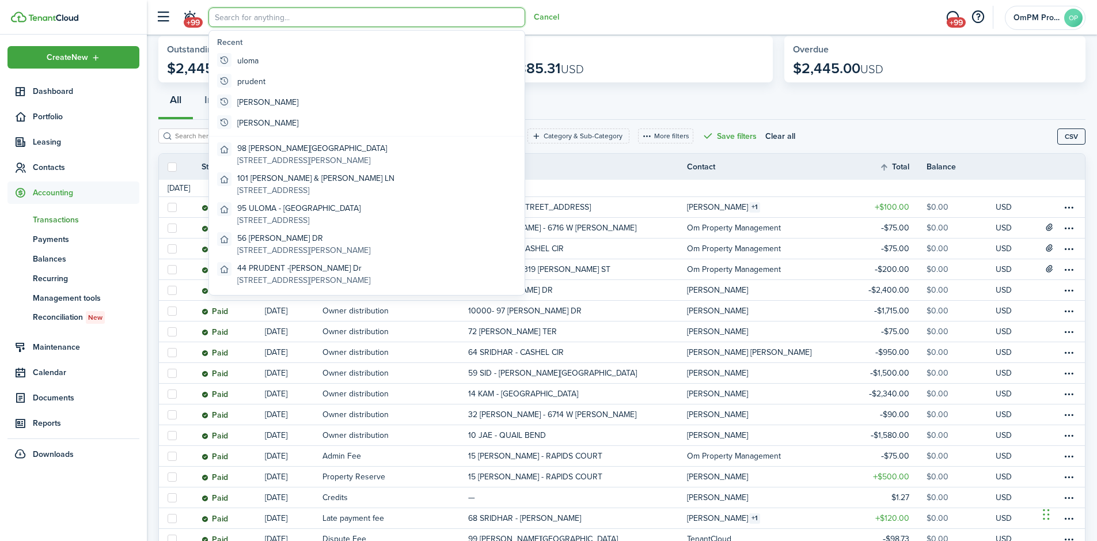
scroll to position [0, 0]
click at [296, 158] on global-search-item-description "[STREET_ADDRESS][PERSON_NAME]" at bounding box center [312, 160] width 150 height 12
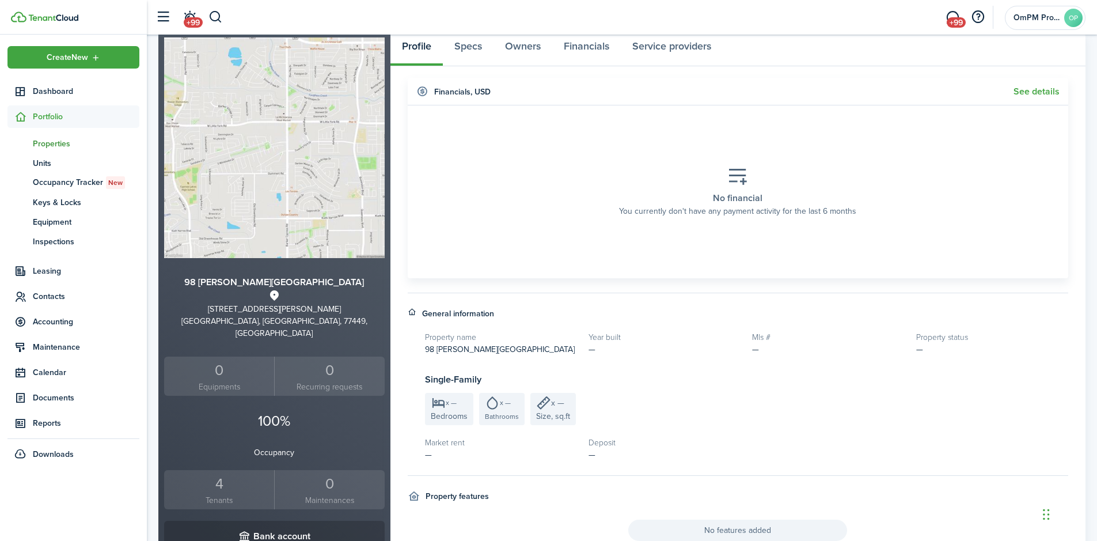
scroll to position [287, 0]
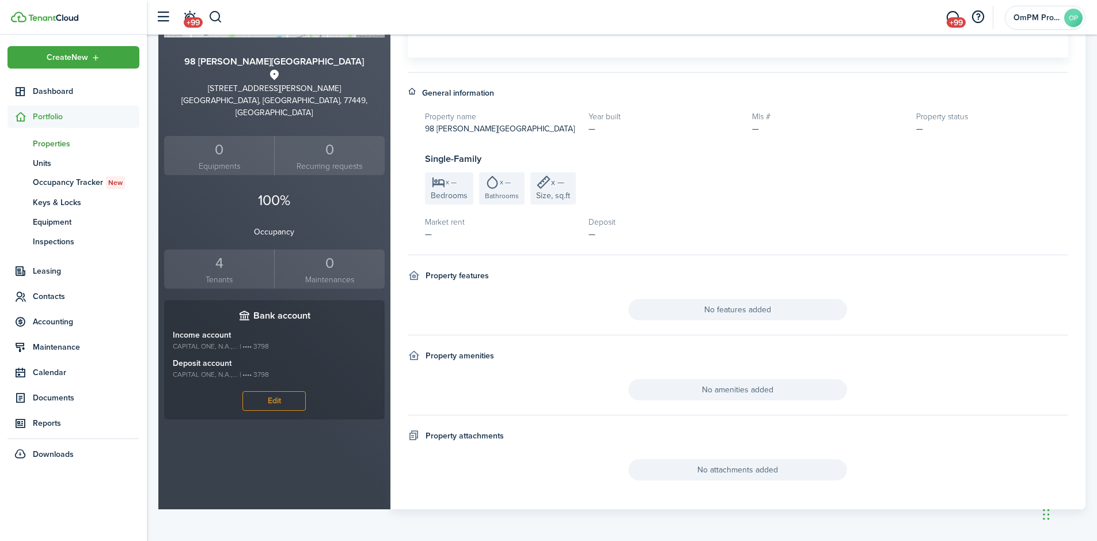
click at [220, 254] on div "4" at bounding box center [219, 263] width 104 height 22
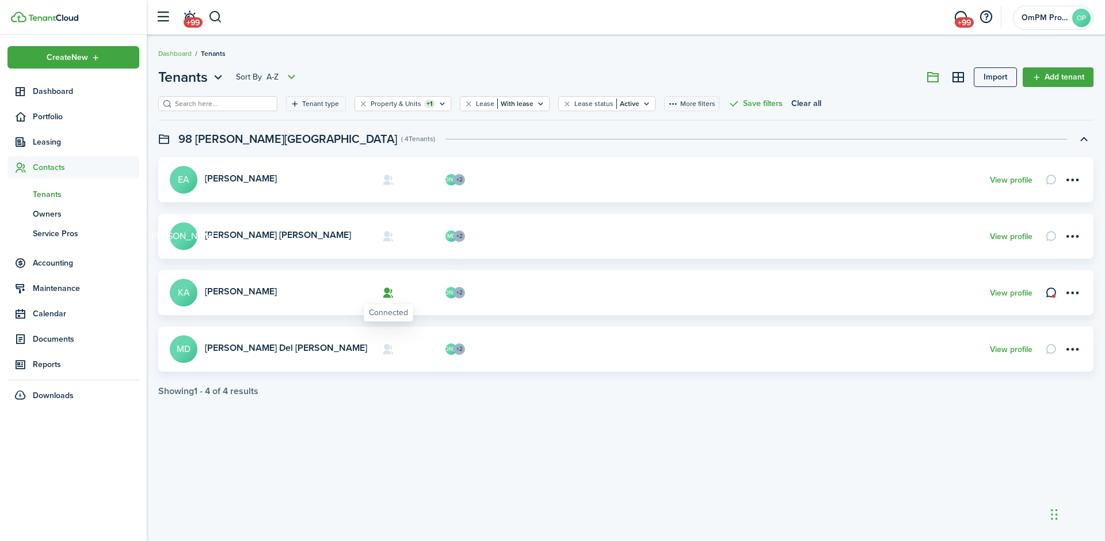
click at [389, 291] on icon at bounding box center [388, 293] width 12 height 12
click at [1075, 293] on menu-btn-icon "Open menu" at bounding box center [1073, 293] width 20 height 20
click at [1054, 338] on button "Remove connection" at bounding box center [1031, 338] width 101 height 20
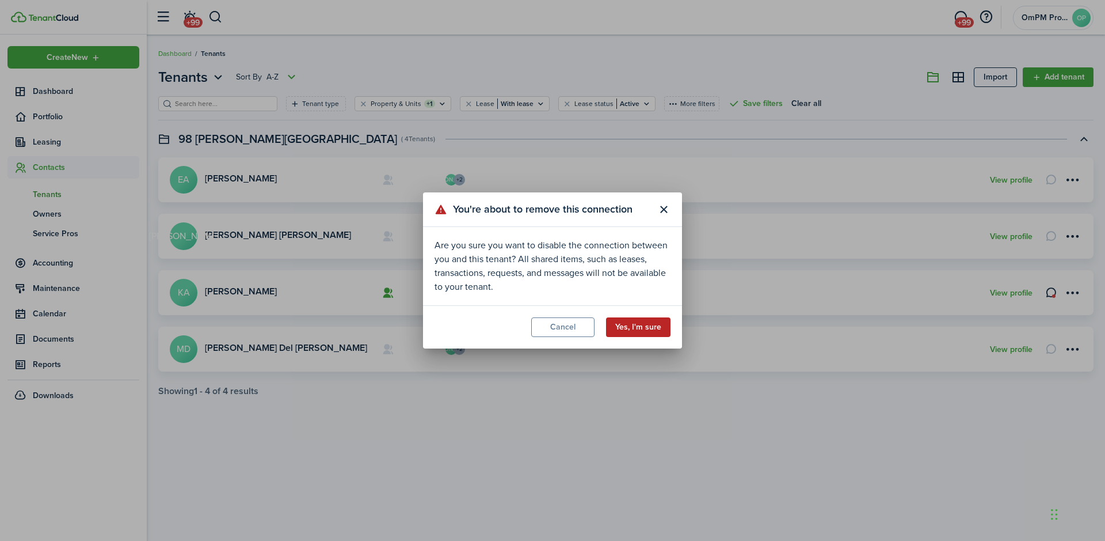
click at [628, 329] on button "Yes, I'm sure" at bounding box center [638, 327] width 64 height 20
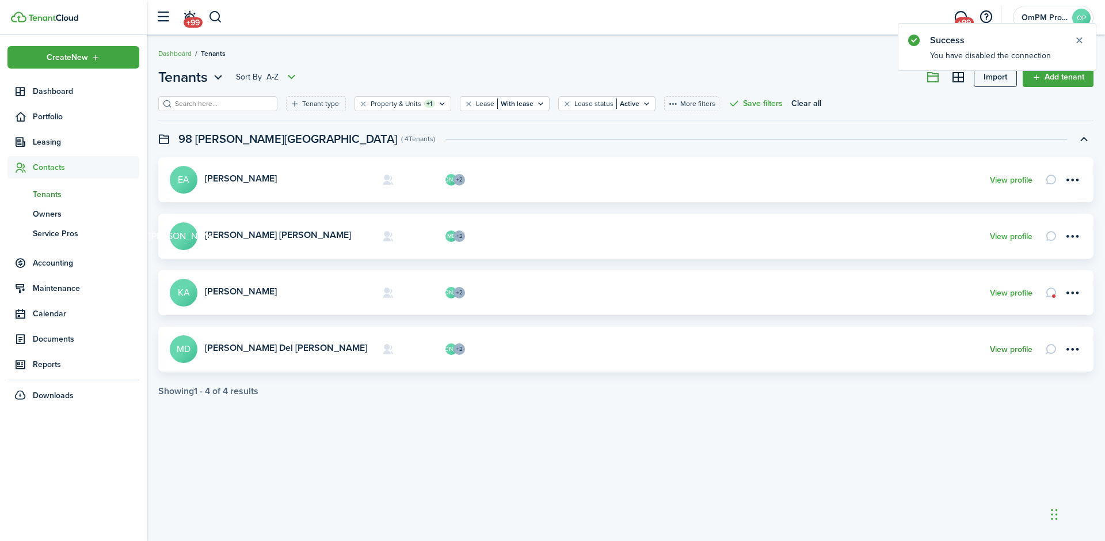
click at [999, 352] on link "View profile" at bounding box center [1011, 349] width 43 height 9
click at [1009, 292] on link "View profile" at bounding box center [1011, 292] width 43 height 9
